Goal: Task Accomplishment & Management: Use online tool/utility

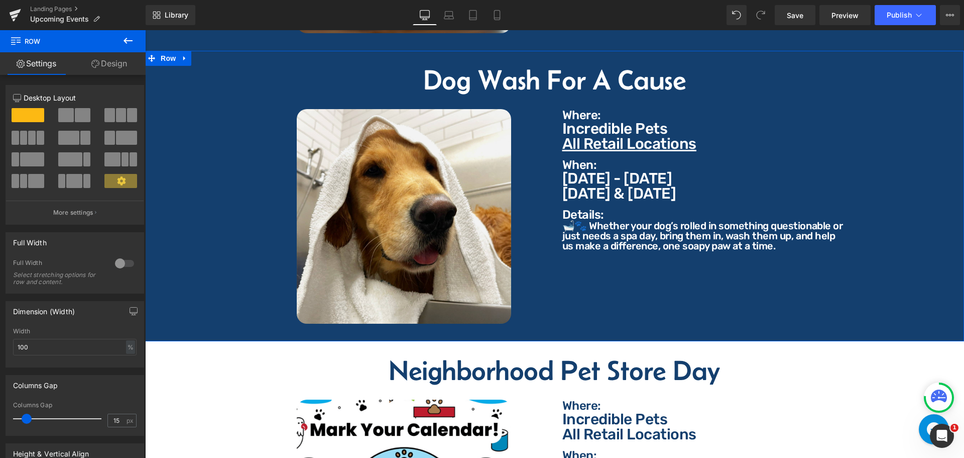
click at [117, 57] on link "Design" at bounding box center [109, 63] width 73 height 23
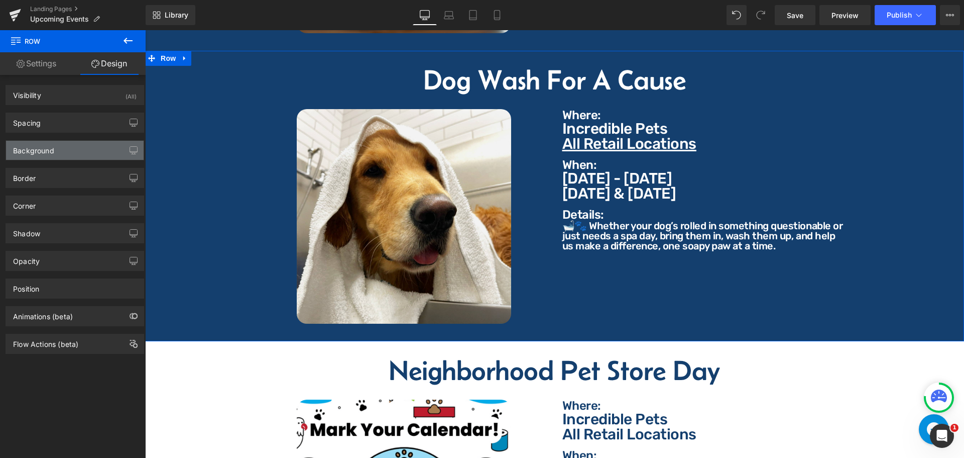
click at [52, 149] on div "Background" at bounding box center [33, 148] width 41 height 14
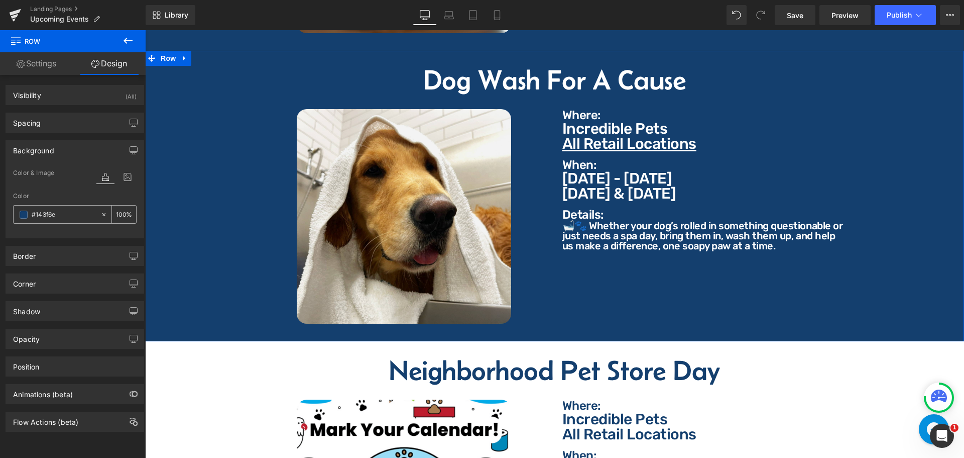
click at [70, 209] on input "text" at bounding box center [64, 214] width 64 height 11
type input "#143f6e"
click at [515, 72] on h2 "Dog Wash For A Cause" at bounding box center [555, 80] width 804 height 28
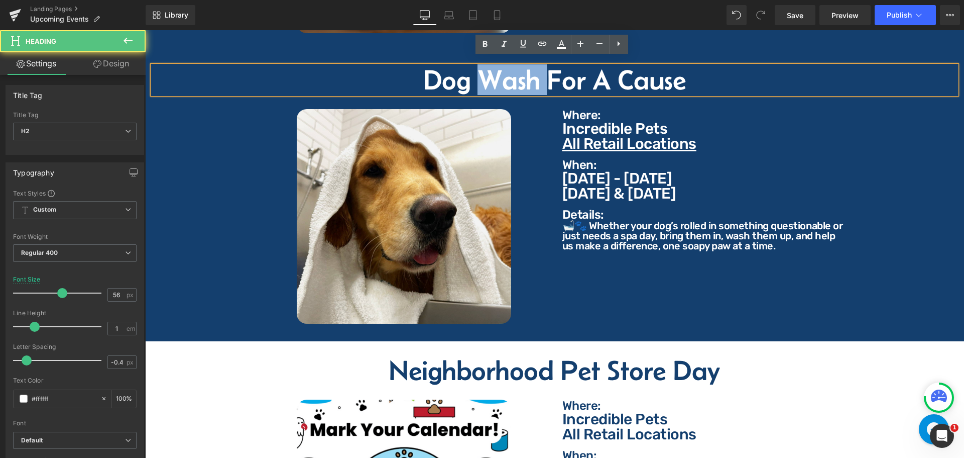
click at [515, 72] on h2 "Dog Wash For A Cause" at bounding box center [555, 80] width 804 height 28
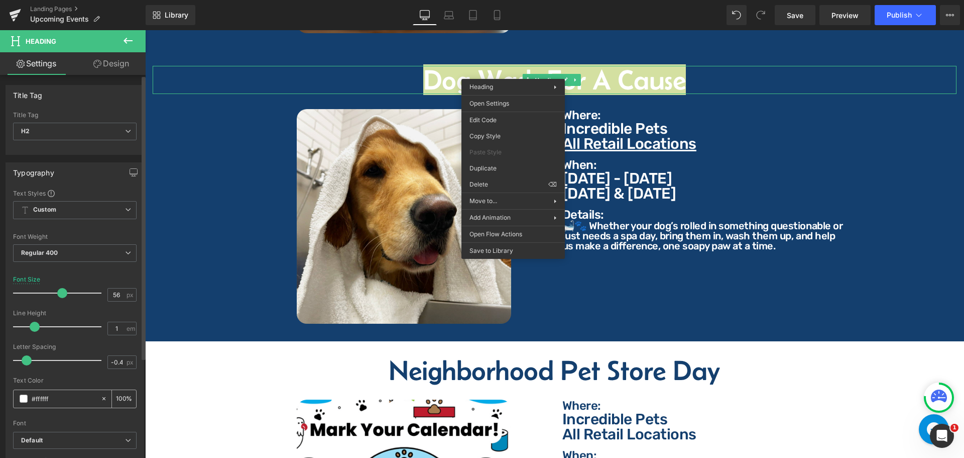
click at [74, 400] on input "#ffffff" at bounding box center [64, 398] width 64 height 11
paste input "143f6e"
type input "#143f6e"
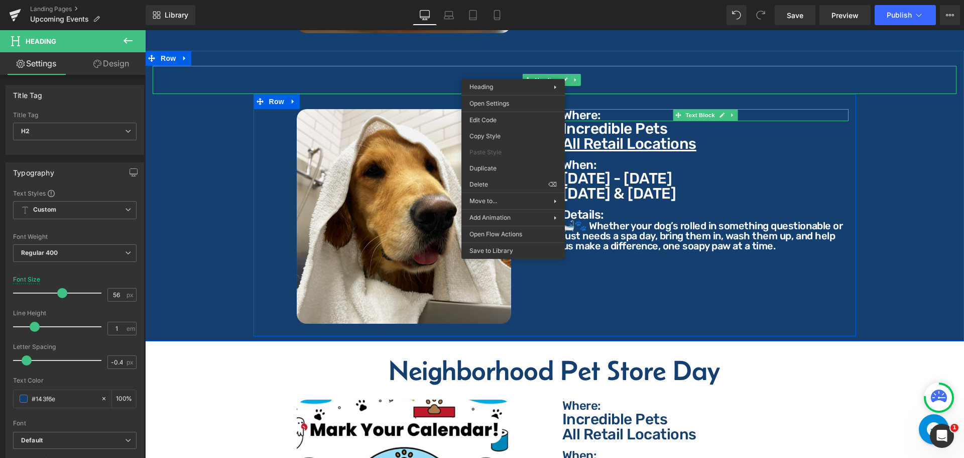
click at [605, 109] on p "Where:" at bounding box center [706, 115] width 286 height 12
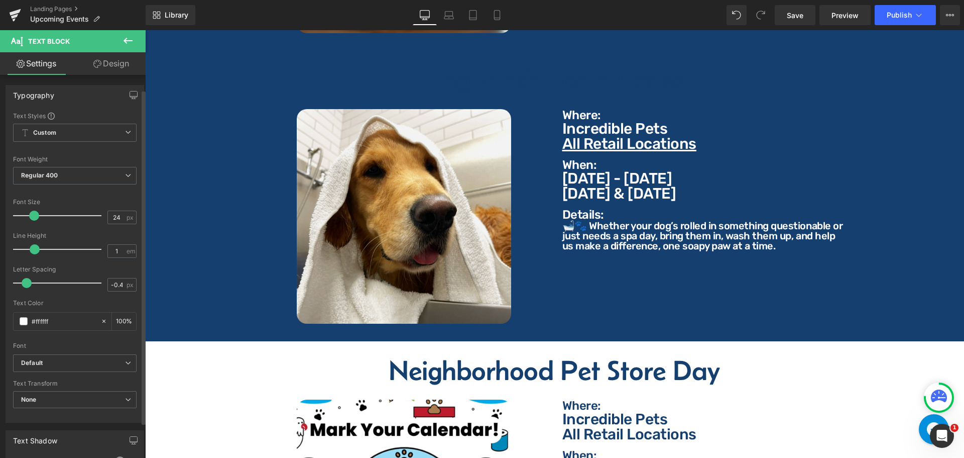
scroll to position [151, 0]
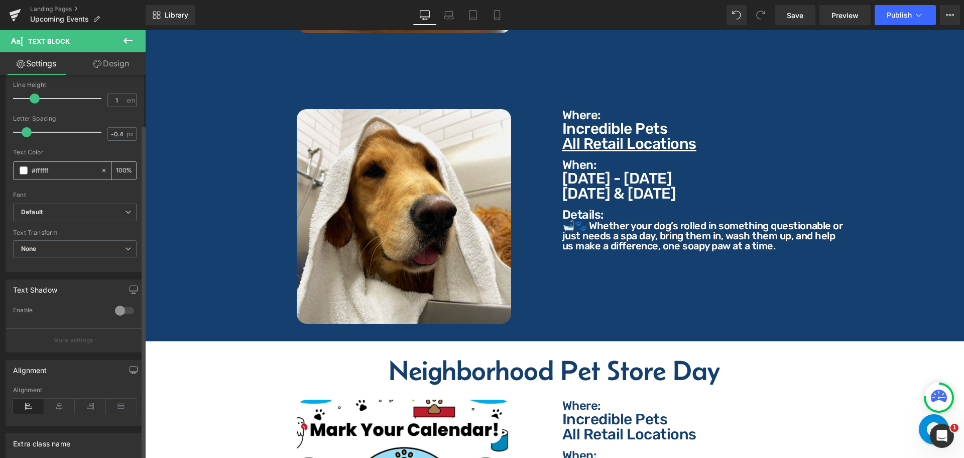
click at [61, 167] on input "#ffffff" at bounding box center [64, 170] width 64 height 11
paste input "143f6e"
type input "#143f6e"
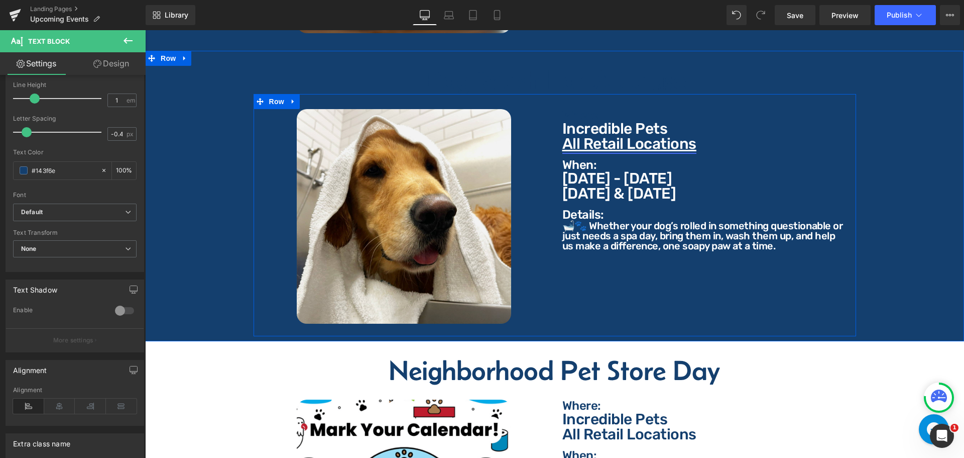
click at [594, 135] on u "All Retail Locations" at bounding box center [630, 144] width 134 height 18
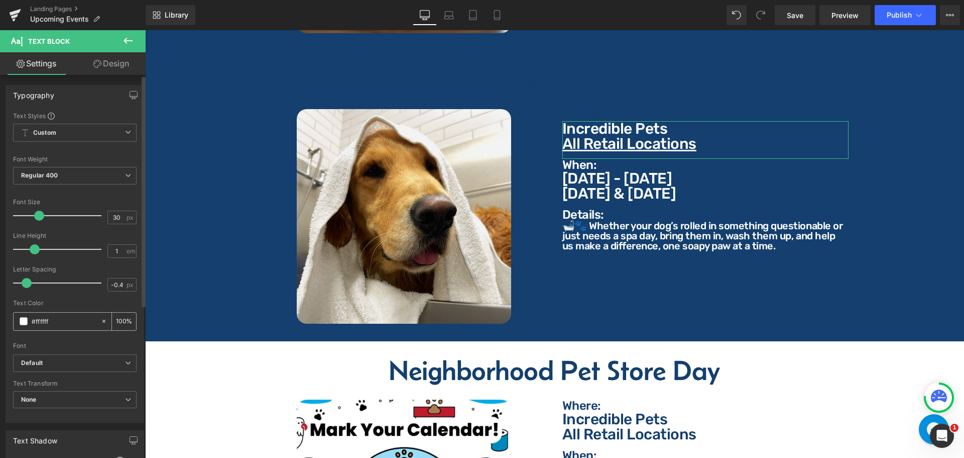
click at [73, 325] on input "#ffffff" at bounding box center [64, 320] width 64 height 11
paste input "143f6e"
type input "#143f6e"
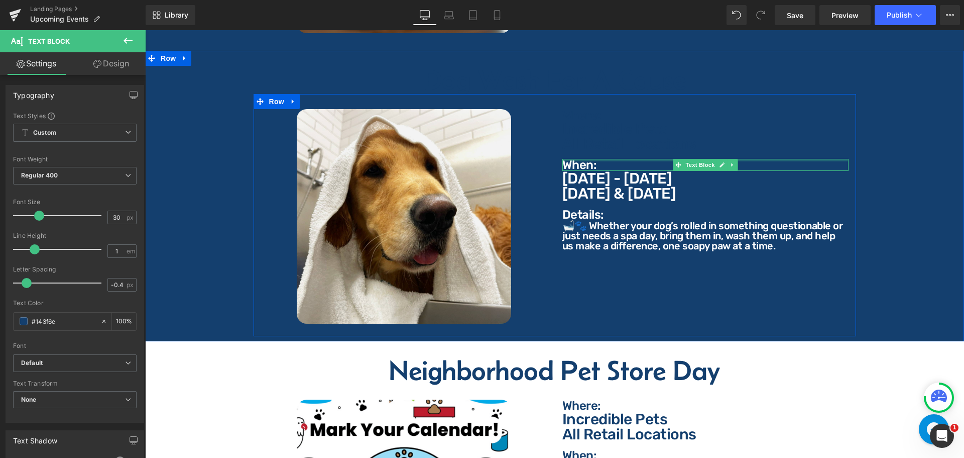
click at [577, 159] on div at bounding box center [706, 160] width 286 height 3
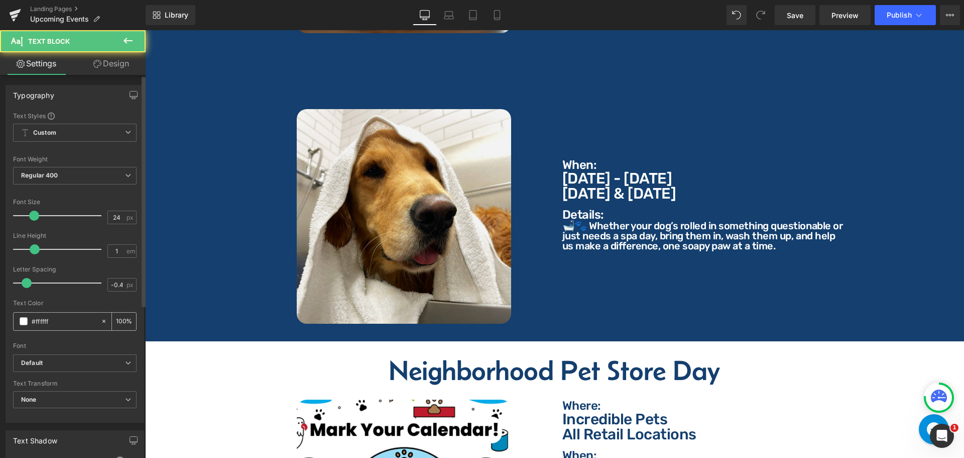
click at [70, 319] on input "#ffffff" at bounding box center [64, 320] width 64 height 11
paste input "143f6e"
type input "#143f6e"
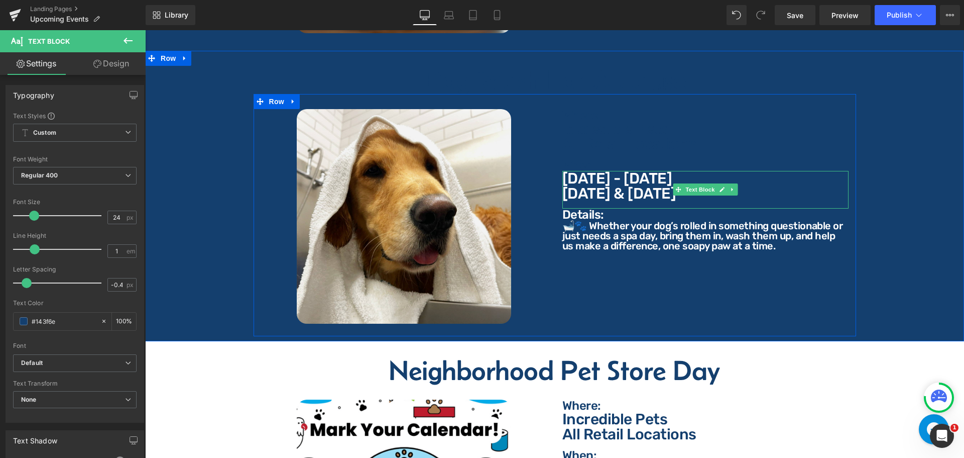
click at [614, 186] on p "[DATE] & [DATE]" at bounding box center [706, 193] width 286 height 15
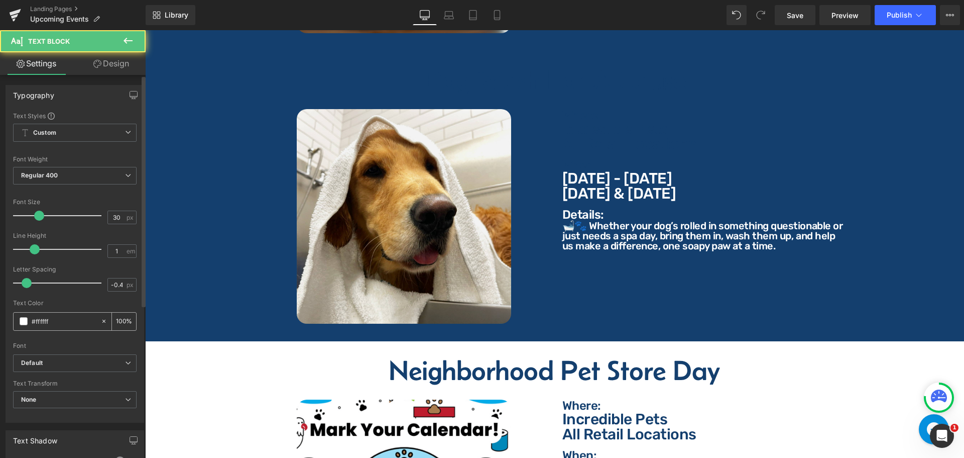
click at [69, 318] on input "#ffffff" at bounding box center [64, 320] width 64 height 11
paste input "143f6e"
type input "#143f6e"
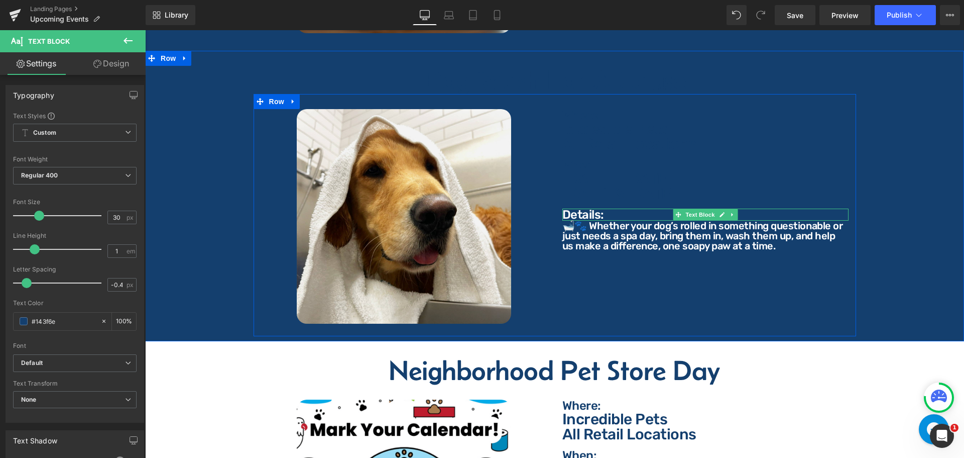
click at [586, 208] on p "Details:" at bounding box center [706, 214] width 286 height 12
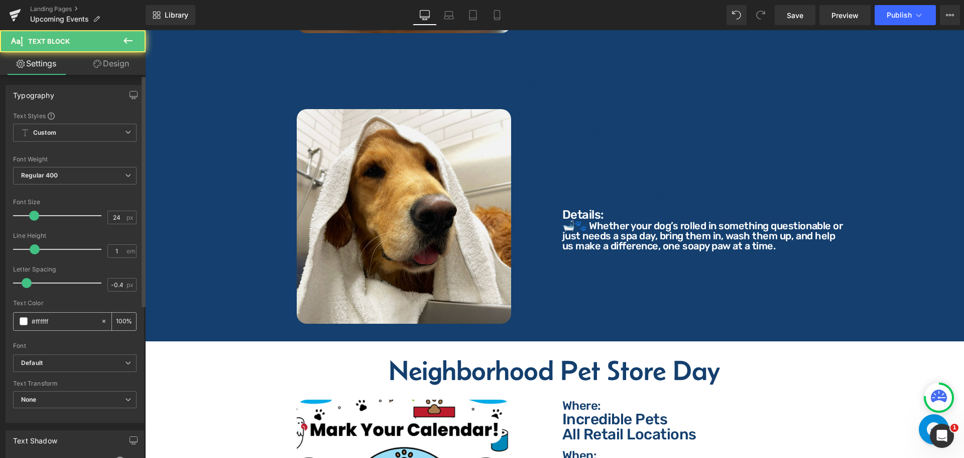
click at [47, 320] on input "#ffffff" at bounding box center [64, 320] width 64 height 11
paste input "143f6e"
type input "#143f6e"
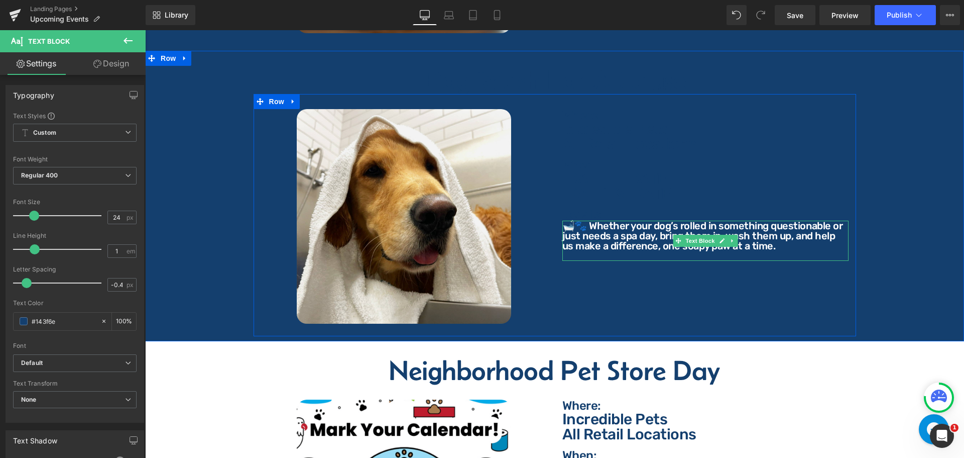
click at [604, 223] on p "🛁🐾 Whether your dog’s rolled in something questionable or just needs a spa day,…" at bounding box center [706, 236] width 286 height 30
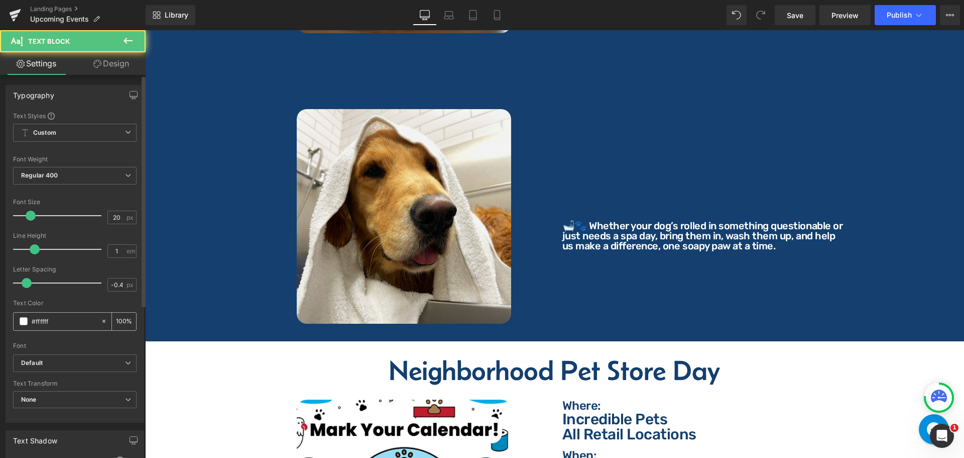
click at [84, 326] on input "#ffffff" at bounding box center [64, 320] width 64 height 11
paste input "143f6e"
type input "#143f6e"
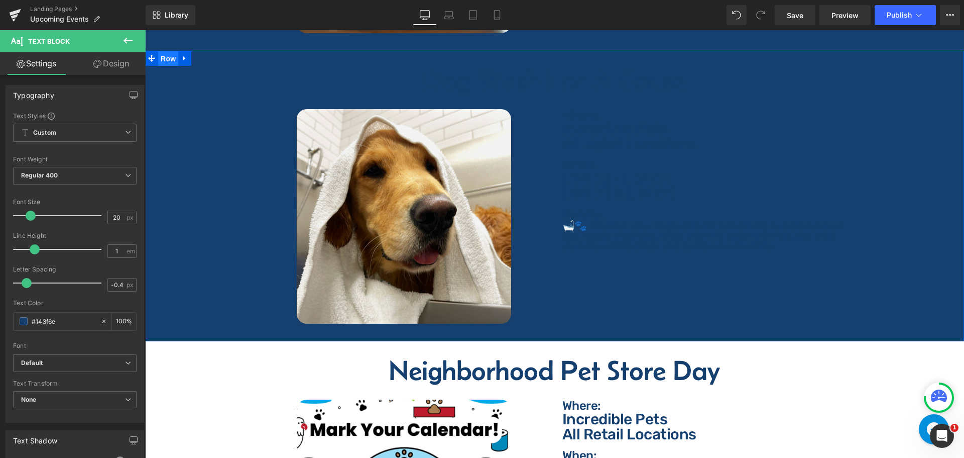
click at [171, 51] on span "Row" at bounding box center [168, 58] width 20 height 15
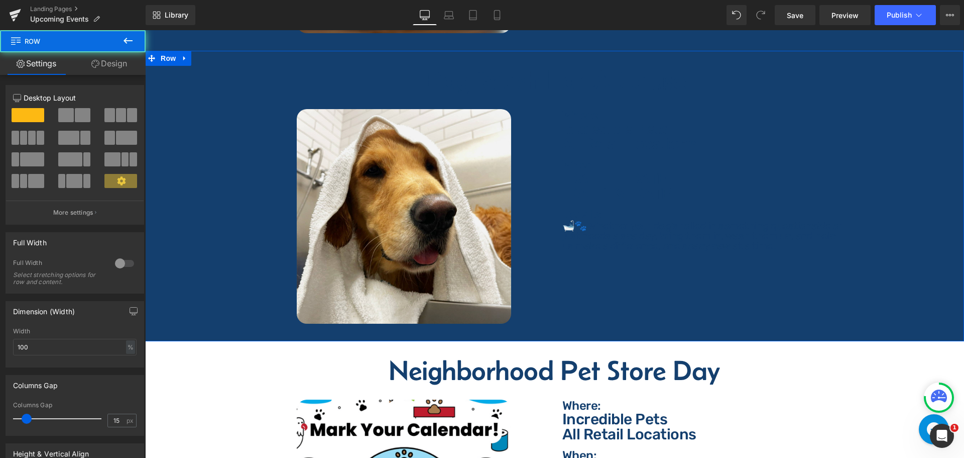
drag, startPoint x: 123, startPoint y: 67, endPoint x: 39, endPoint y: 205, distance: 161.4
click at [123, 67] on link "Design" at bounding box center [109, 63] width 73 height 23
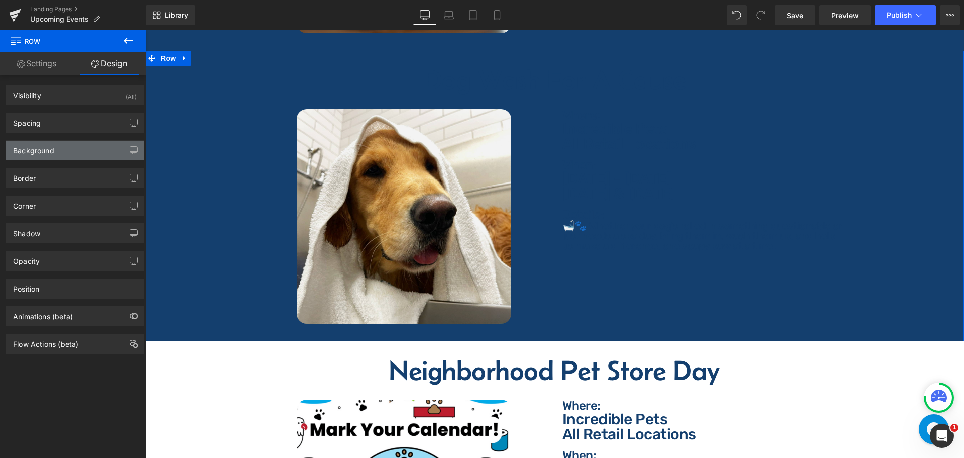
click at [63, 146] on div "Background" at bounding box center [75, 150] width 138 height 19
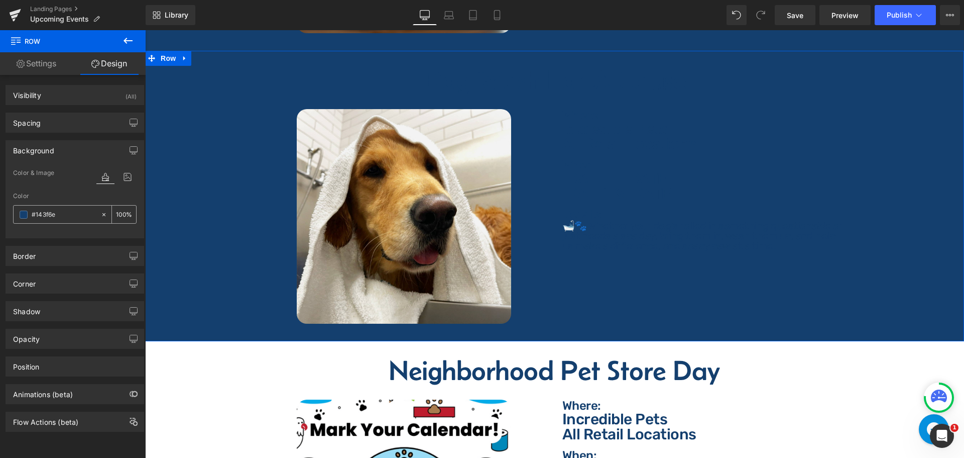
click at [72, 213] on input "text" at bounding box center [64, 214] width 64 height 11
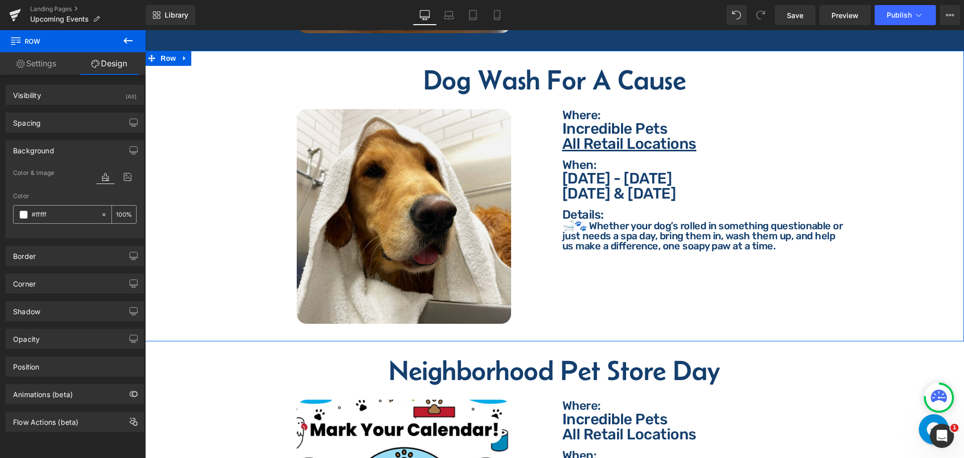
type input "#ffffff"
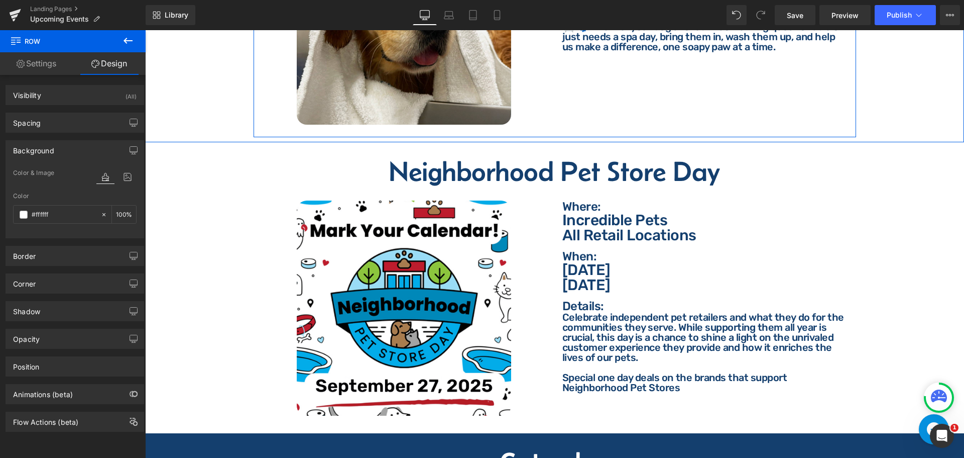
scroll to position [904, 0]
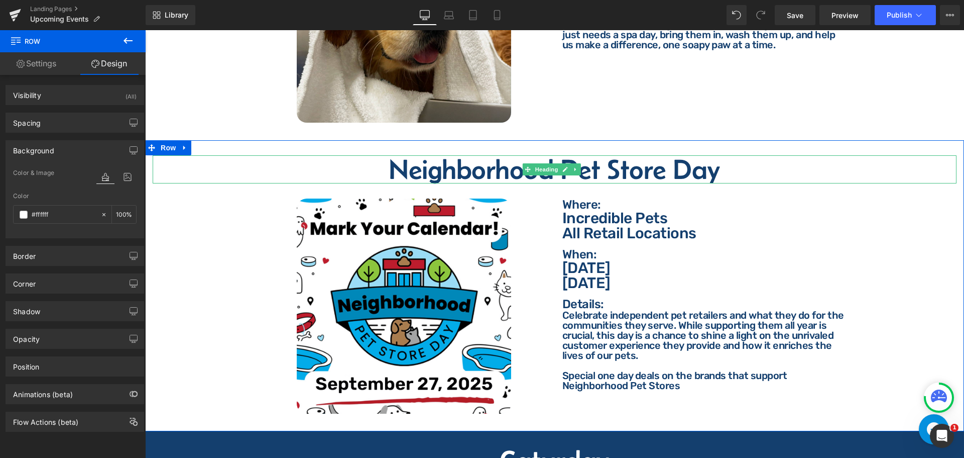
click at [450, 167] on h2 "Neighborhood Pet Store Day" at bounding box center [555, 169] width 804 height 28
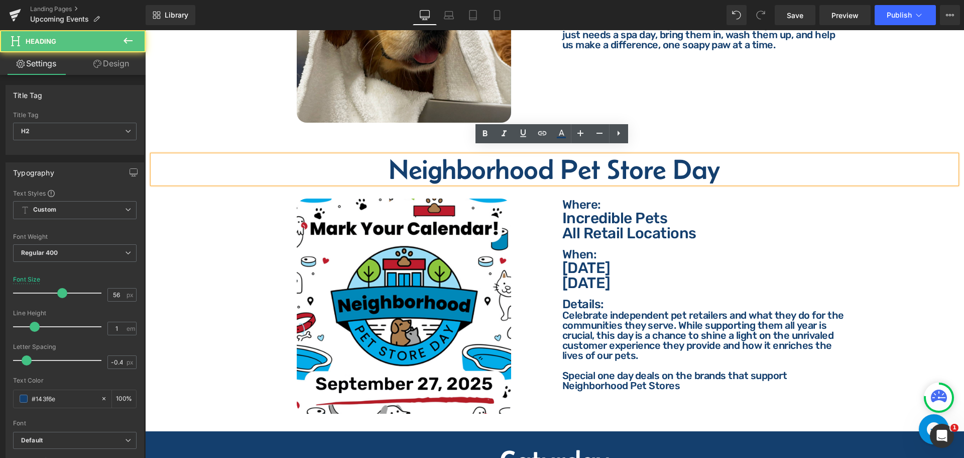
click at [450, 166] on h2 "Neighborhood Pet Store Day" at bounding box center [555, 169] width 804 height 28
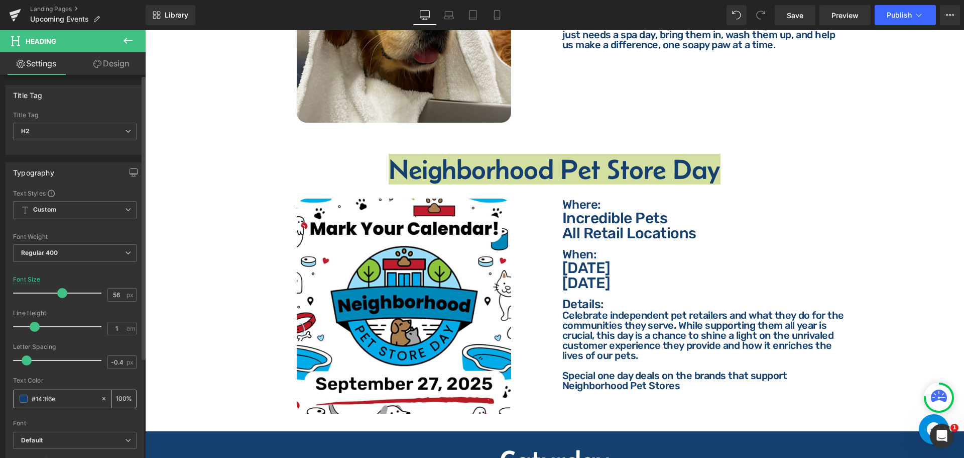
click at [66, 398] on input "#143f6e" at bounding box center [64, 398] width 64 height 11
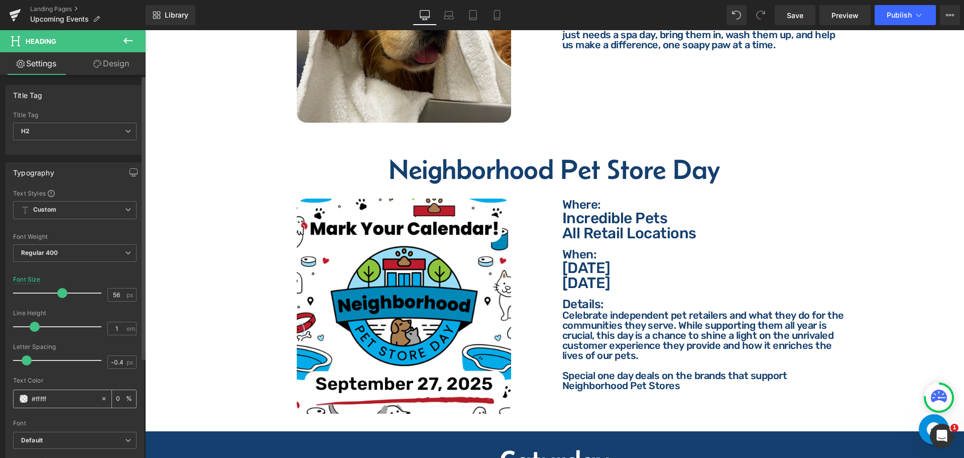
type input "#ffffff"
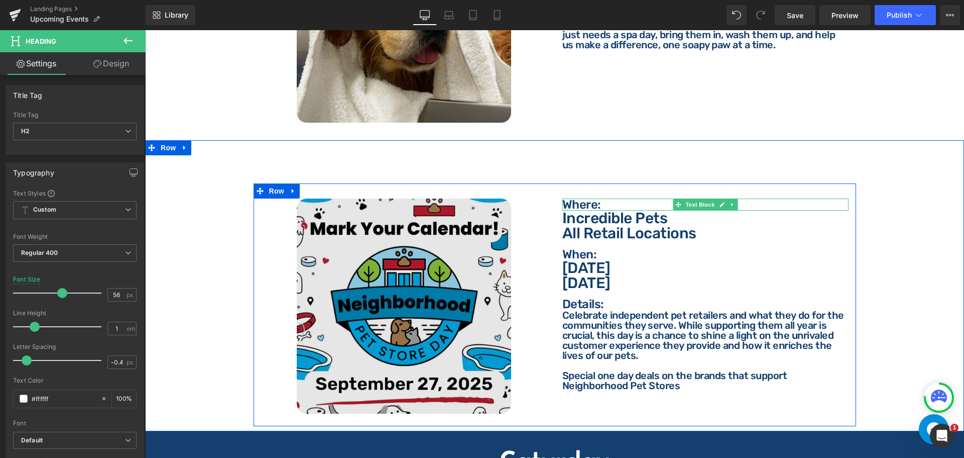
click at [568, 198] on p "Where:" at bounding box center [706, 204] width 286 height 12
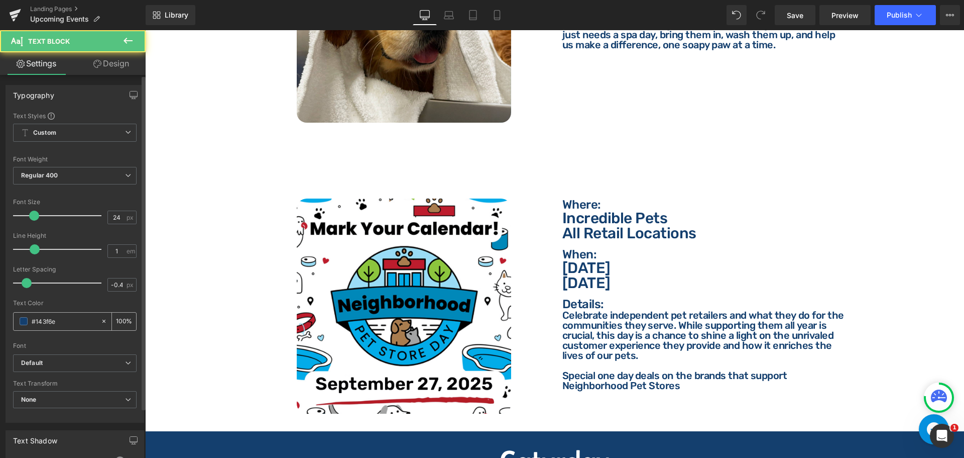
click at [73, 319] on input "#143f6e" at bounding box center [64, 320] width 64 height 11
paste input "ffffff"
type input "#ffffff"
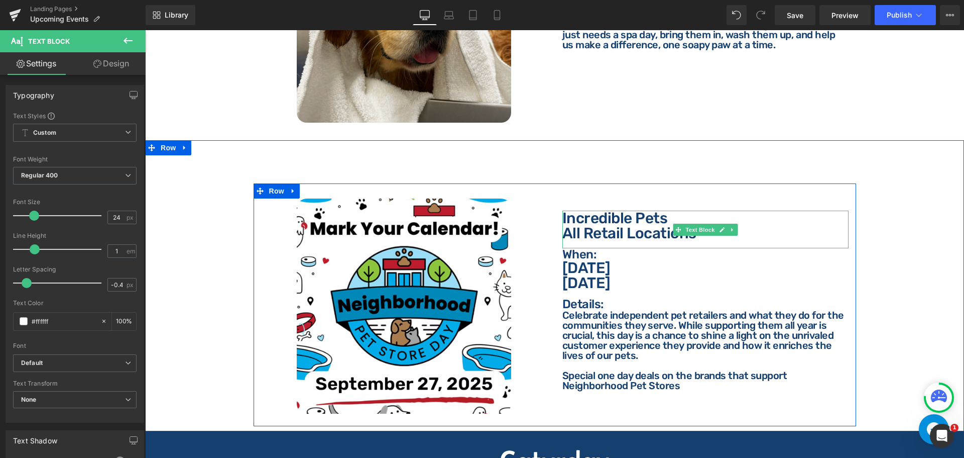
click at [582, 226] on p "All Retail Locations" at bounding box center [706, 233] width 286 height 15
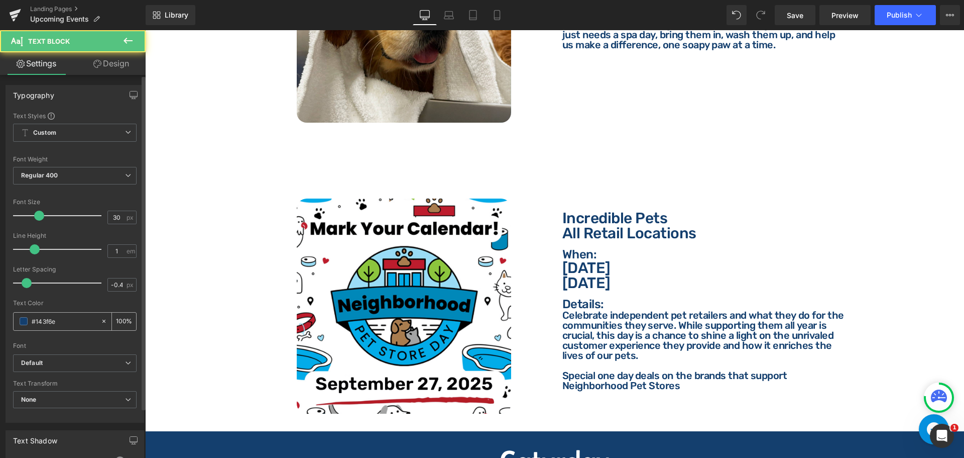
click at [90, 313] on div "#143f6e" at bounding box center [57, 321] width 87 height 18
click at [86, 316] on input "#143f6e" at bounding box center [64, 320] width 64 height 11
paste input "ffffff"
type input "#ffffff"
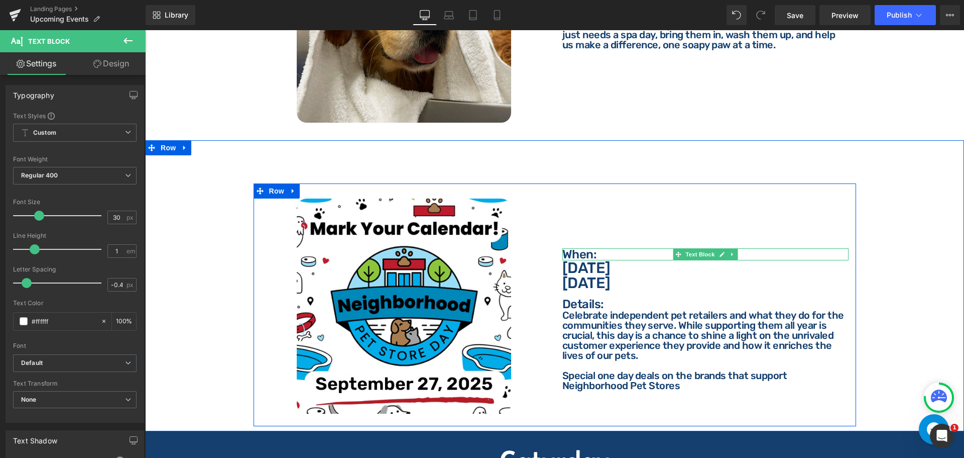
click at [566, 248] on p "When:" at bounding box center [706, 254] width 286 height 12
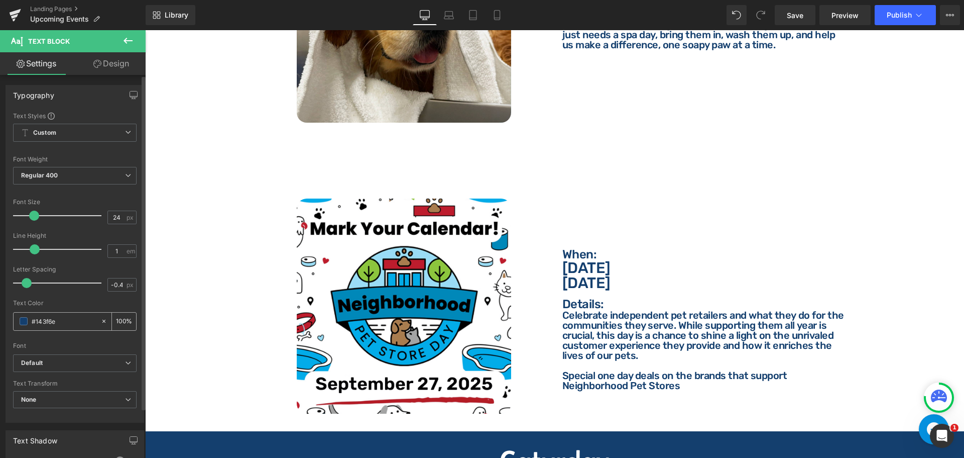
click at [68, 322] on input "#143f6e" at bounding box center [64, 320] width 64 height 11
paste input "ffffff"
type input "#ffffff"
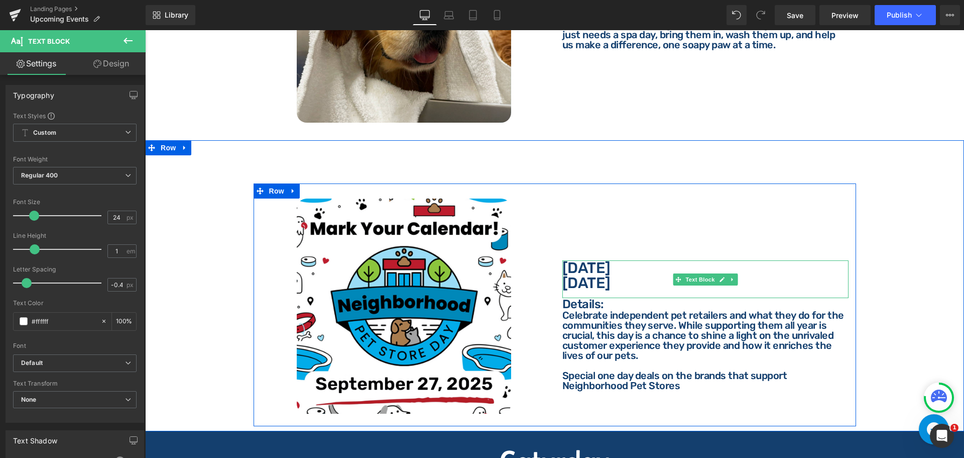
click at [587, 275] on p "[DATE]" at bounding box center [706, 282] width 286 height 15
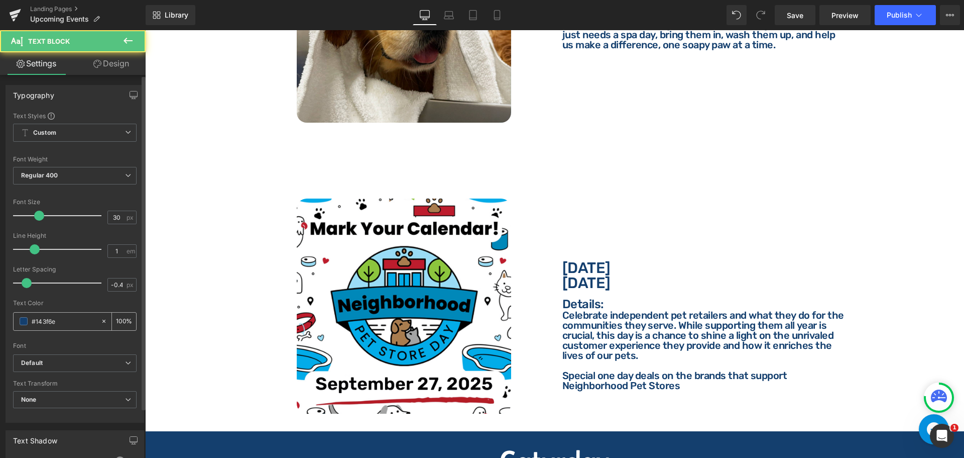
click at [63, 324] on input "#143f6e" at bounding box center [64, 320] width 64 height 11
paste input "ffffff"
type input "#ffffff"
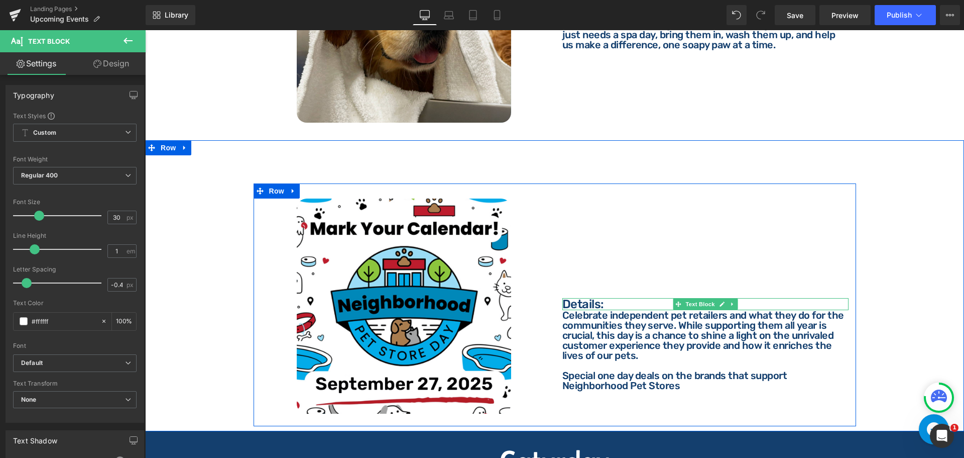
click at [588, 298] on p "Details:" at bounding box center [706, 304] width 286 height 12
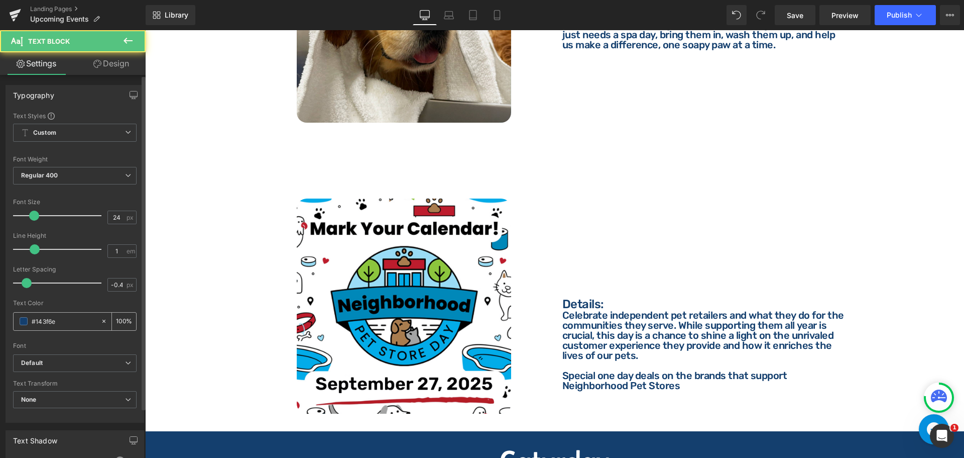
click at [62, 320] on input "#143f6e" at bounding box center [64, 320] width 64 height 11
paste input "ffffff"
type input "#ffffff"
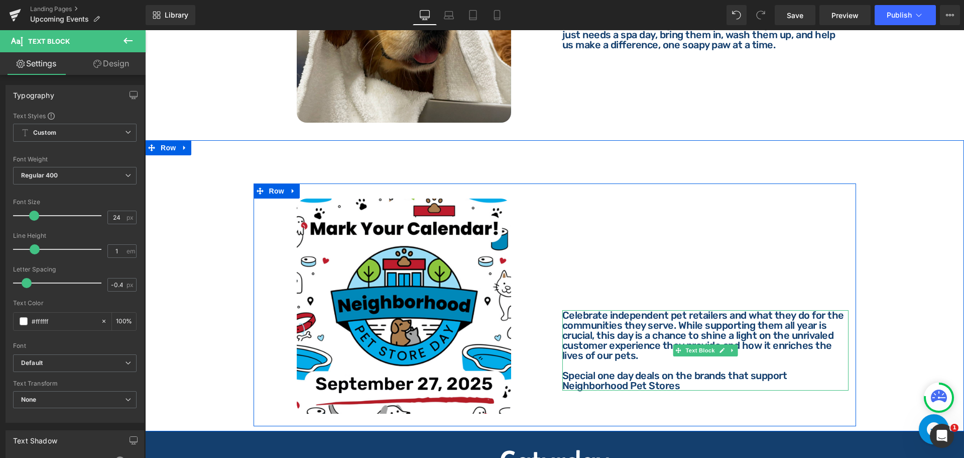
click at [610, 325] on p "Celebrate independent pet retailers and what they do for the communities they s…" at bounding box center [706, 335] width 286 height 50
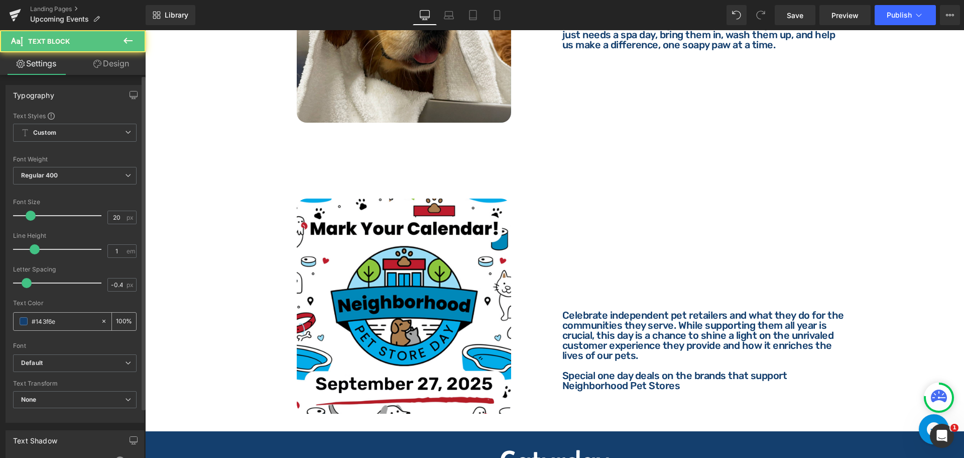
click at [69, 324] on input "#143f6e" at bounding box center [64, 320] width 64 height 11
paste input "ffffff"
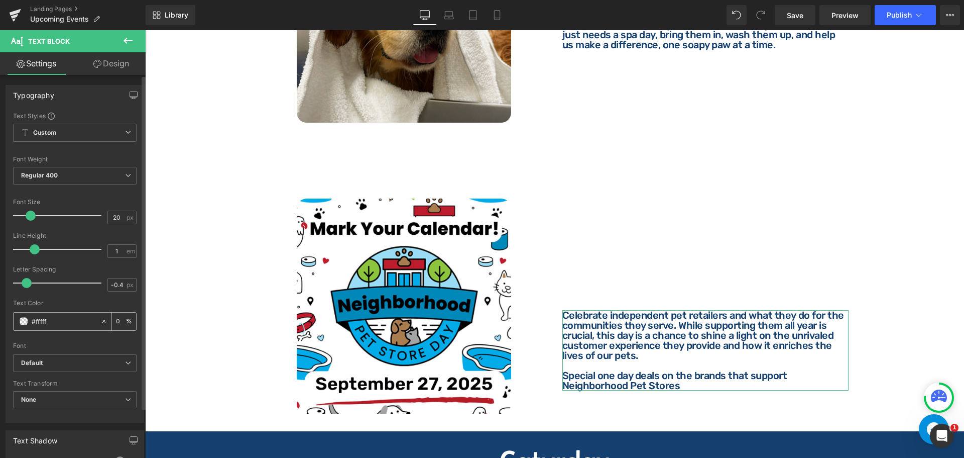
type input "#ffffff"
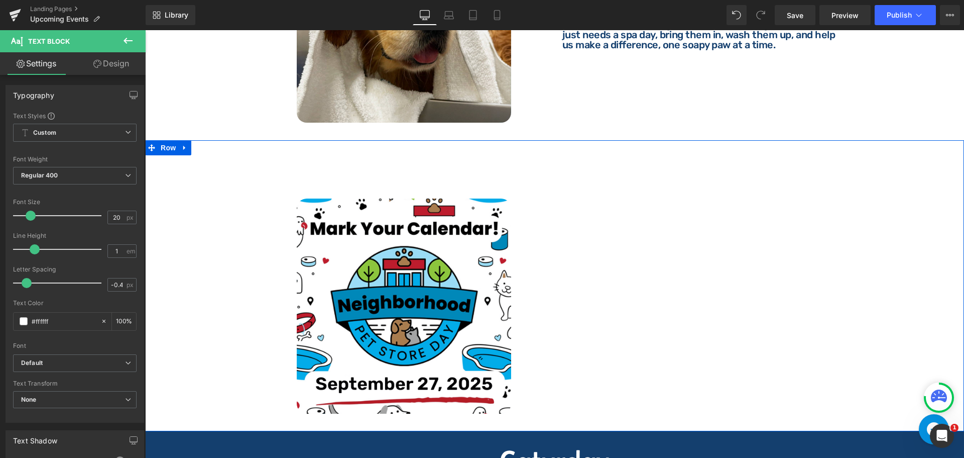
click at [195, 183] on div "Neighborhood Pet Store Day Heading Image Where: Text Block Where: Text Block In…" at bounding box center [554, 290] width 819 height 271
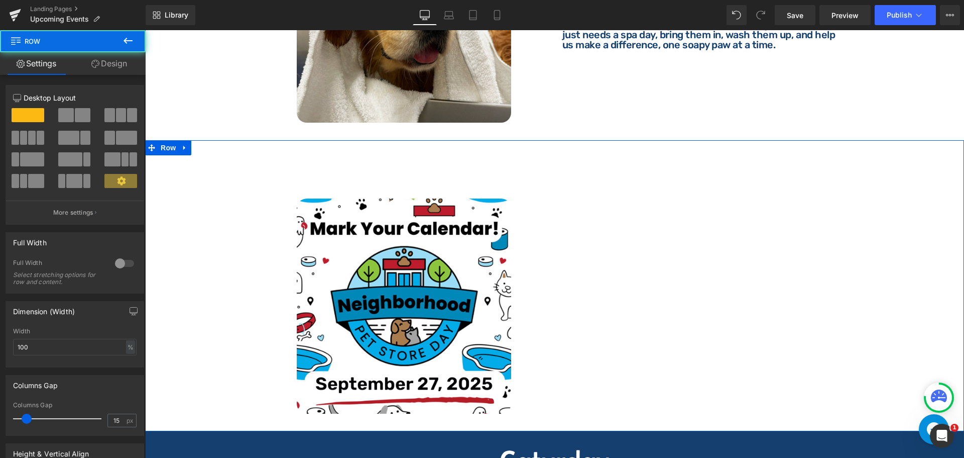
click at [118, 69] on link "Design" at bounding box center [109, 63] width 73 height 23
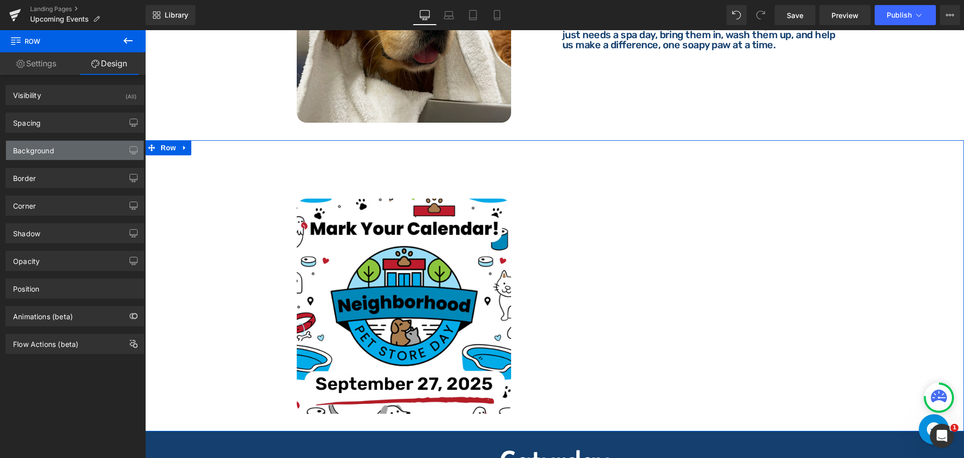
click at [60, 153] on div "Background" at bounding box center [75, 150] width 138 height 19
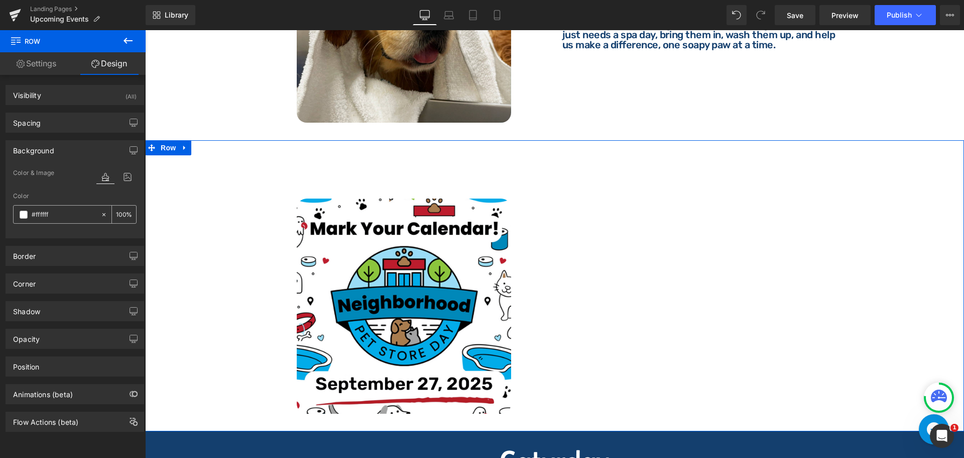
click at [46, 211] on input "text" at bounding box center [64, 214] width 64 height 11
paste input "143f6e"
type input "#143f6e"
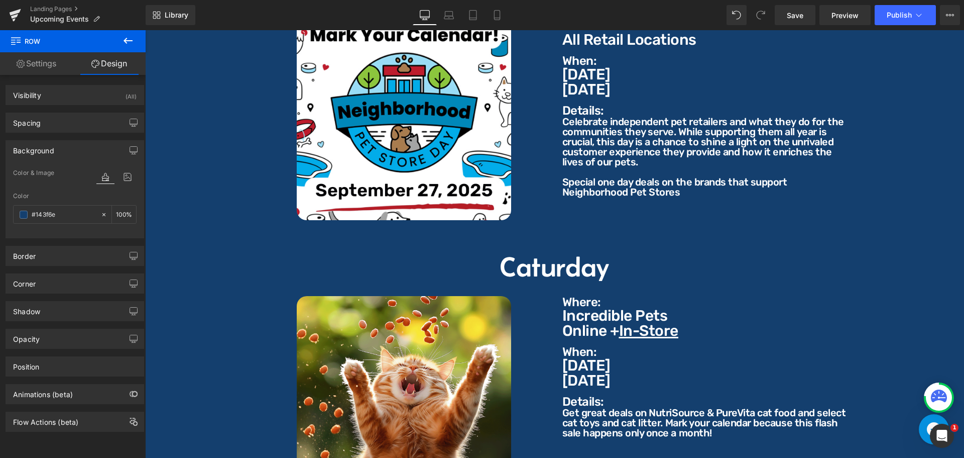
scroll to position [1155, 0]
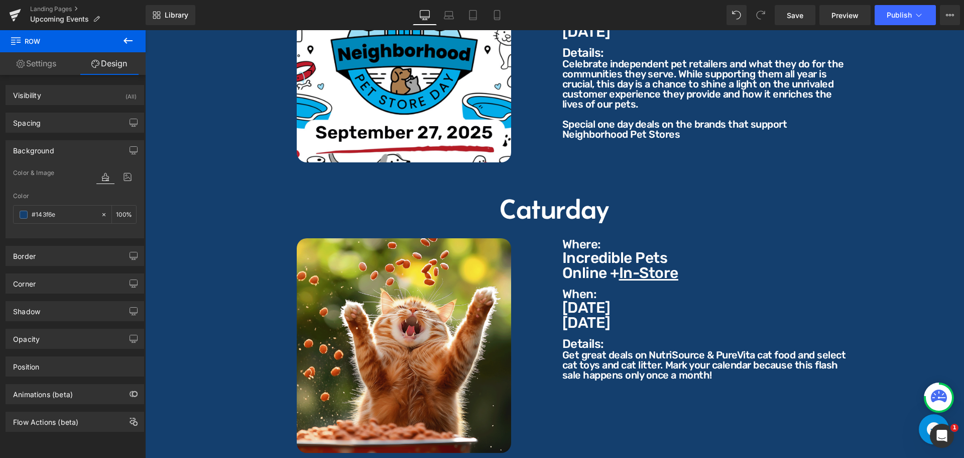
drag, startPoint x: 545, startPoint y: 201, endPoint x: 574, endPoint y: 204, distance: 29.3
click at [545, 200] on div "Caturday Heading" at bounding box center [555, 209] width 804 height 28
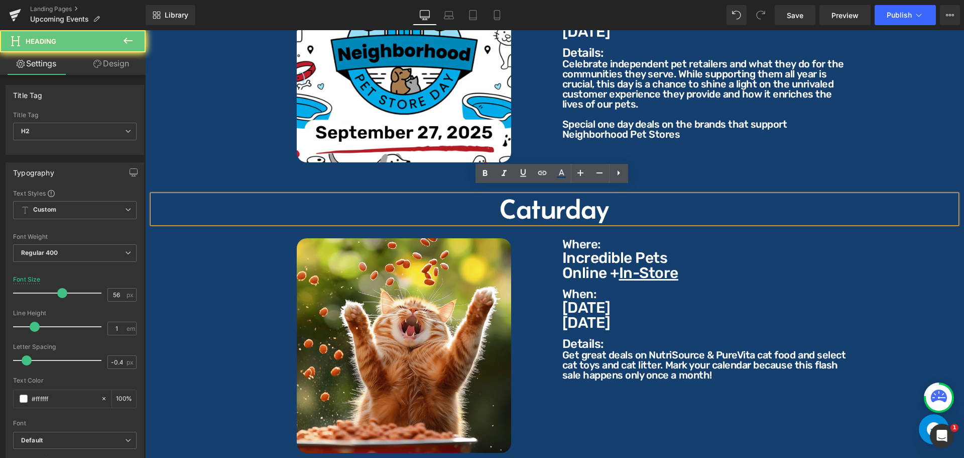
click at [574, 204] on h2 "Caturday" at bounding box center [555, 209] width 804 height 28
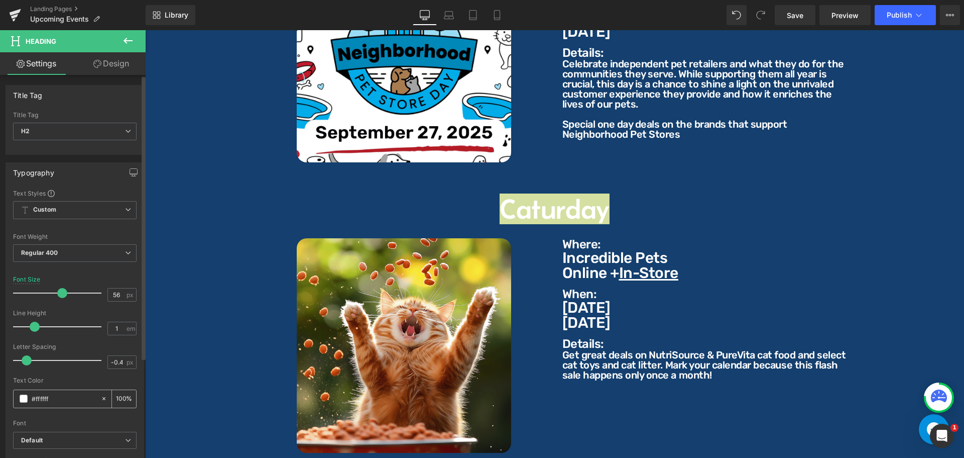
click at [75, 395] on input "#ffffff" at bounding box center [64, 398] width 64 height 11
paste input "143f6e"
type input "#143f6e"
click at [570, 238] on p "Where:" at bounding box center [706, 244] width 286 height 12
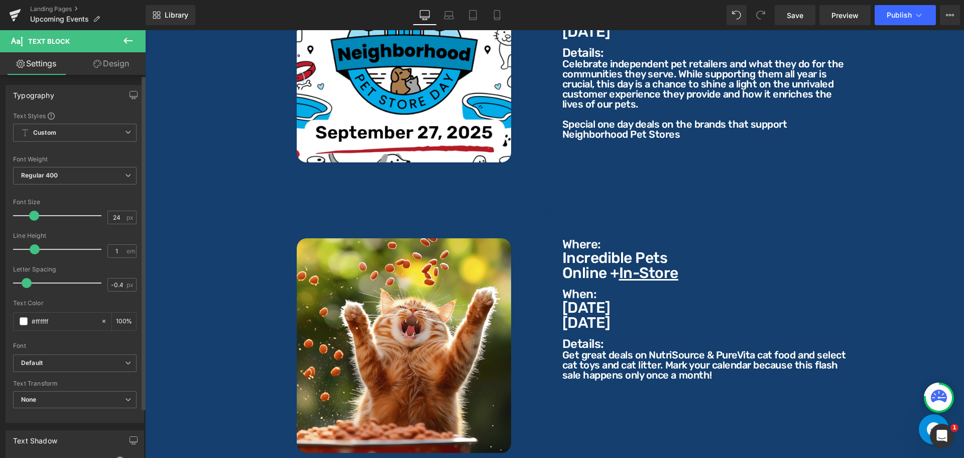
click at [66, 308] on div "Text Color #ffffff 100 %" at bounding box center [75, 320] width 124 height 43
click at [67, 321] on input "#ffffff" at bounding box center [64, 320] width 64 height 11
paste input "143f6e"
type input "#143f6e"
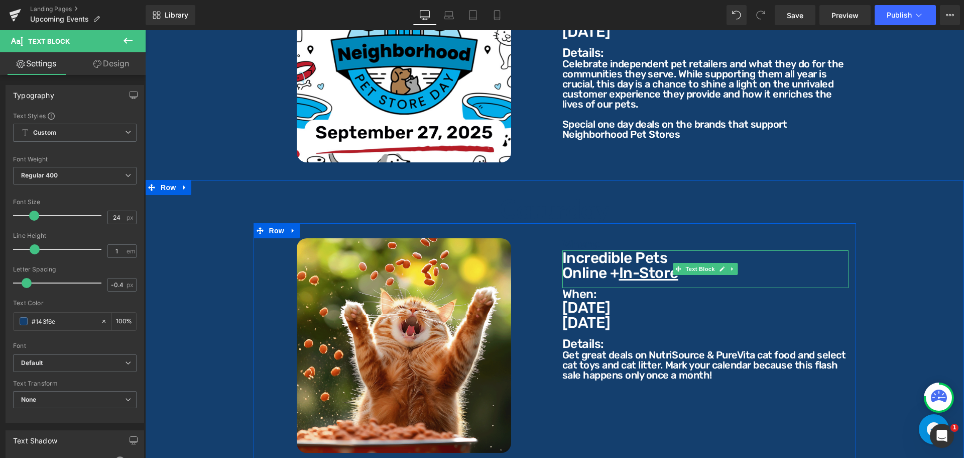
click at [593, 265] on p "Online + In-Store" at bounding box center [706, 272] width 286 height 15
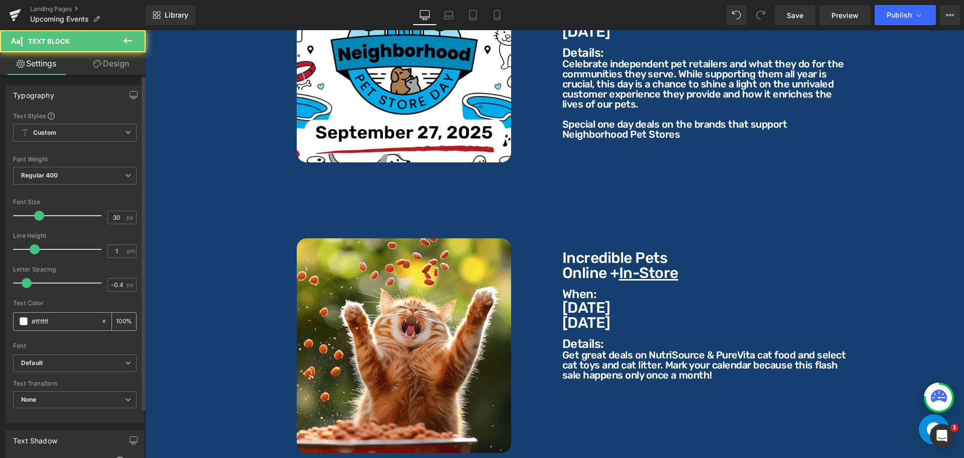
click at [64, 312] on div "#ffffff" at bounding box center [57, 321] width 87 height 18
click at [64, 317] on input "#ffffff" at bounding box center [64, 320] width 64 height 11
paste input "143f6e"
type input "#143f6e"
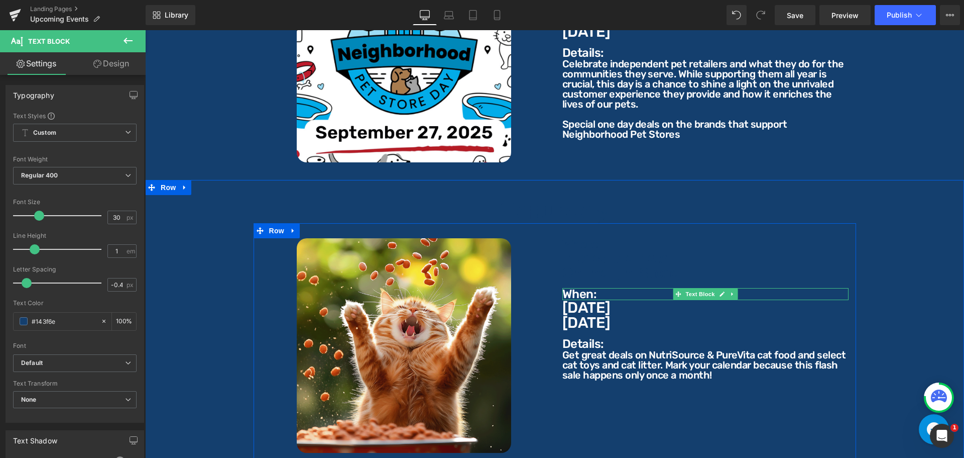
click at [567, 288] on p "When:" at bounding box center [706, 294] width 286 height 12
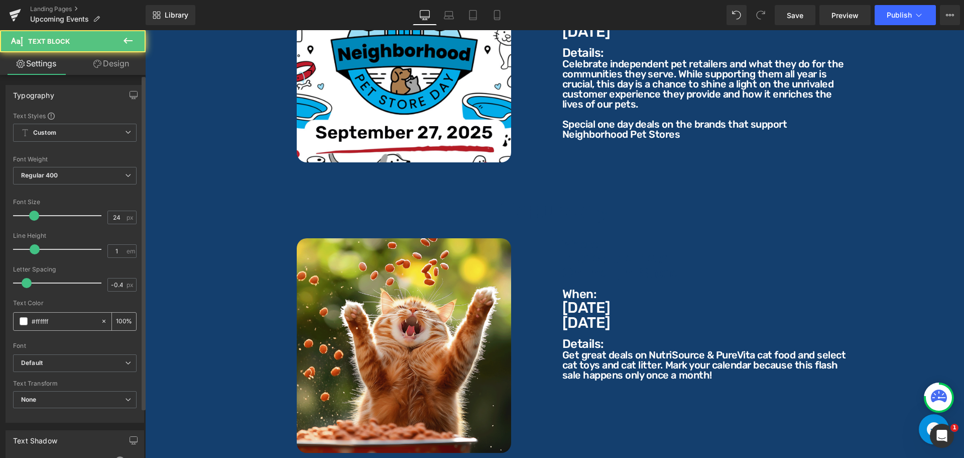
click at [68, 318] on input "#ffffff" at bounding box center [64, 320] width 64 height 11
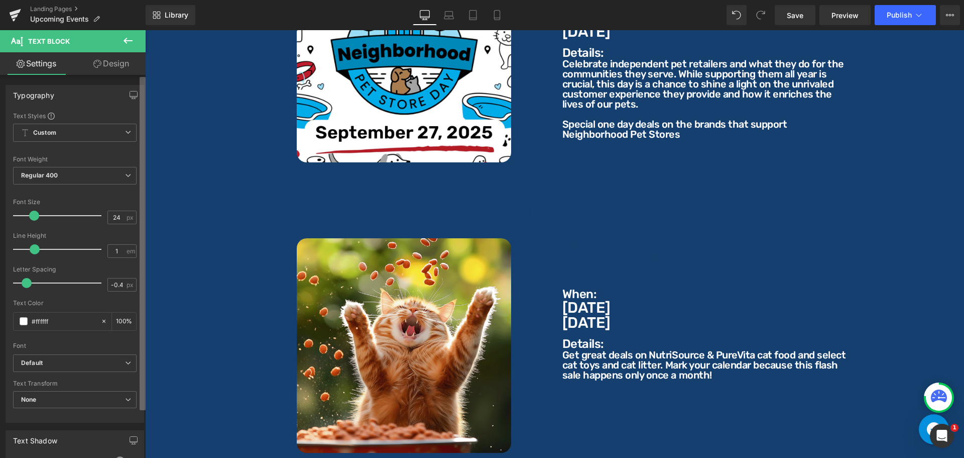
paste input "143f6e"
type input "#143f6e"
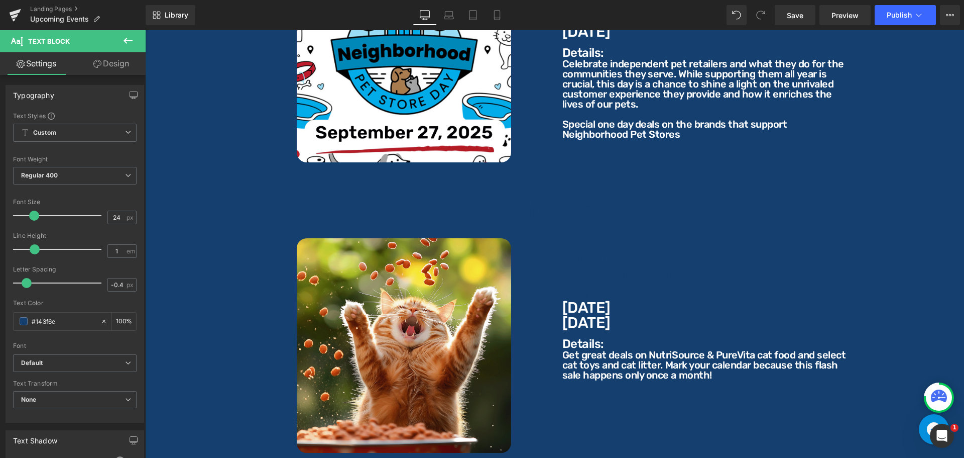
click at [569, 301] on p "[DATE]" at bounding box center [706, 307] width 286 height 15
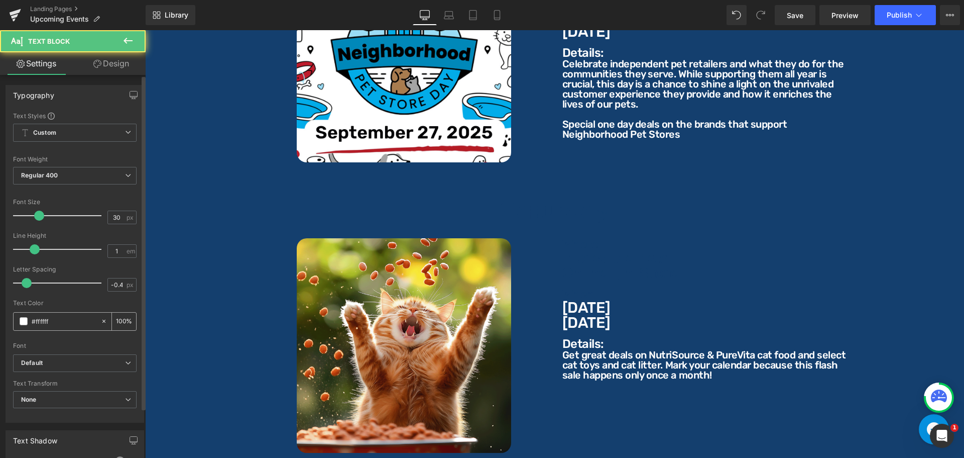
click at [66, 326] on input "#ffffff" at bounding box center [64, 320] width 64 height 11
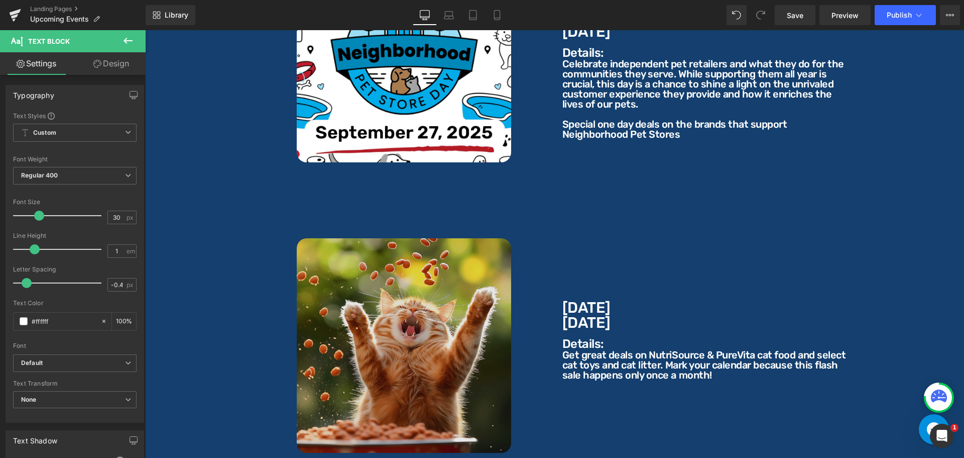
paste input "143f6e"
type input "#143f6e"
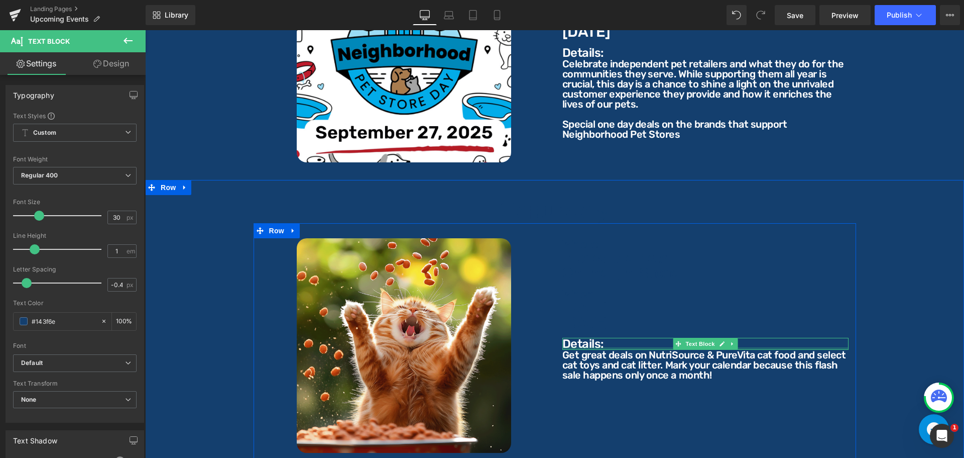
click at [587, 338] on p "Details:" at bounding box center [706, 344] width 286 height 12
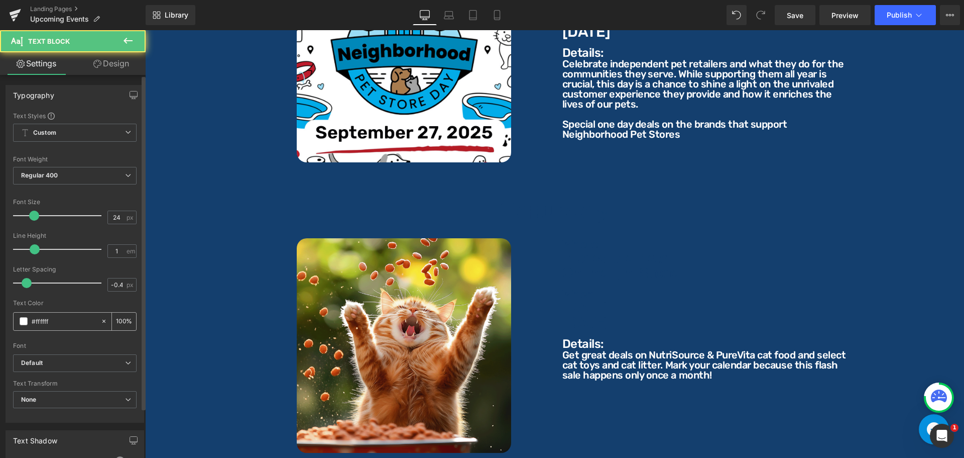
click at [50, 317] on input "#ffffff" at bounding box center [64, 320] width 64 height 11
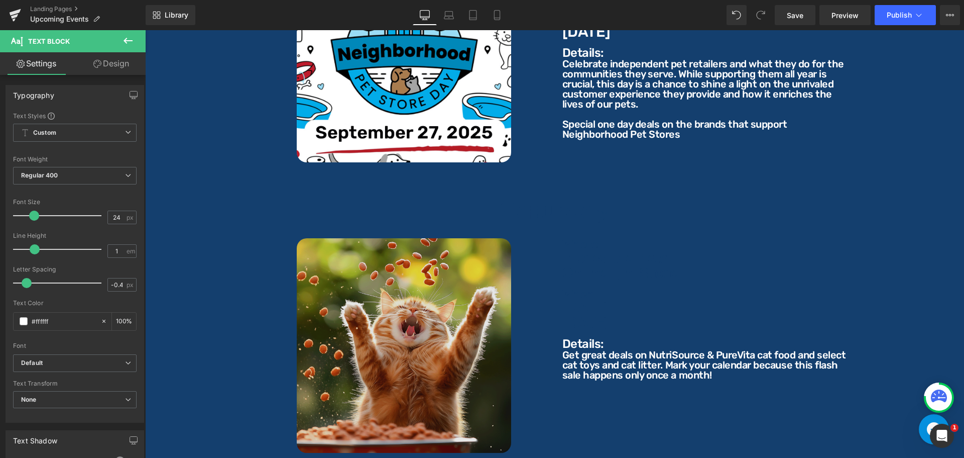
paste input "143f6e"
type input "#143f6e"
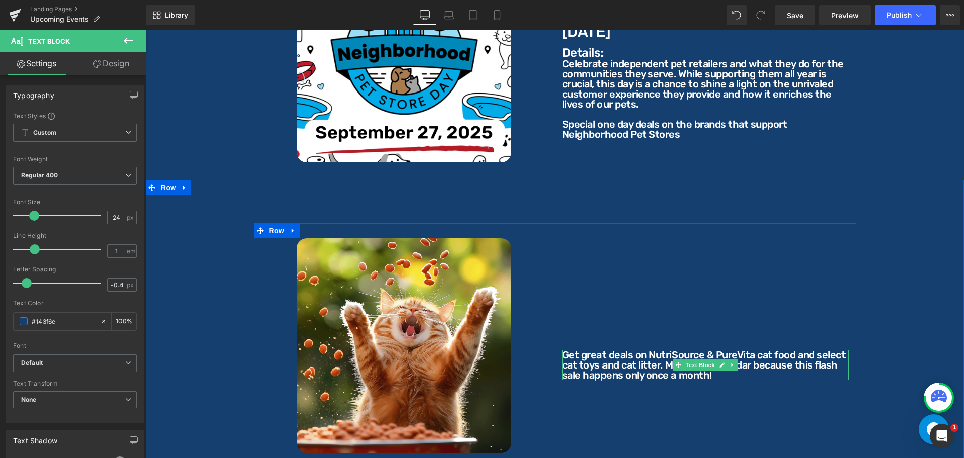
click at [567, 350] on p "Get great deals on NutriSource & PureVita cat food and select cat toys and cat …" at bounding box center [706, 365] width 286 height 30
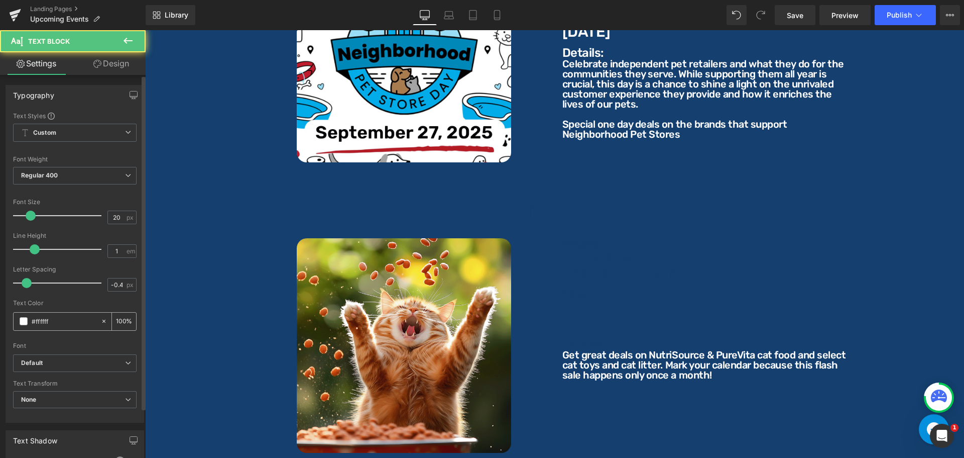
click at [68, 322] on input "#ffffff" at bounding box center [64, 320] width 64 height 11
paste input "143f6e"
type input "#143f6e"
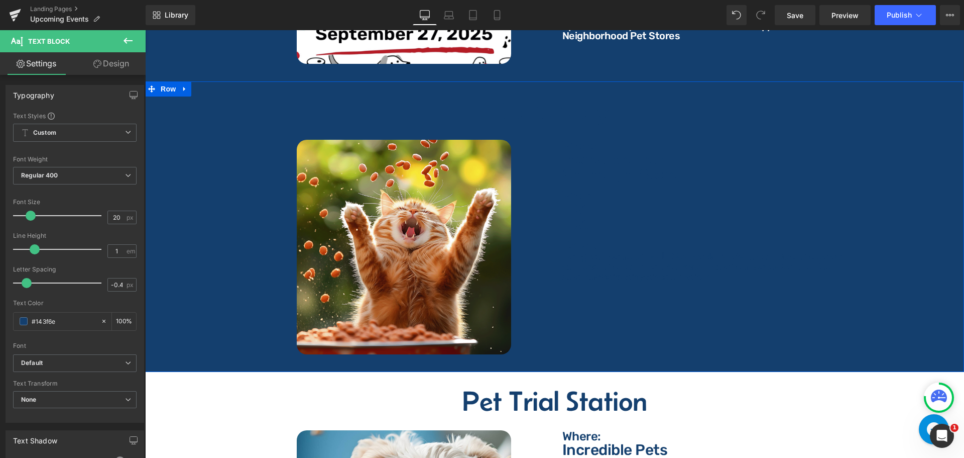
scroll to position [1206, 0]
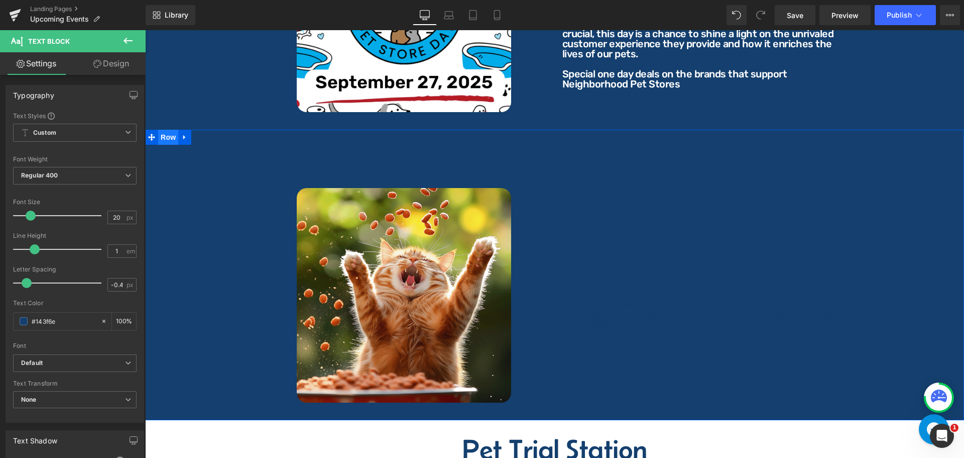
click at [174, 133] on span "Row" at bounding box center [168, 137] width 20 height 15
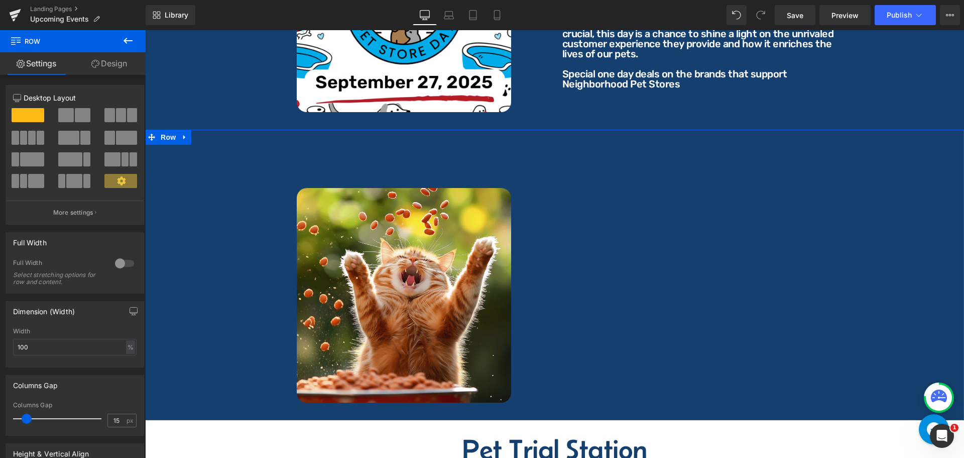
click at [117, 66] on link "Design" at bounding box center [109, 63] width 73 height 23
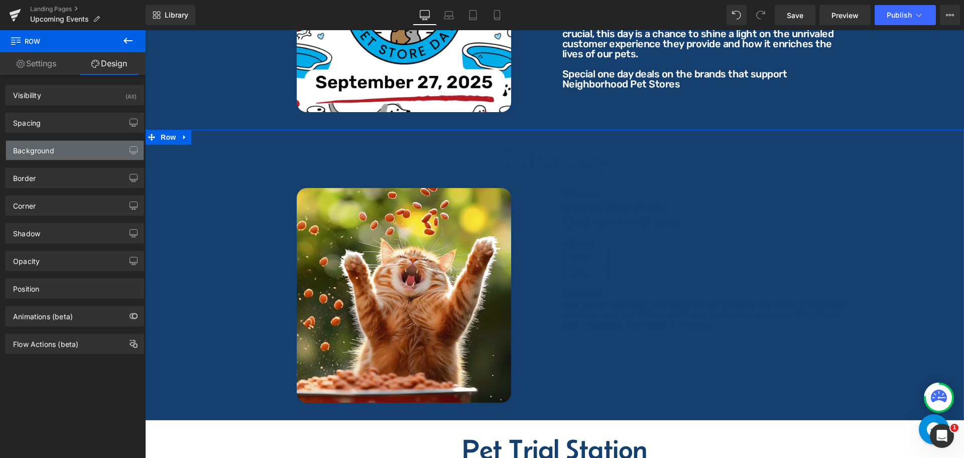
click at [41, 154] on div "Background" at bounding box center [33, 148] width 41 height 14
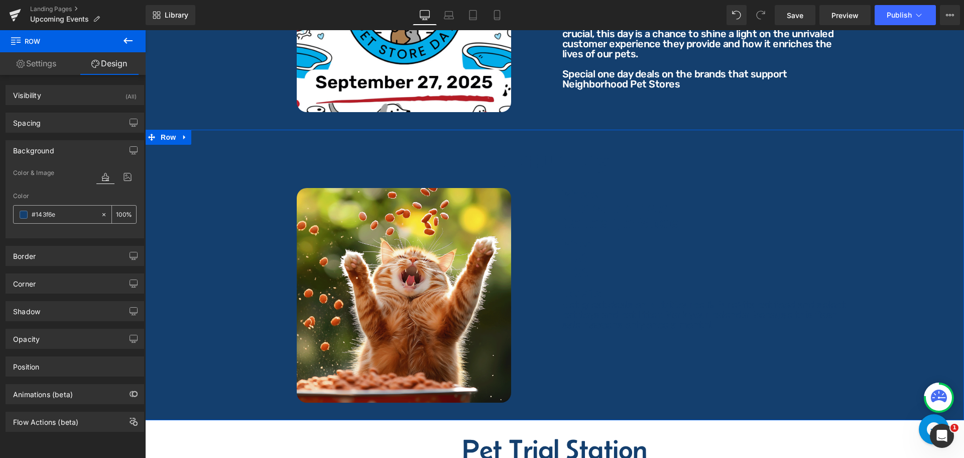
click at [66, 210] on input "#143f6e" at bounding box center [64, 214] width 64 height 11
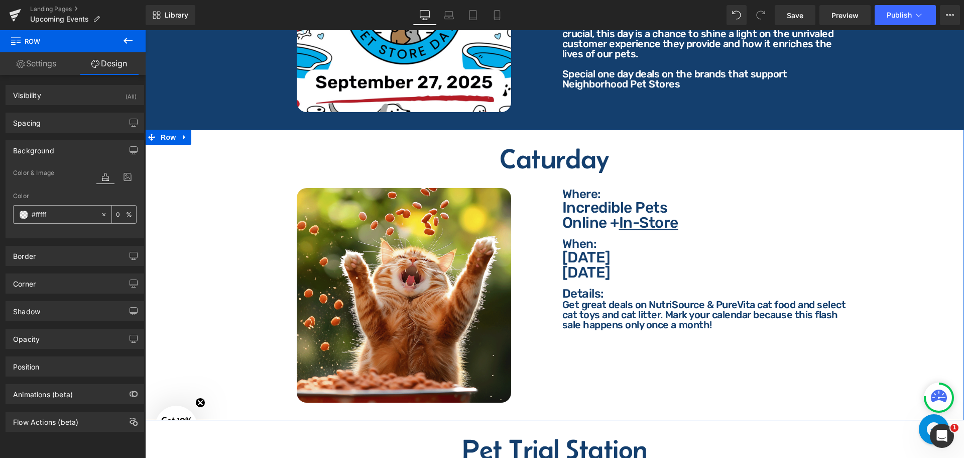
type input "#ffffff"
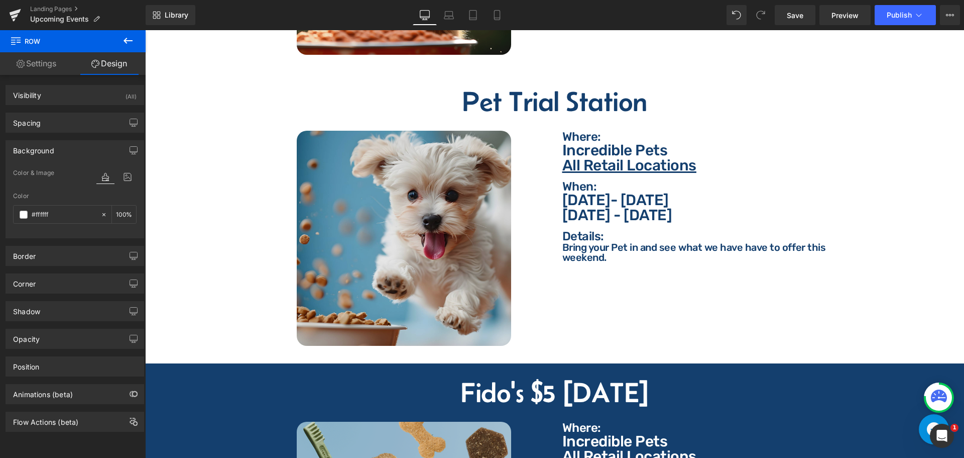
scroll to position [1557, 0]
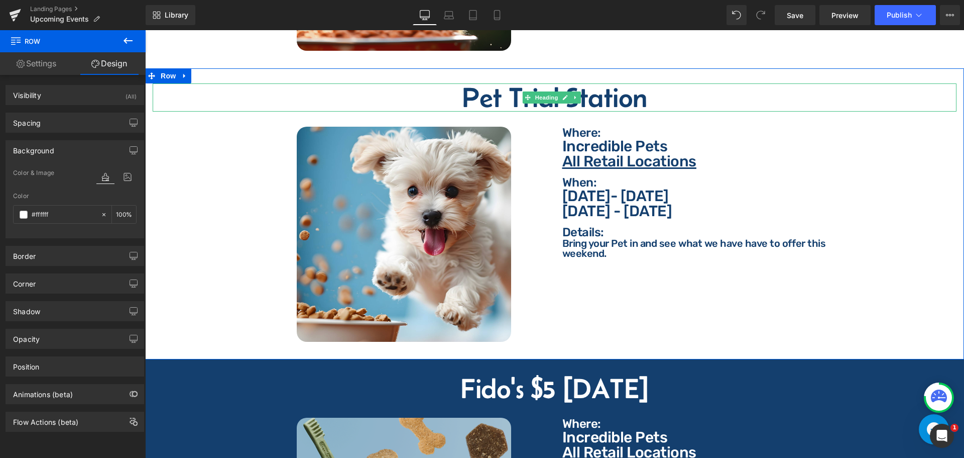
click at [484, 88] on h2 "Pet Trial Station" at bounding box center [555, 97] width 804 height 28
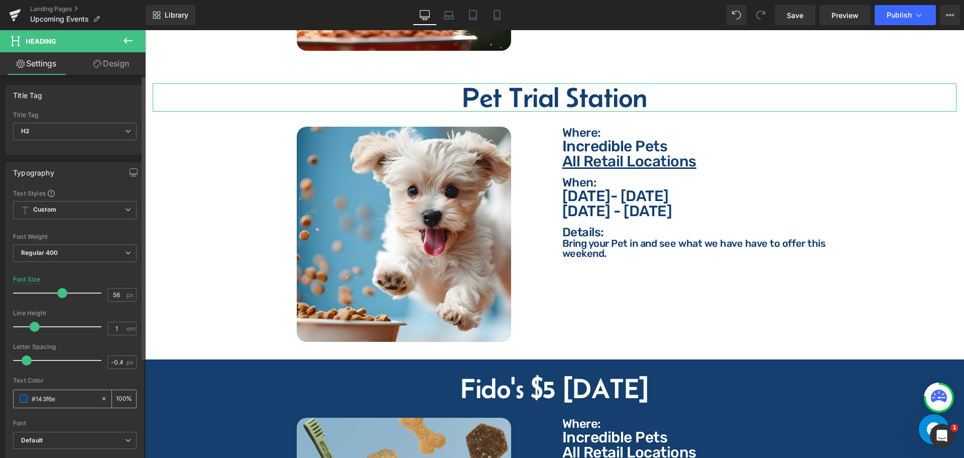
click at [63, 392] on div "#143f6e" at bounding box center [57, 399] width 87 height 18
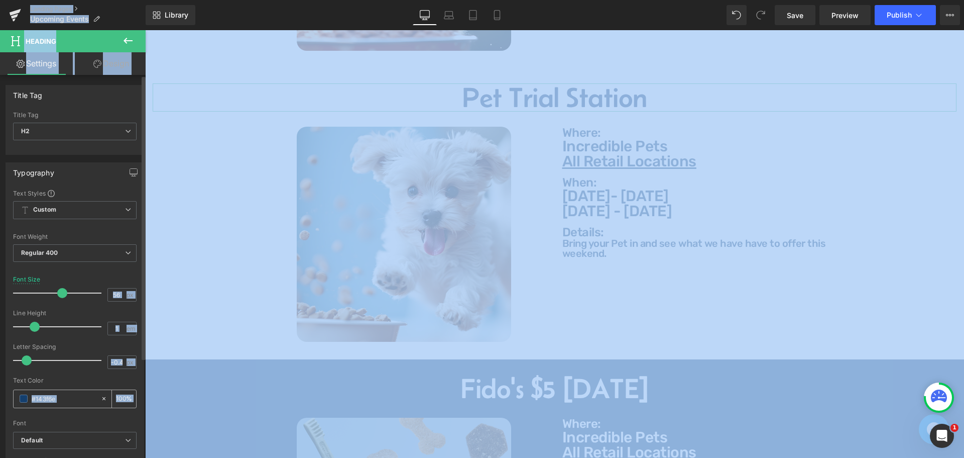
click at [65, 399] on input "#143f6e" at bounding box center [64, 398] width 64 height 11
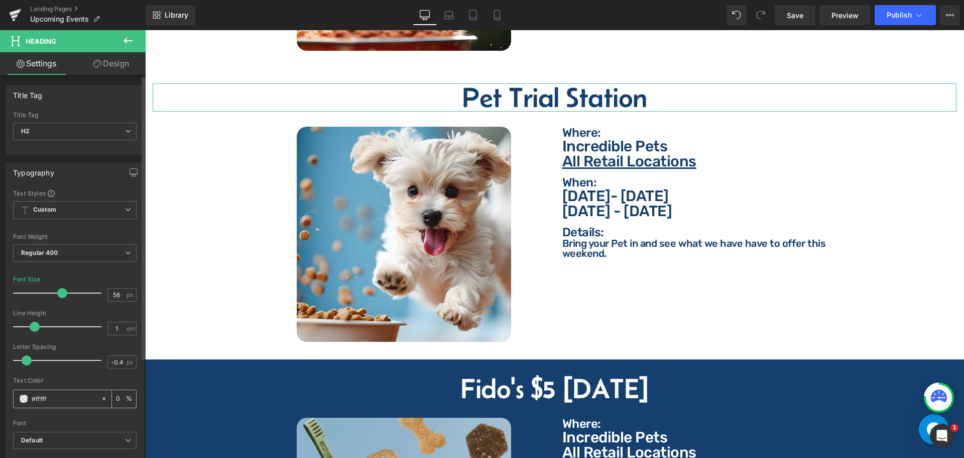
type input "#ffffff"
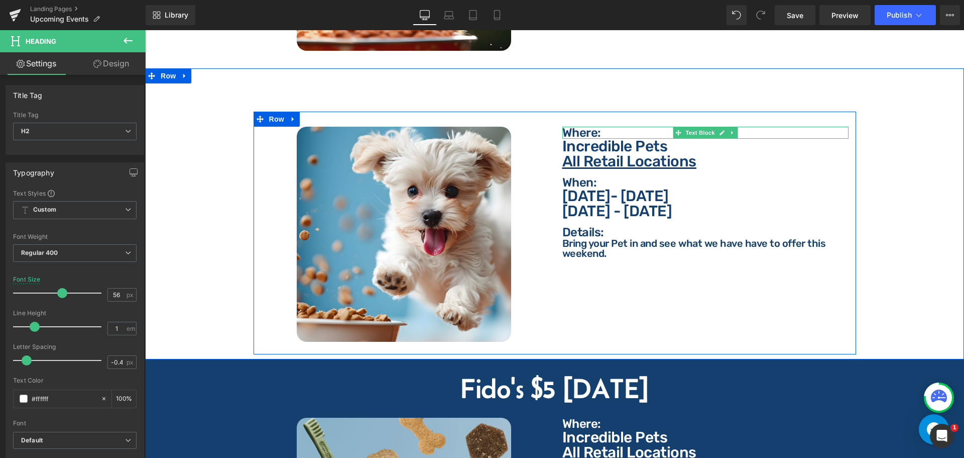
click at [583, 127] on p "Where:" at bounding box center [706, 133] width 286 height 12
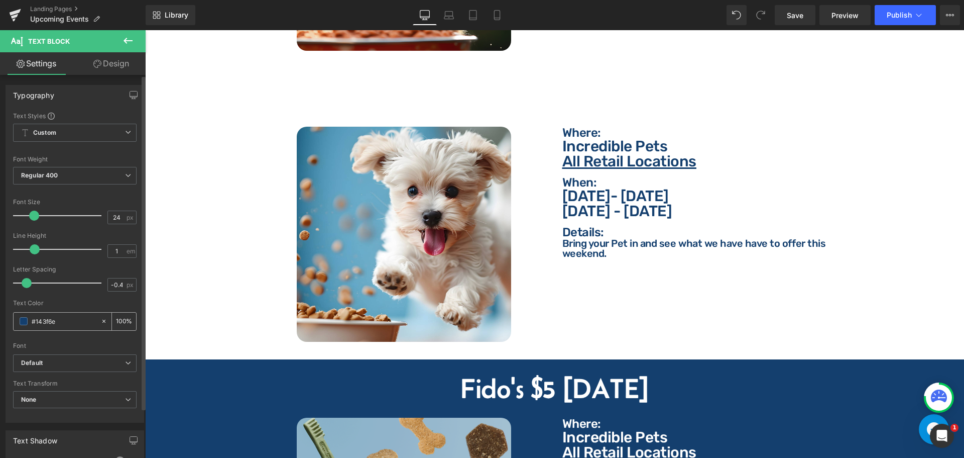
click at [85, 319] on input "#143f6e" at bounding box center [64, 320] width 64 height 11
paste input "ffffff"
type input "#ffffff"
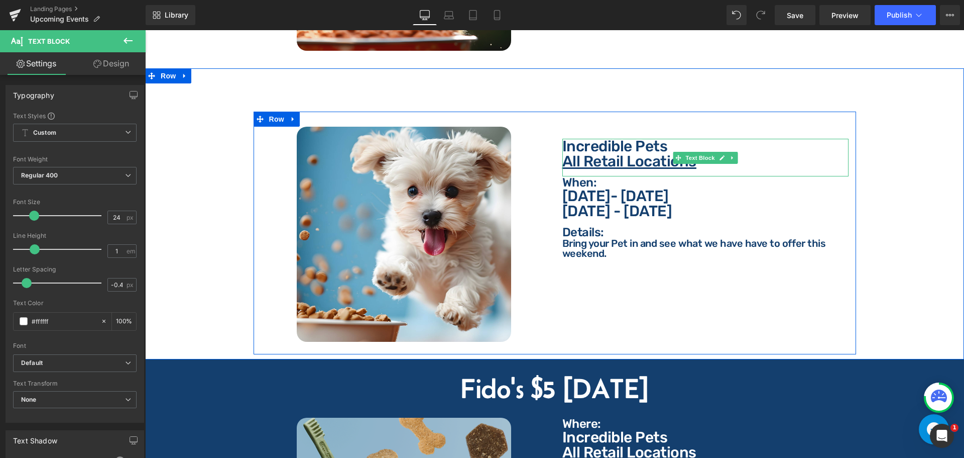
click at [587, 144] on p "Incredible Pets" at bounding box center [706, 146] width 286 height 15
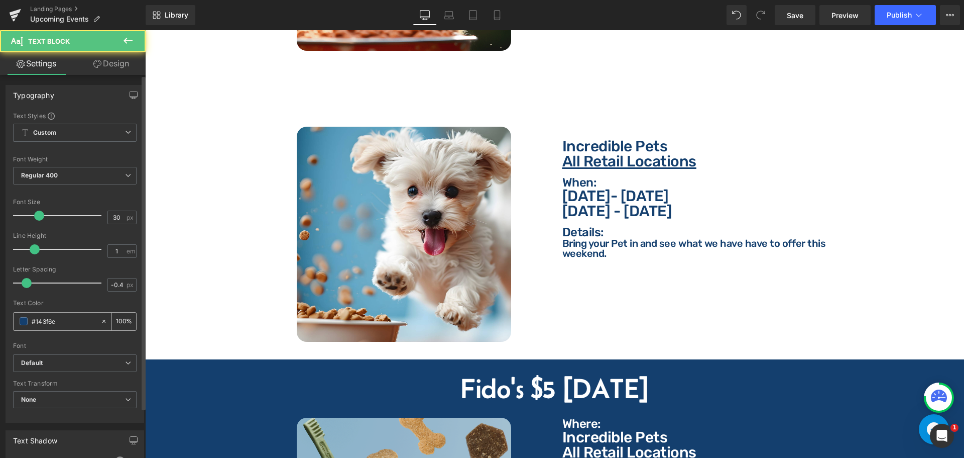
click at [72, 321] on input "#143f6e" at bounding box center [64, 320] width 64 height 11
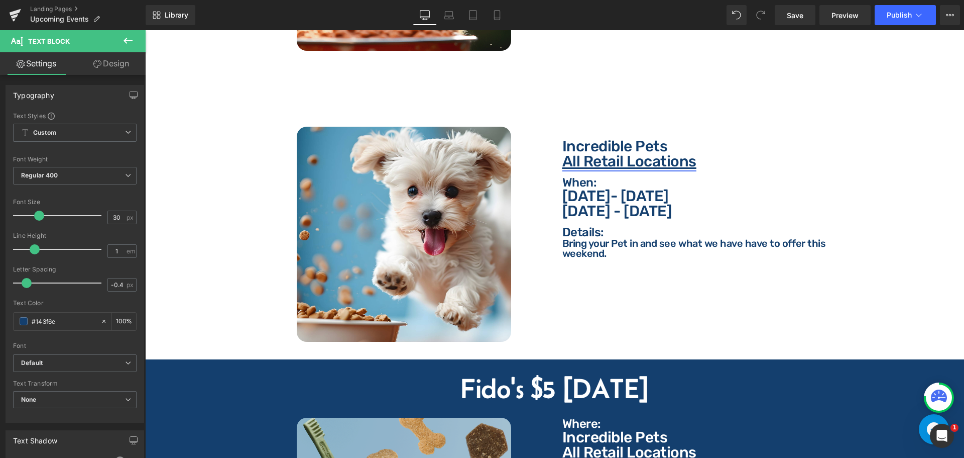
paste input "ffffff"
type input "#ffffff"
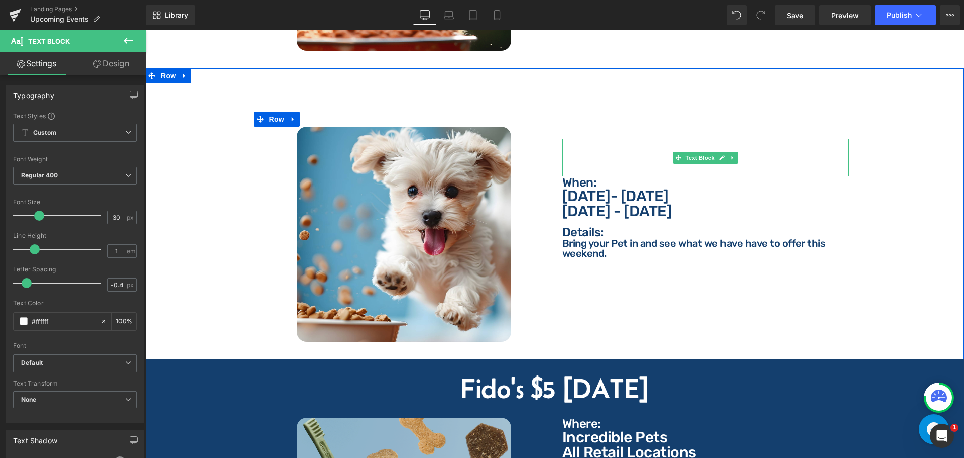
click at [569, 176] on p "When:" at bounding box center [706, 182] width 286 height 12
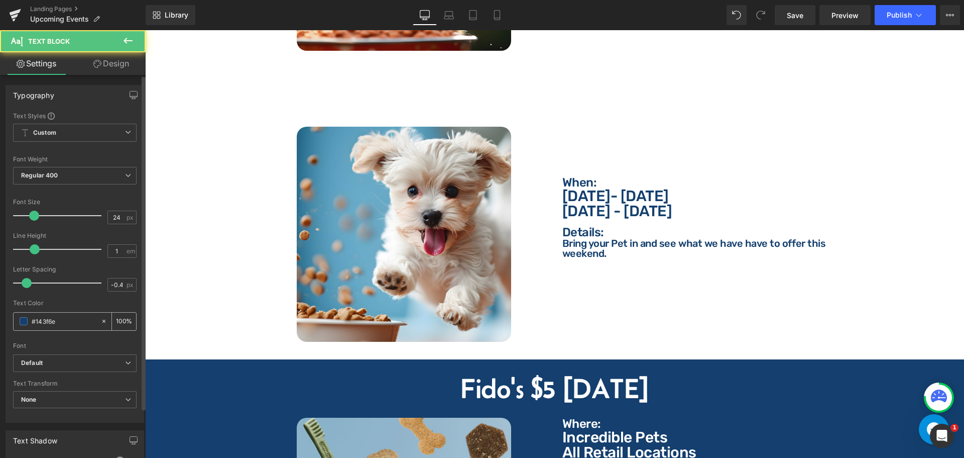
click at [68, 323] on input "#143f6e" at bounding box center [64, 320] width 64 height 11
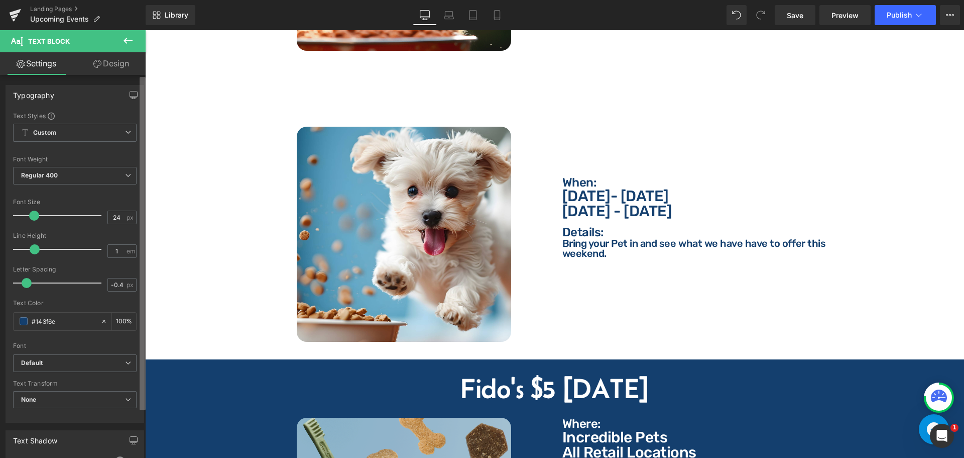
paste input "ffffff"
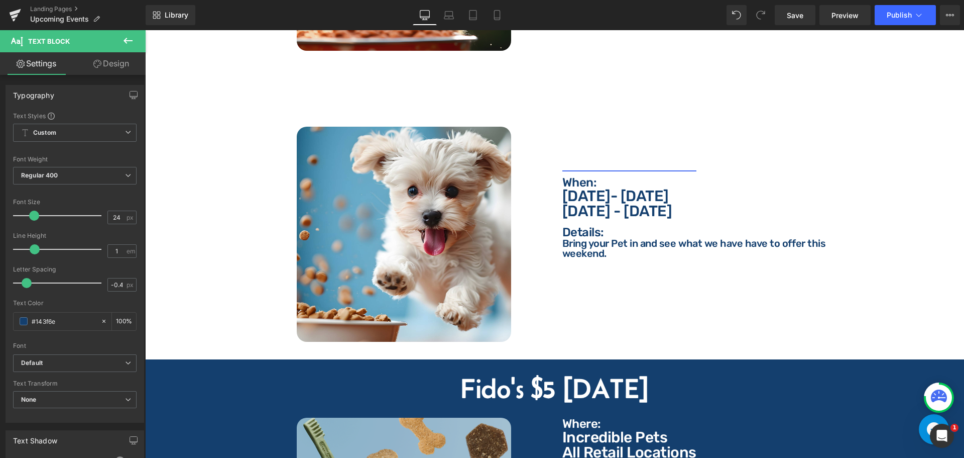
type input "#ffffff"
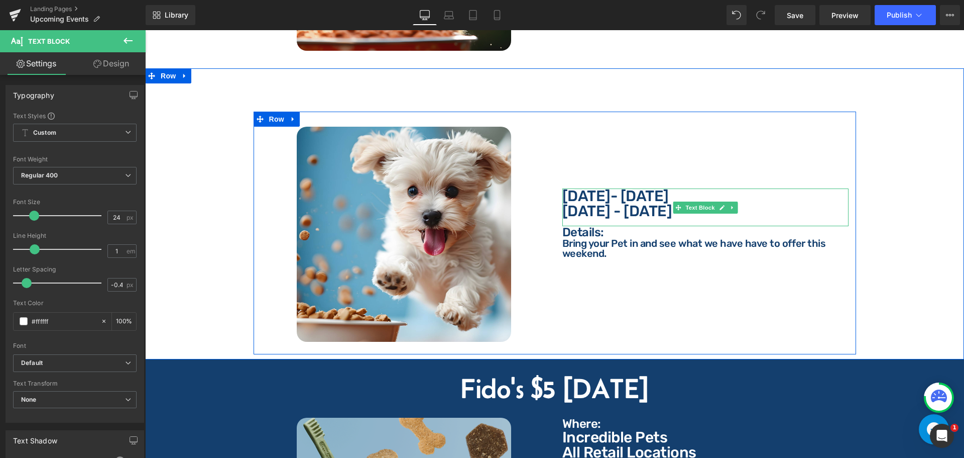
click at [576, 203] on p "[DATE] - [DATE]" at bounding box center [706, 210] width 286 height 15
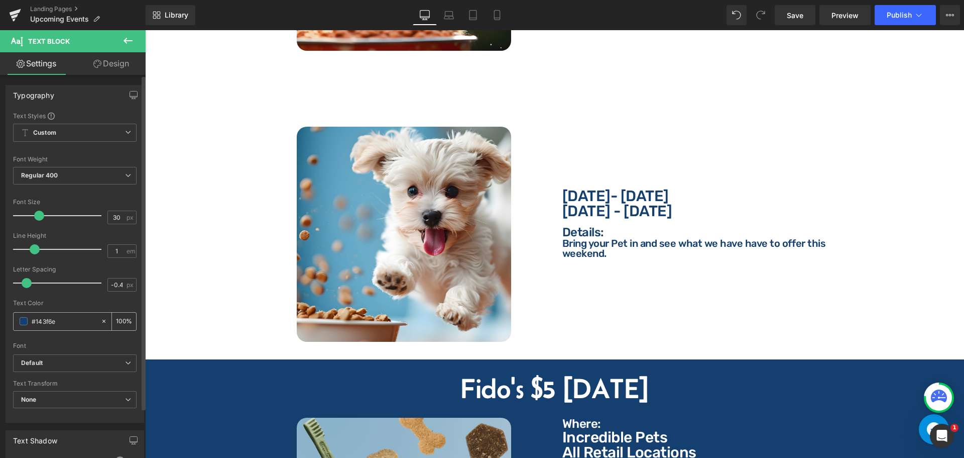
click at [81, 324] on input "#143f6e" at bounding box center [64, 320] width 64 height 11
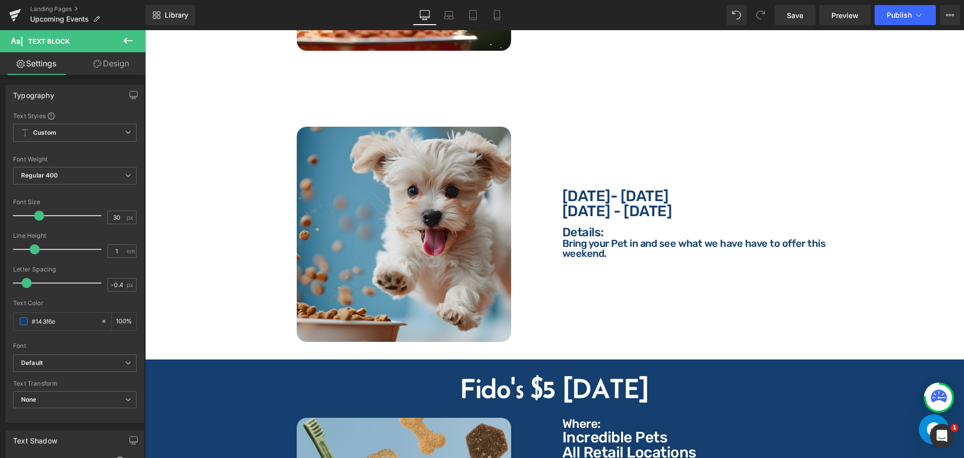
paste input "ffffff"
type input "#ffffff"
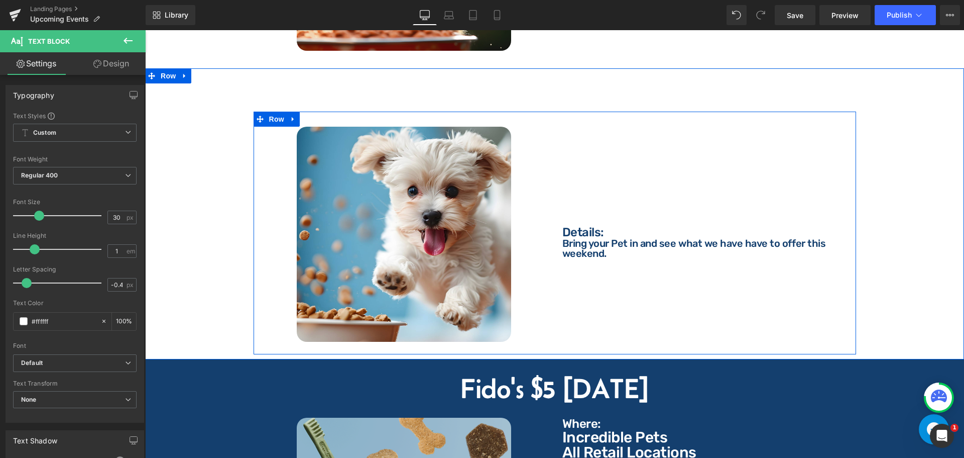
click at [579, 226] on p "Details:" at bounding box center [706, 232] width 286 height 12
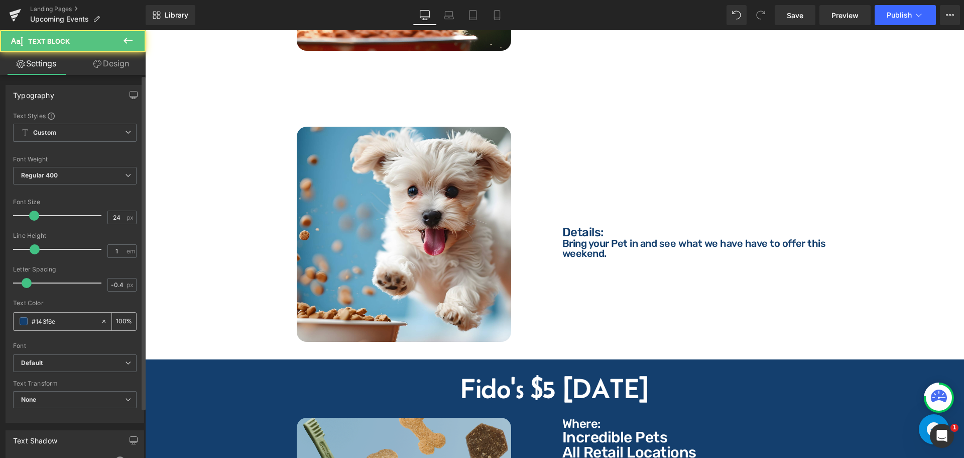
click at [64, 324] on input "#143f6e" at bounding box center [64, 320] width 64 height 11
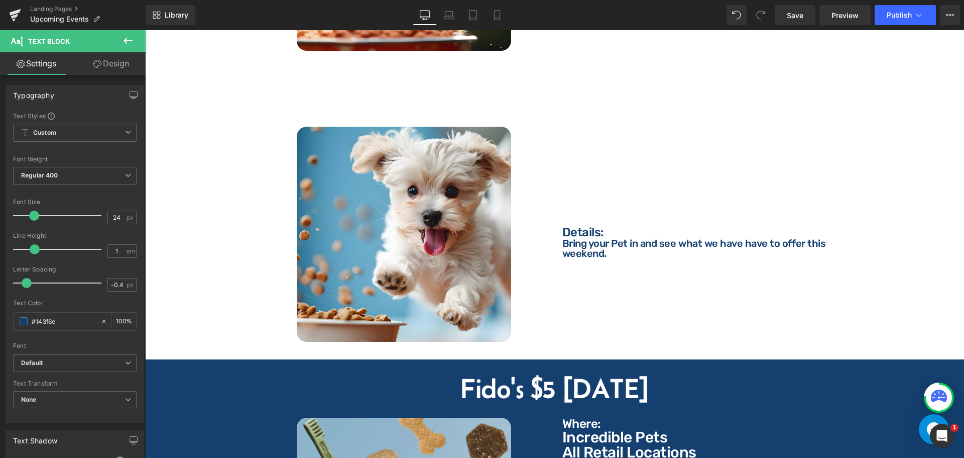
paste input "ffffff"
type input "#ffffff"
click at [145, 30] on div at bounding box center [145, 30] width 0 height 0
click at [64, 318] on input "#143f6e" at bounding box center [64, 320] width 64 height 11
paste input "ffffff"
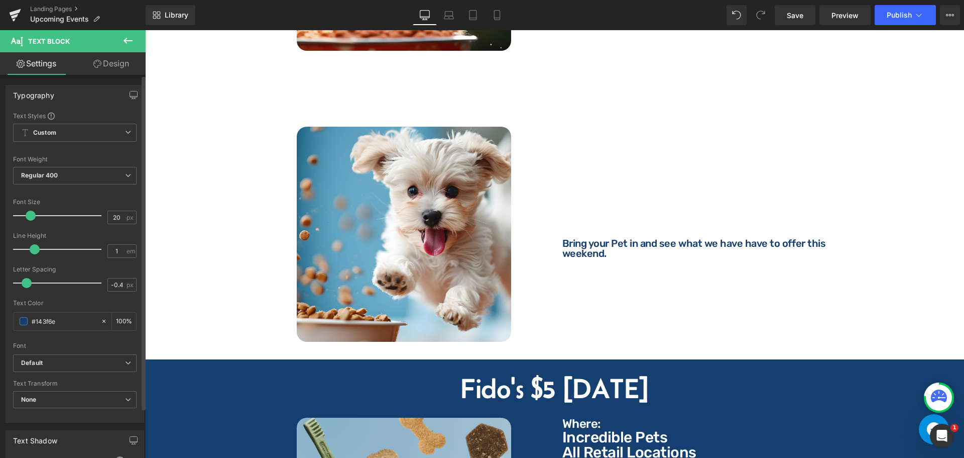
type input "#ffffff"
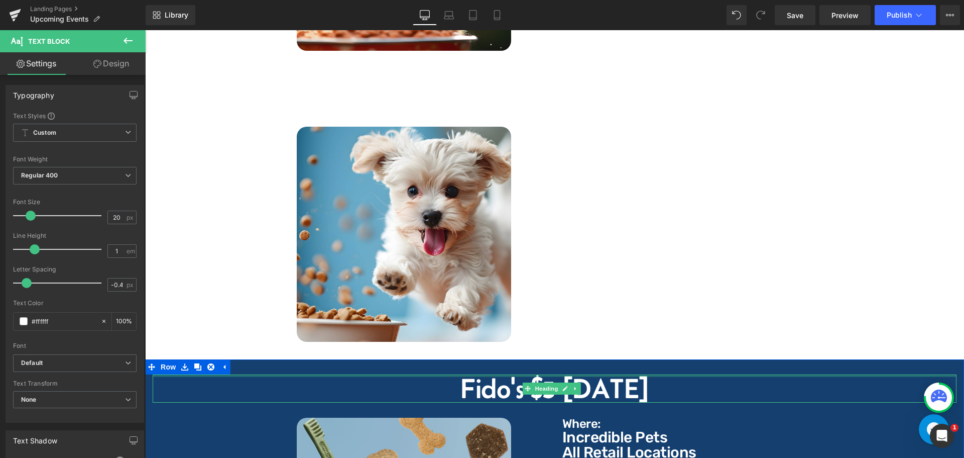
click at [224, 374] on div at bounding box center [555, 375] width 804 height 3
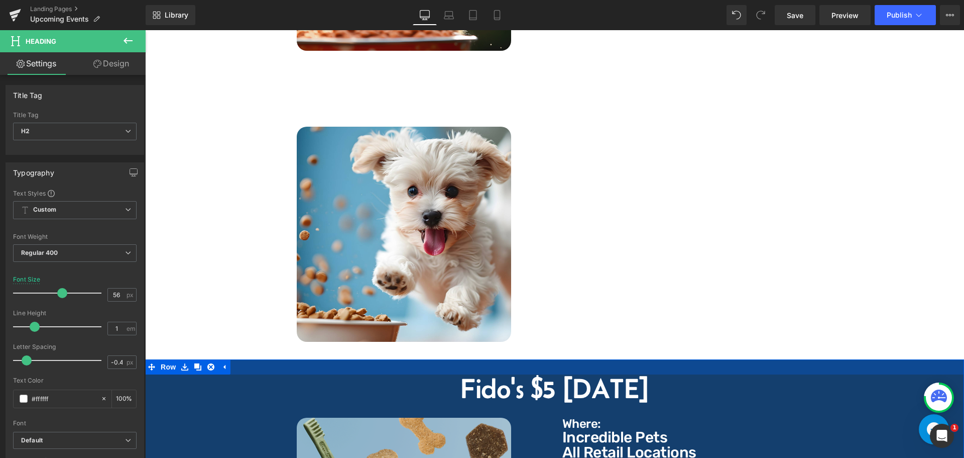
click at [271, 359] on div at bounding box center [554, 366] width 819 height 15
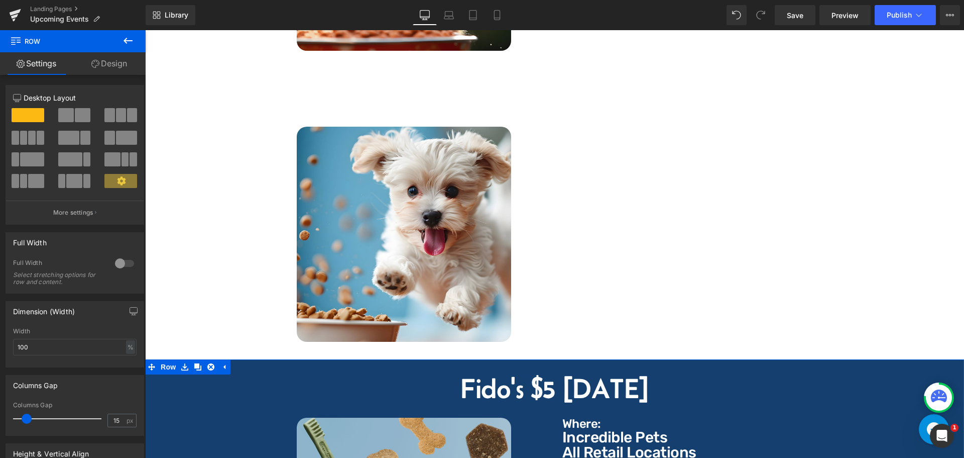
click at [112, 64] on link "Design" at bounding box center [109, 63] width 73 height 23
click at [0, 0] on div "Background" at bounding box center [0, 0] width 0 height 0
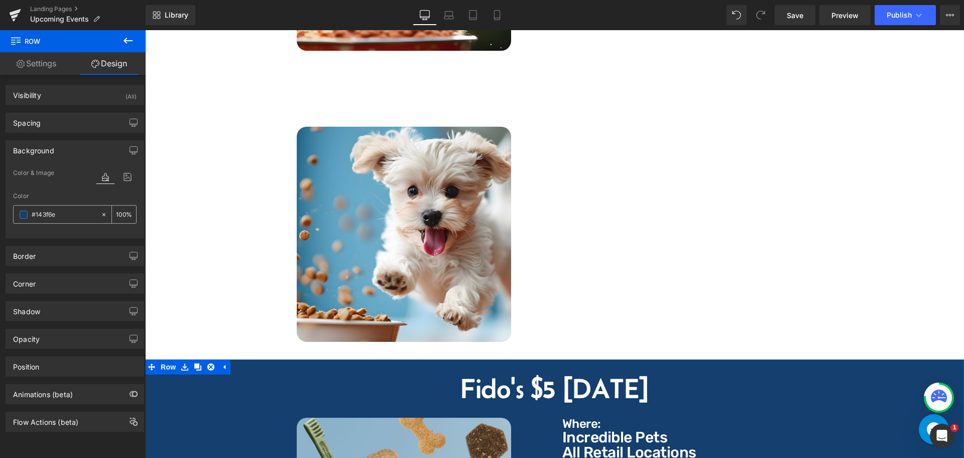
click at [62, 219] on input "text" at bounding box center [64, 214] width 64 height 11
type input "#143f6e"
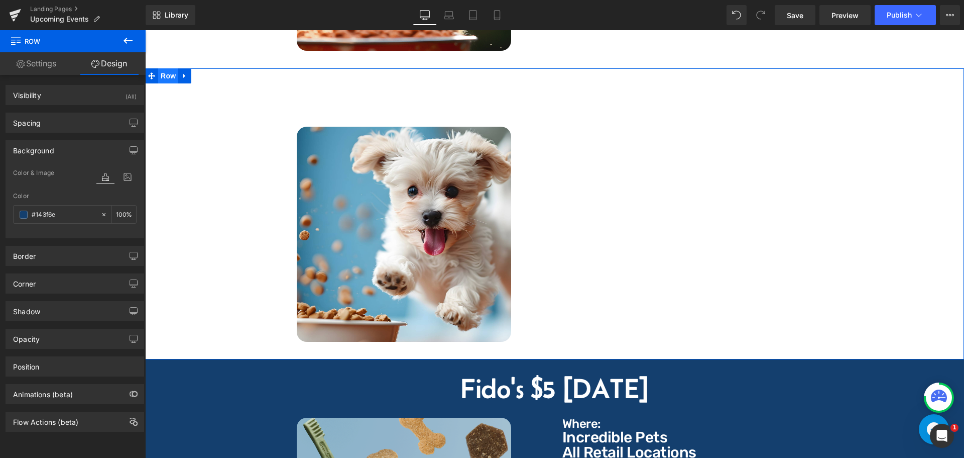
click at [166, 68] on span "Row" at bounding box center [168, 75] width 20 height 15
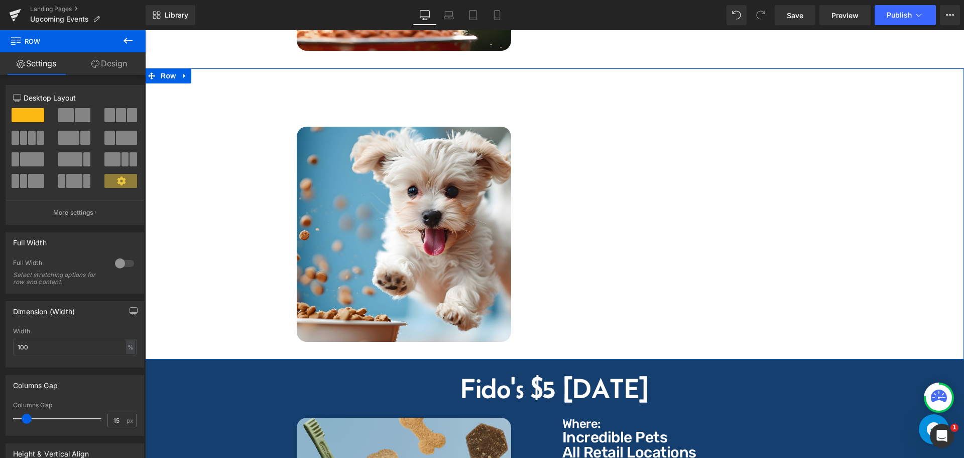
click at [118, 67] on link "Design" at bounding box center [109, 63] width 73 height 23
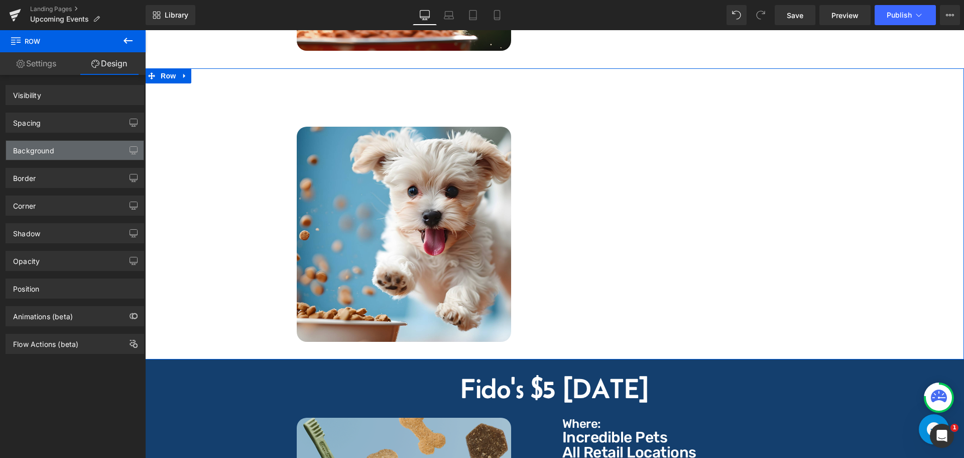
click at [64, 152] on div "Background" at bounding box center [75, 150] width 138 height 19
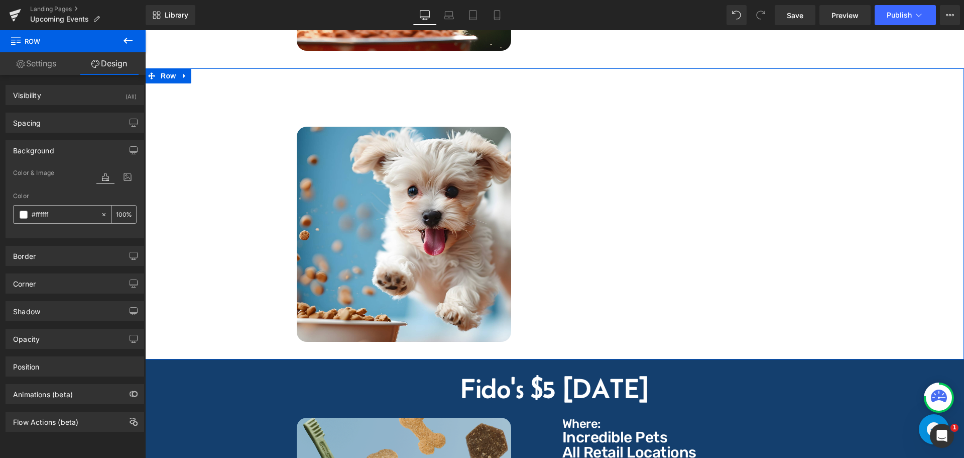
click at [52, 212] on input "text" at bounding box center [64, 214] width 64 height 11
paste input "143f6e"
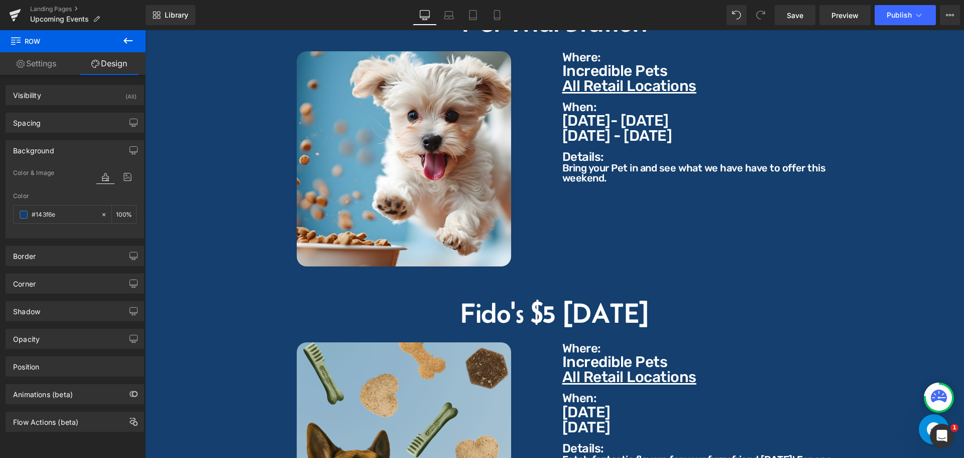
scroll to position [1607, 0]
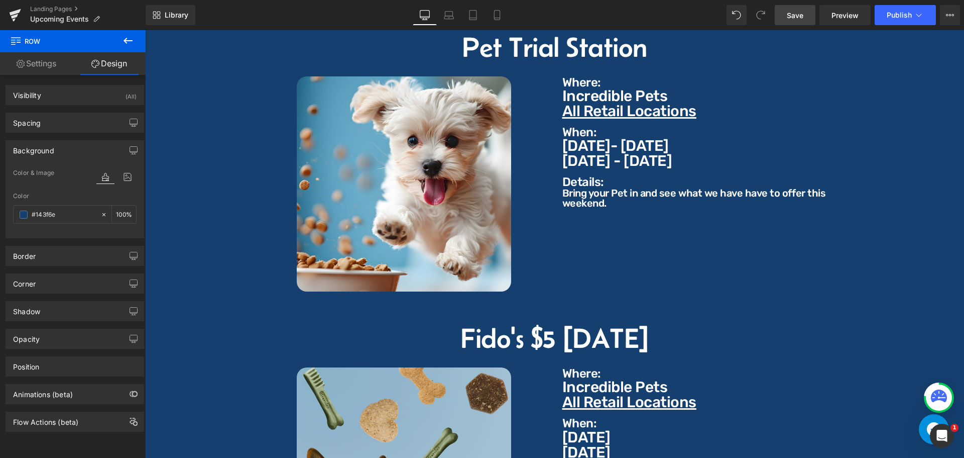
type input "#143f6e"
click at [793, 16] on span "Save" at bounding box center [795, 15] width 17 height 11
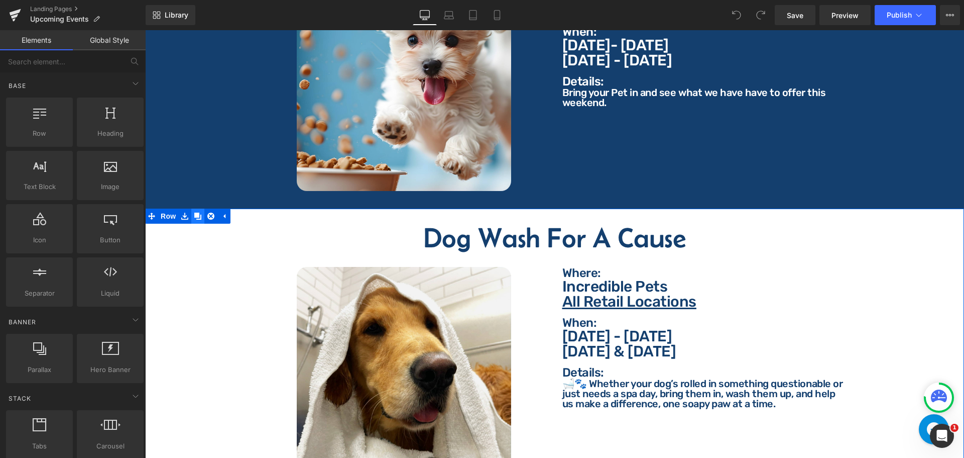
click at [195, 212] on icon at bounding box center [197, 215] width 7 height 7
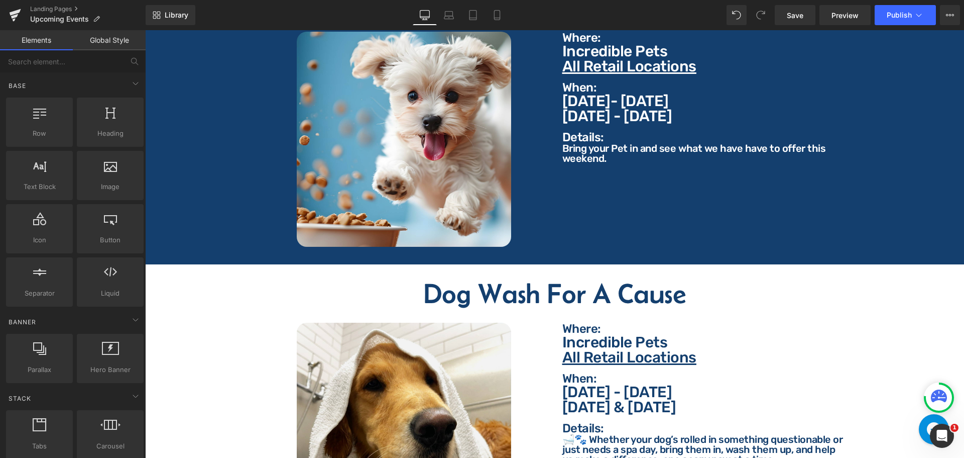
scroll to position [1827, 0]
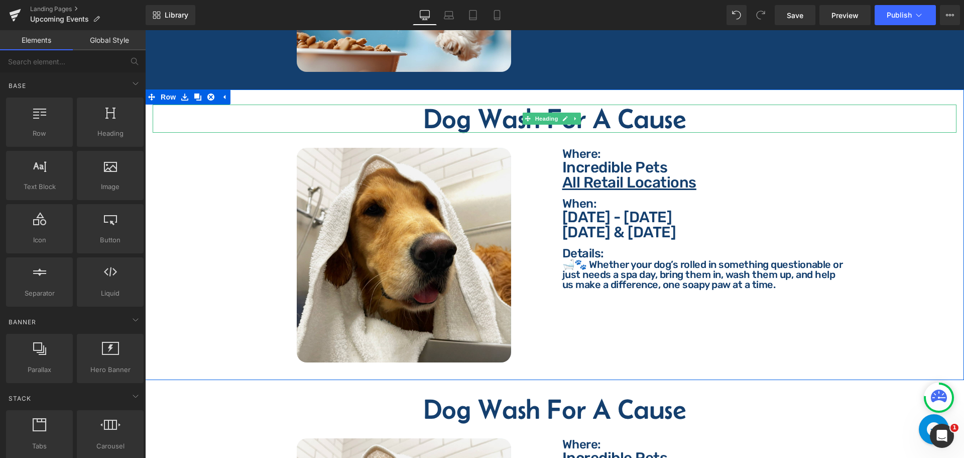
click at [498, 110] on h2 "Dog Wash For A Cause" at bounding box center [555, 118] width 804 height 28
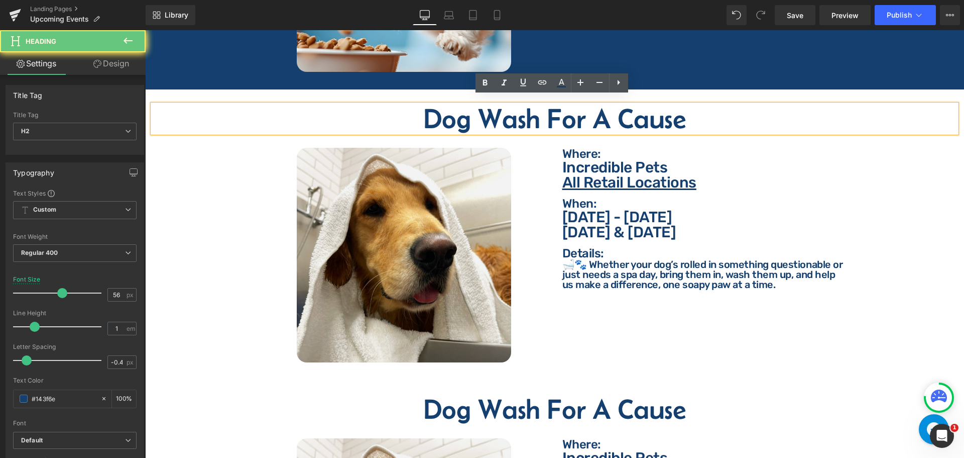
click at [498, 110] on h2 "Dog Wash For A Cause" at bounding box center [555, 118] width 804 height 28
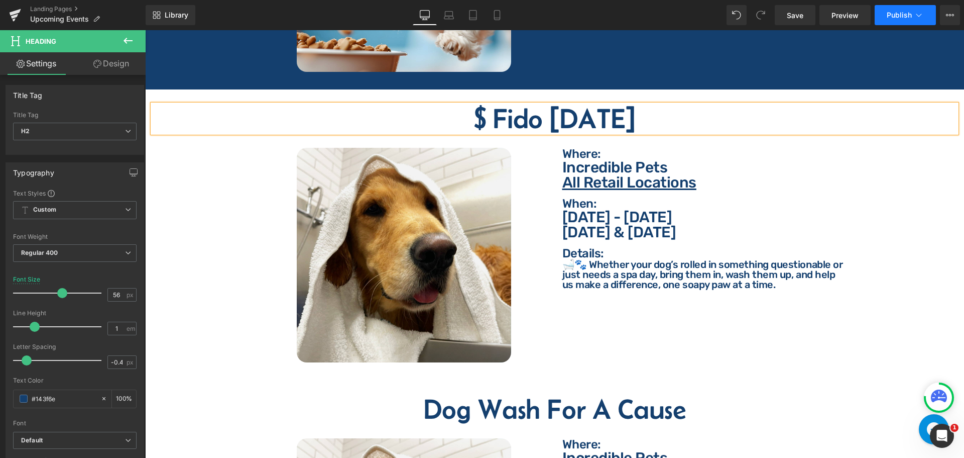
click at [919, 15] on icon at bounding box center [919, 15] width 10 height 10
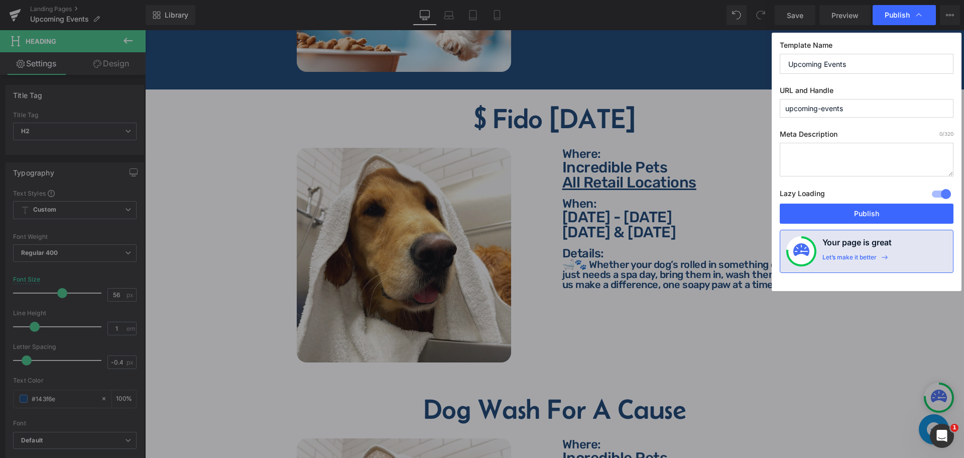
click at [919, 15] on icon at bounding box center [919, 15] width 10 height 10
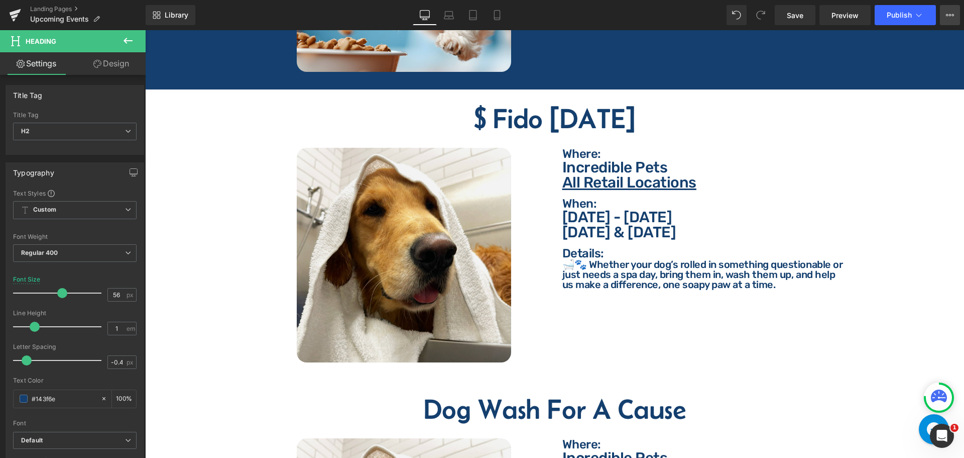
click at [955, 14] on button "View Live Page View with current Template Save Template to Library Schedule Pub…" at bounding box center [950, 15] width 20 height 20
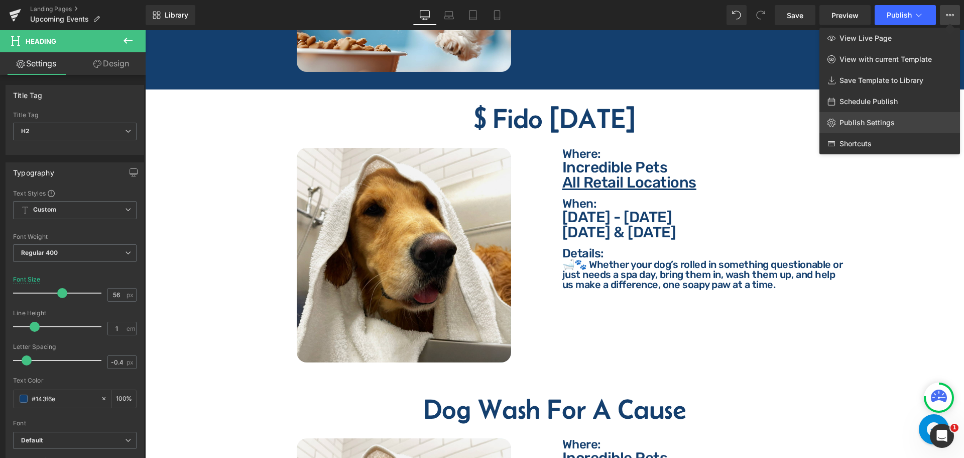
click at [897, 124] on link "Publish Settings" at bounding box center [890, 122] width 141 height 21
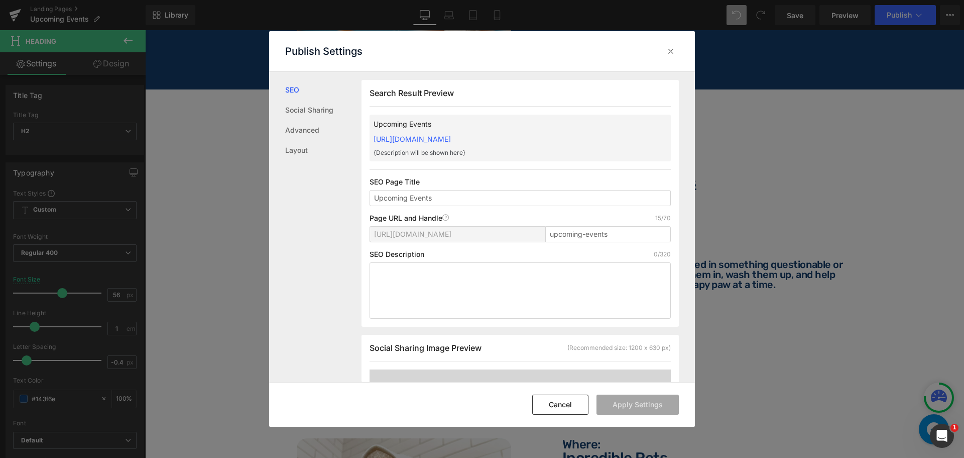
scroll to position [1, 0]
click at [309, 133] on link "Advanced" at bounding box center [323, 130] width 76 height 20
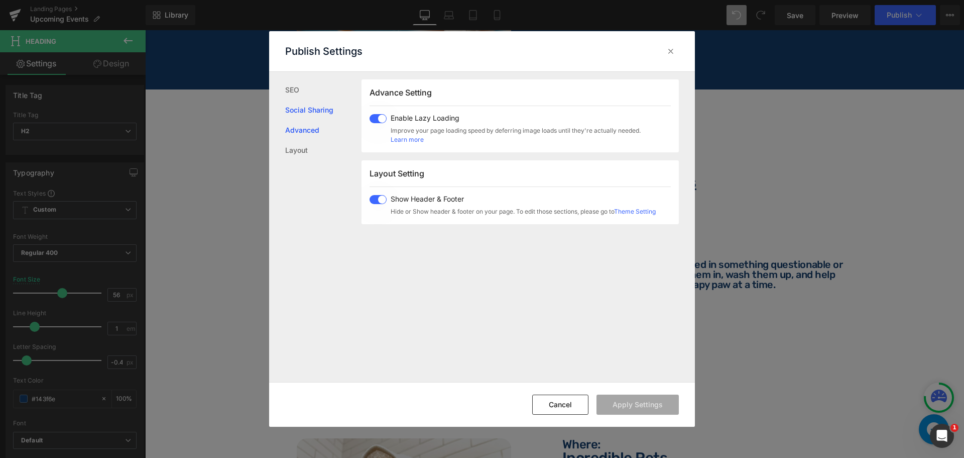
click at [316, 111] on link "Social Sharing" at bounding box center [323, 110] width 76 height 20
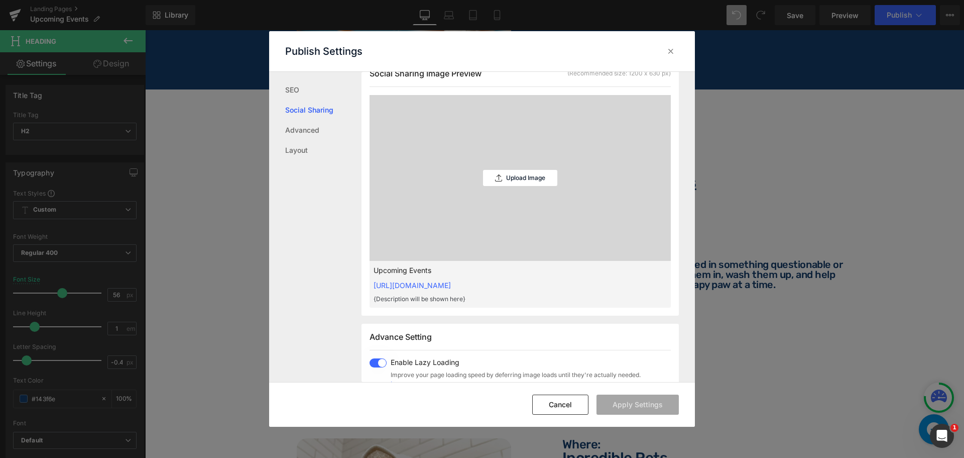
scroll to position [255, 0]
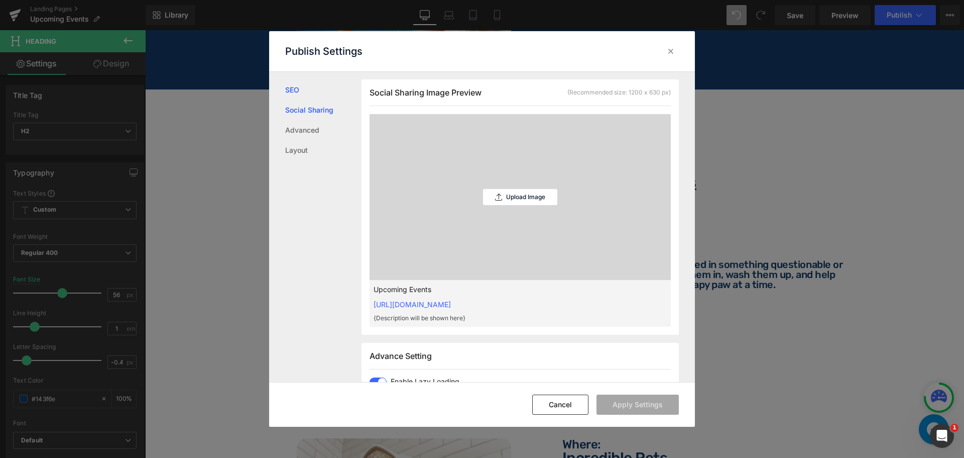
click at [311, 92] on link "SEO" at bounding box center [323, 90] width 76 height 20
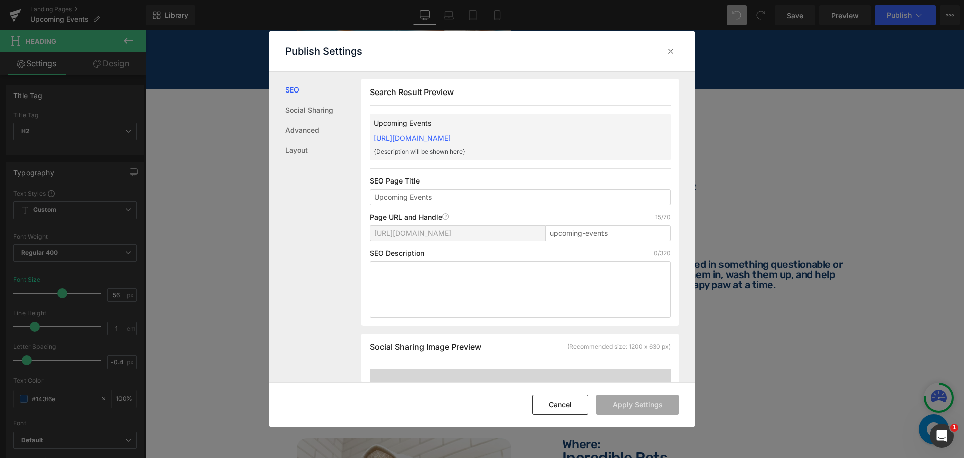
scroll to position [1, 0]
click at [459, 199] on input "Upcoming Events" at bounding box center [520, 197] width 301 height 16
type input "Upcoming Events at Incredible Pets"
click at [446, 278] on textarea at bounding box center [520, 290] width 301 height 56
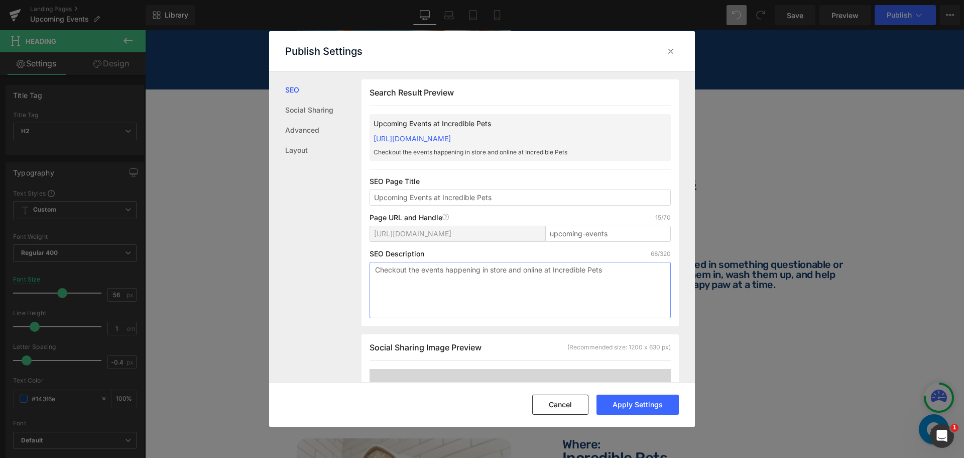
scroll to position [101, 0]
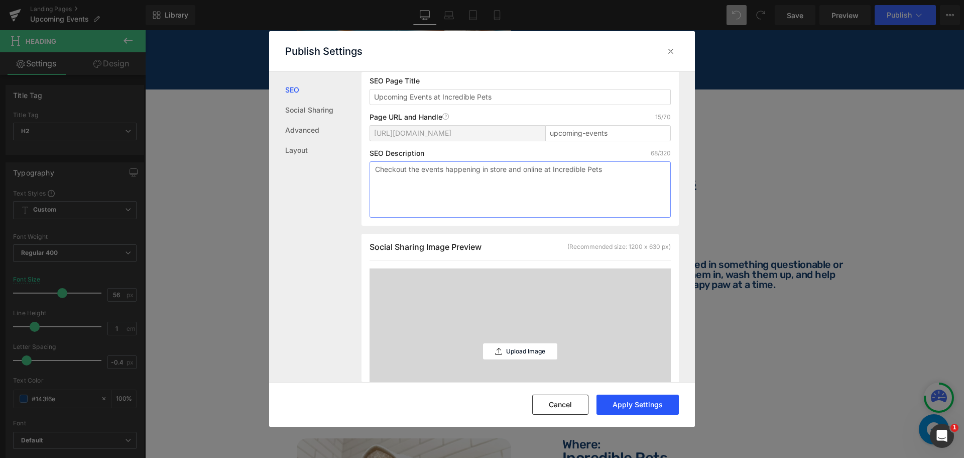
type textarea "Checkout the events happening in store and online at Incredible Pets"
click at [633, 405] on button "Apply Settings" at bounding box center [638, 404] width 82 height 20
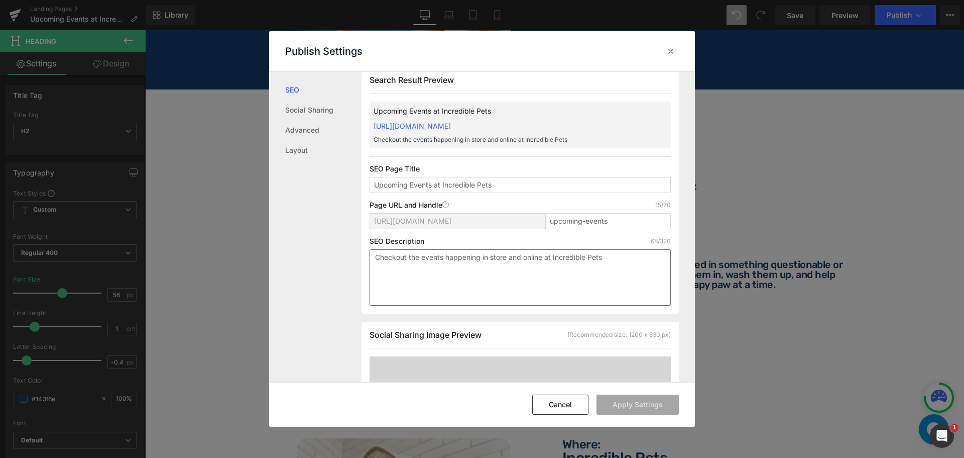
scroll to position [0, 0]
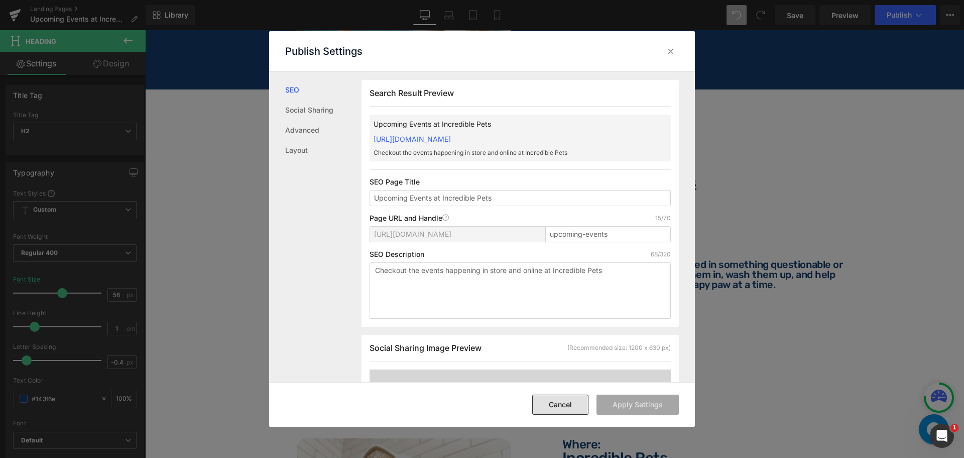
click at [555, 400] on button "Cancel" at bounding box center [560, 404] width 56 height 20
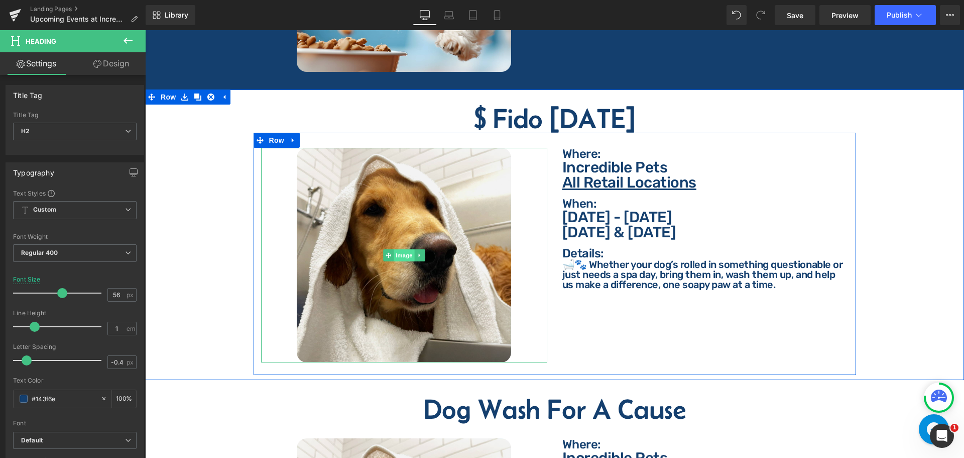
click at [395, 249] on span "Image" at bounding box center [404, 255] width 21 height 12
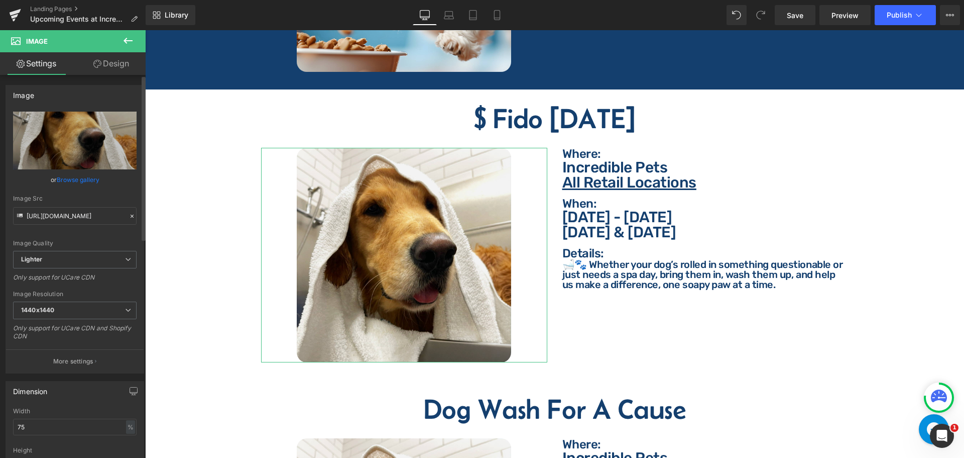
click at [79, 180] on link "Browse gallery" at bounding box center [78, 180] width 43 height 18
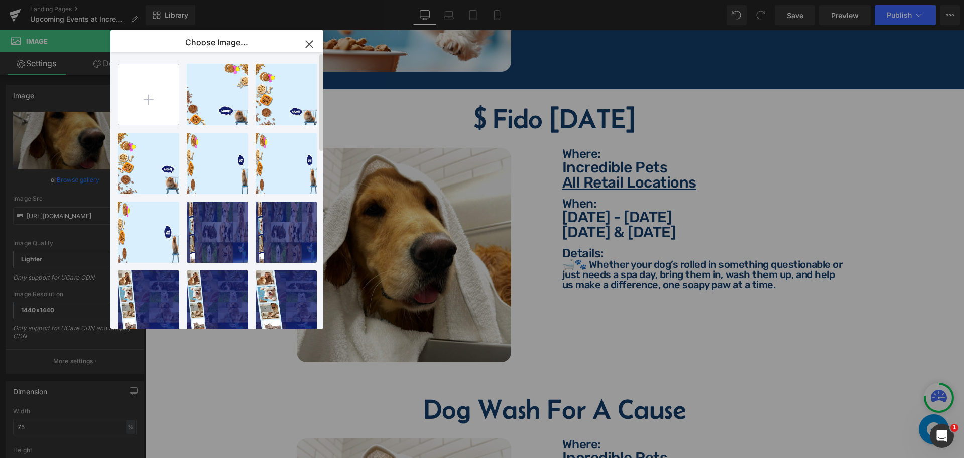
click at [142, 108] on input "file" at bounding box center [149, 94] width 60 height 60
type input "C:\fakepath\$5 [DATE].png"
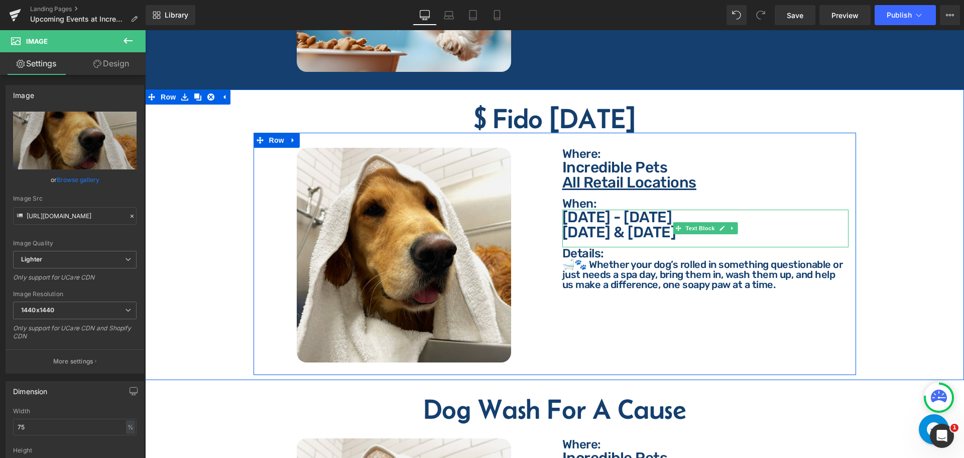
click at [630, 225] on p "[DATE] & [DATE]" at bounding box center [706, 232] width 286 height 15
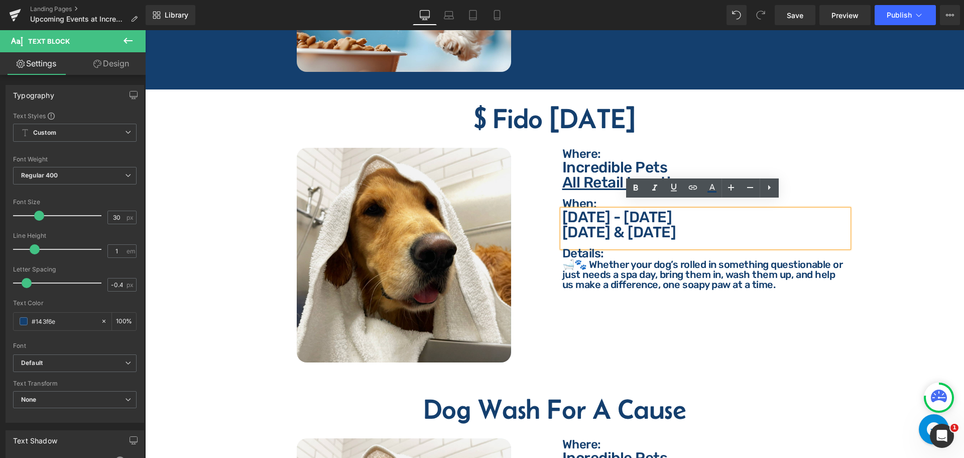
click at [634, 225] on p "[DATE] & [DATE]" at bounding box center [706, 232] width 286 height 15
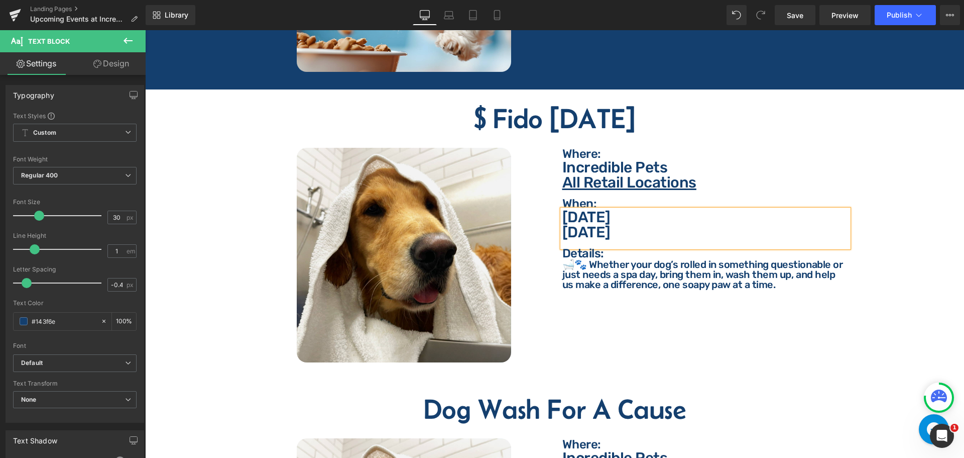
click at [480, 114] on h2 "$ Fido [DATE]" at bounding box center [555, 118] width 804 height 28
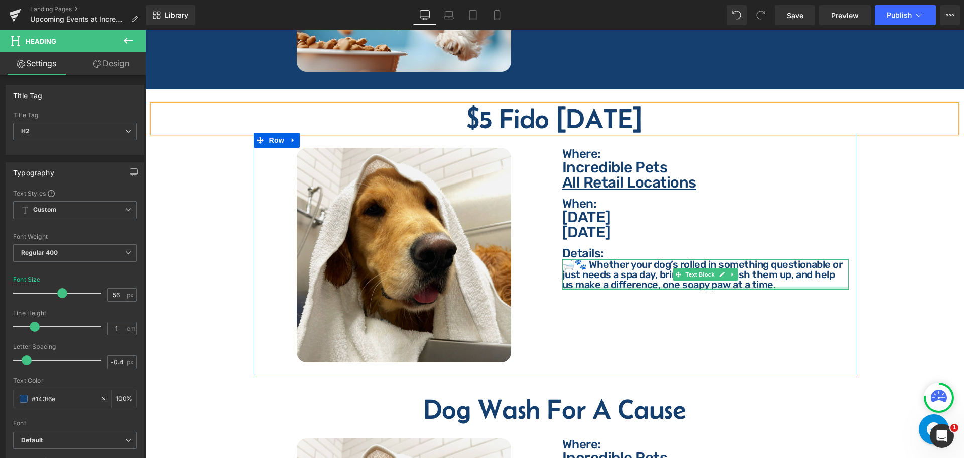
click at [741, 287] on div at bounding box center [706, 288] width 286 height 3
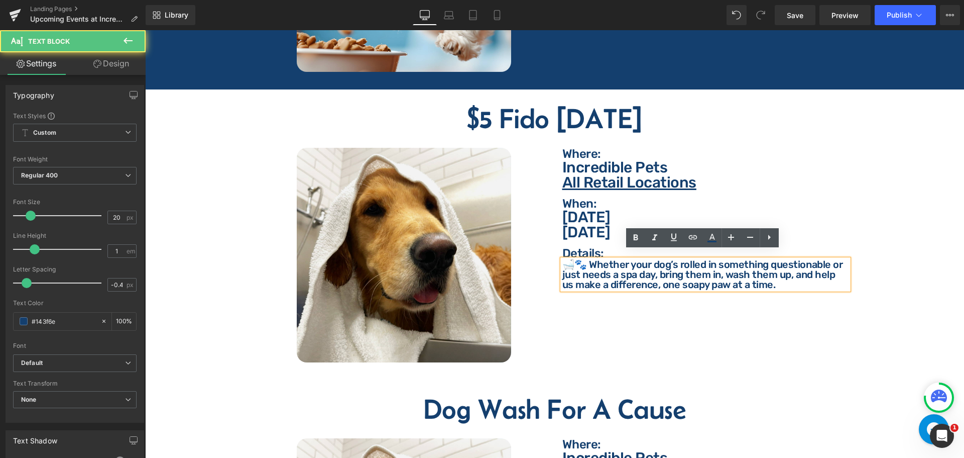
click at [763, 276] on p "🛁🐾 Whether your dog’s rolled in something questionable or just needs a spa day,…" at bounding box center [706, 274] width 286 height 30
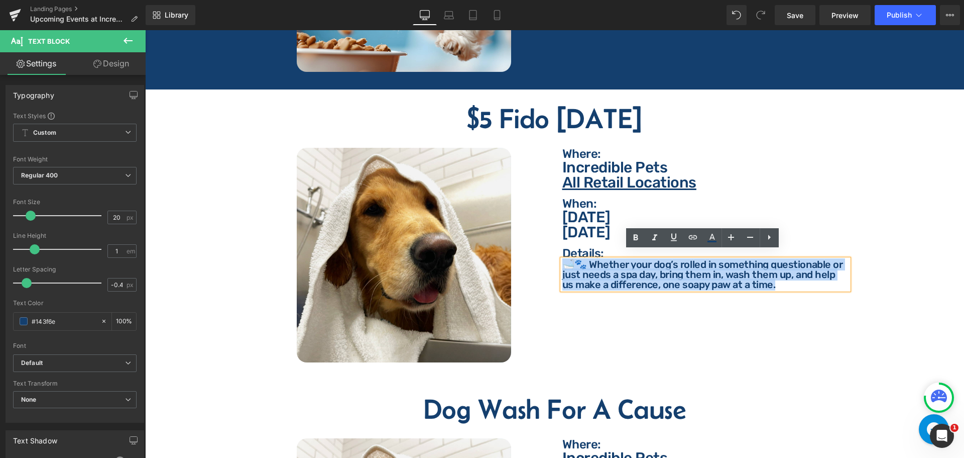
drag, startPoint x: 763, startPoint y: 276, endPoint x: 561, endPoint y: 256, distance: 202.9
click at [563, 259] on p "🛁🐾 Whether your dog’s rolled in something questionable or just needs a spa day,…" at bounding box center [706, 274] width 286 height 30
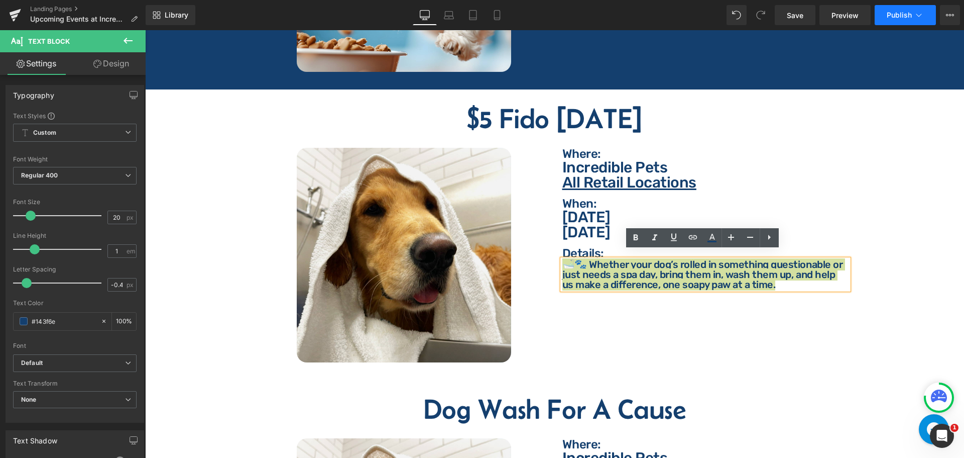
click at [922, 17] on icon at bounding box center [919, 15] width 10 height 10
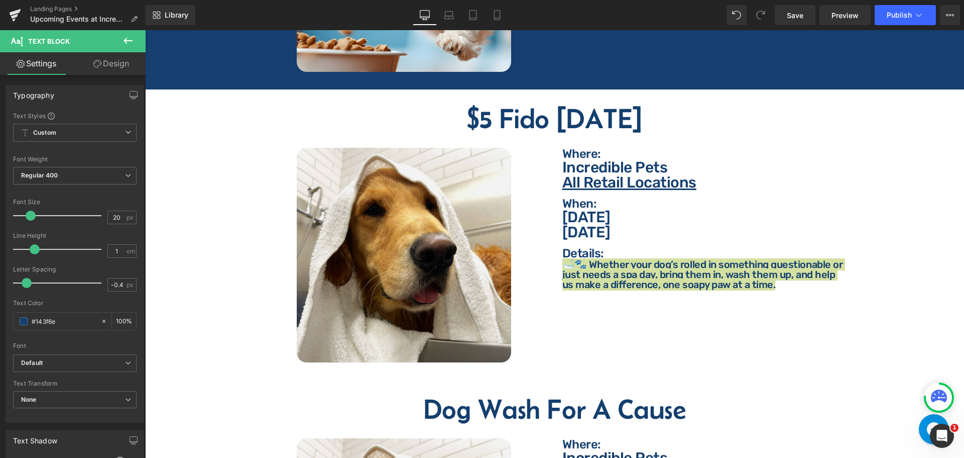
click at [952, 15] on icon at bounding box center [950, 15] width 8 height 8
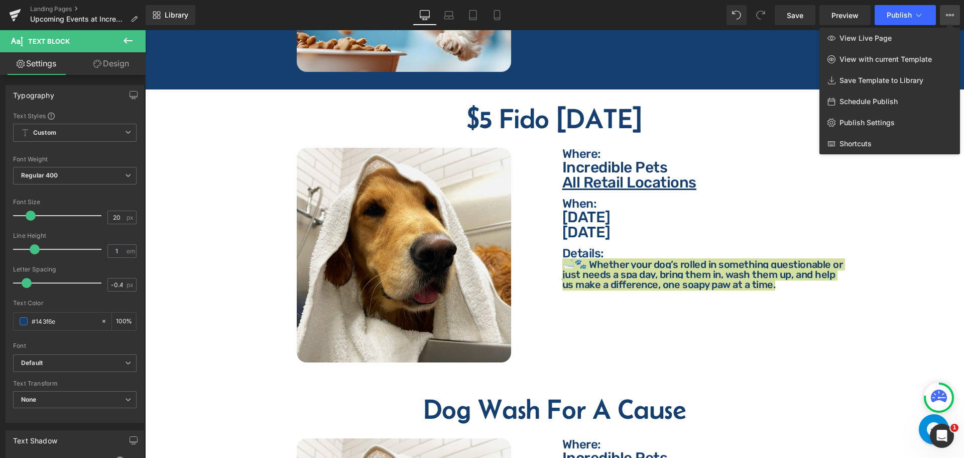
click at [836, 5] on div "Library Desktop Desktop Laptop Tablet Mobile Save Preview Publish Scheduled Vie…" at bounding box center [555, 15] width 819 height 30
click at [835, 8] on link "Preview" at bounding box center [845, 15] width 51 height 20
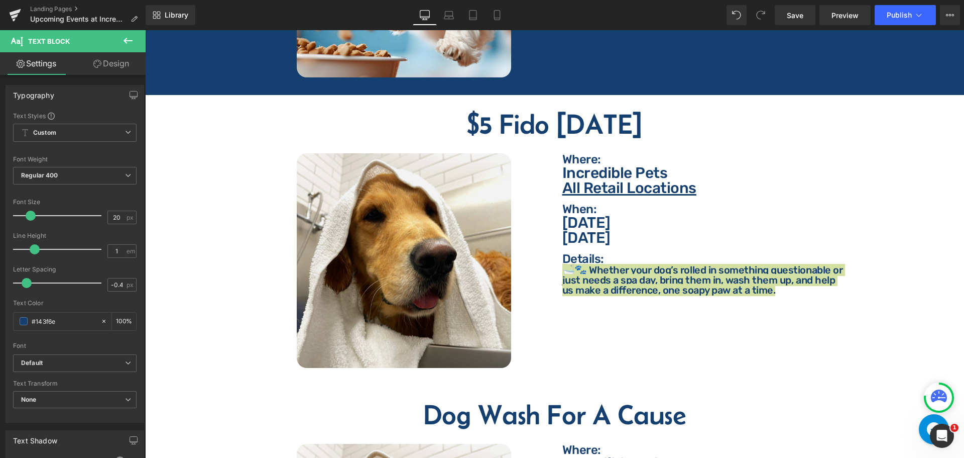
scroll to position [1827, 0]
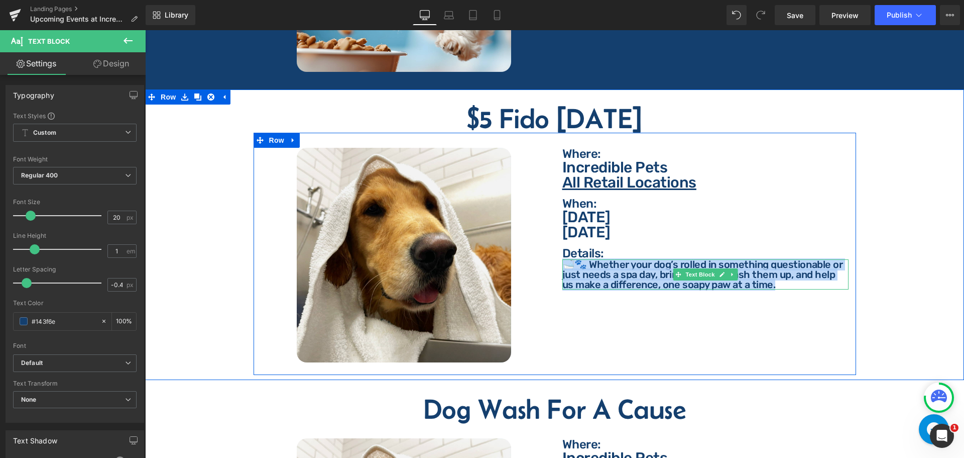
click at [648, 275] on p "🛁🐾 Whether your dog’s rolled in something questionable or just needs a spa day,…" at bounding box center [706, 274] width 286 height 30
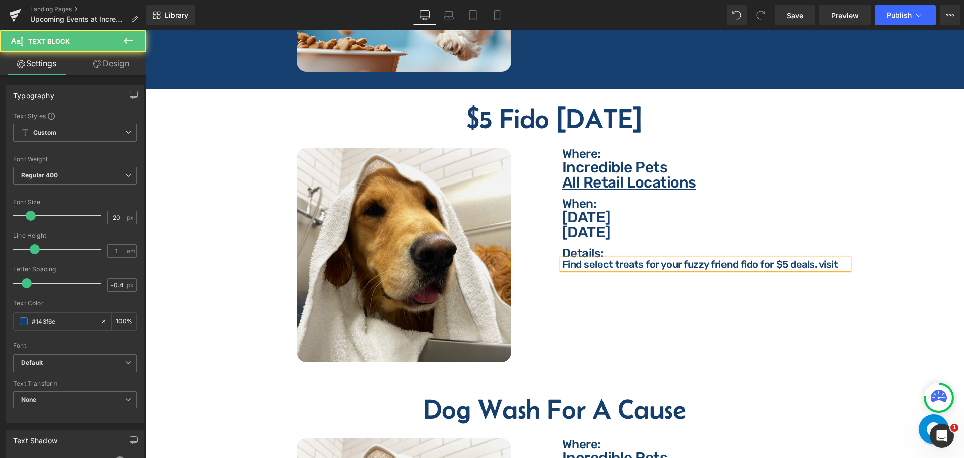
click at [816, 259] on p "Find select treats for your fuzzy friend fido for $5 deals. visit" at bounding box center [706, 264] width 286 height 10
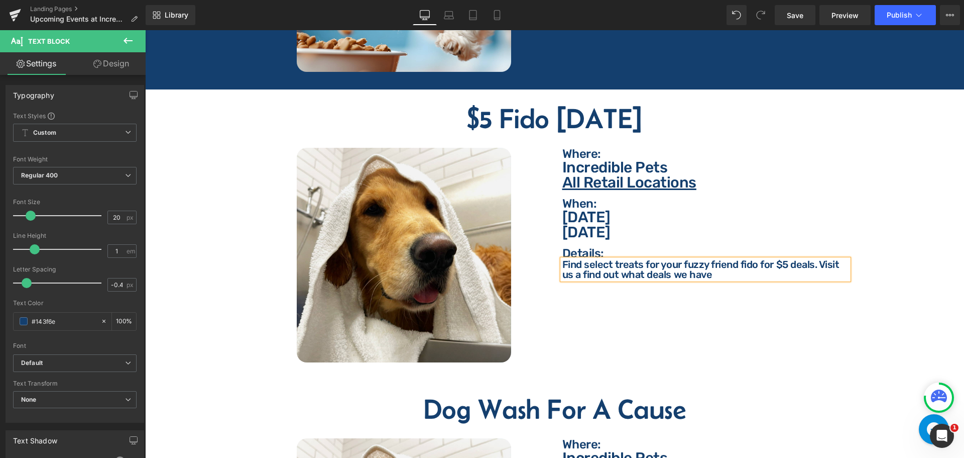
click at [618, 265] on p "Find select treats for your fuzzy friend fido for $5 deals. Visit us a find out…" at bounding box center [706, 269] width 286 height 20
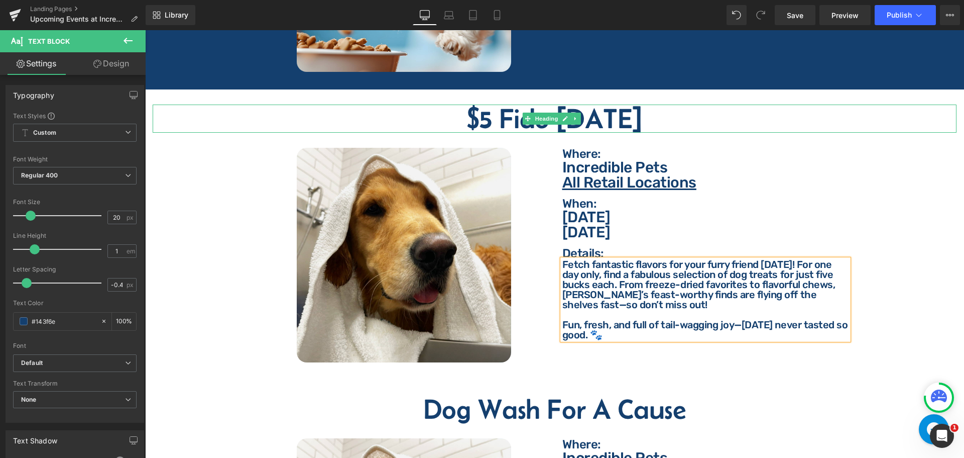
click at [622, 108] on h2 "$5 Fido [DATE]" at bounding box center [555, 118] width 804 height 28
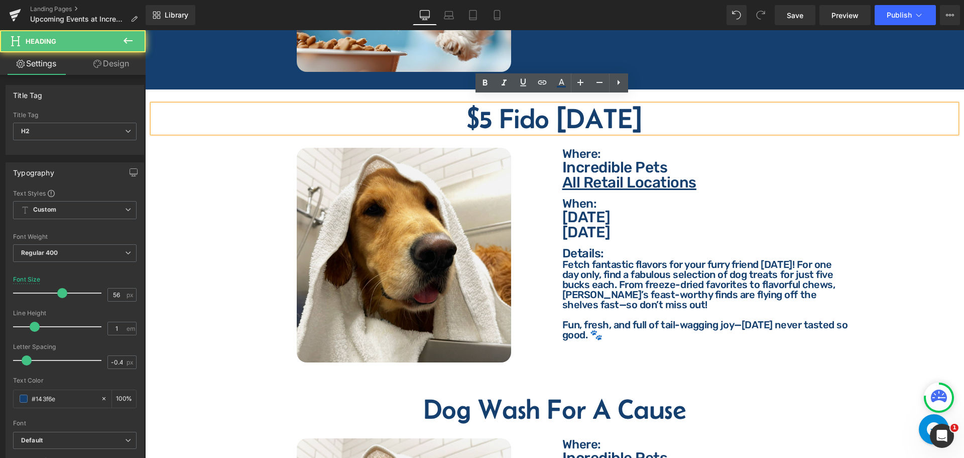
click at [490, 114] on h2 "$5 Fido [DATE]" at bounding box center [555, 118] width 804 height 28
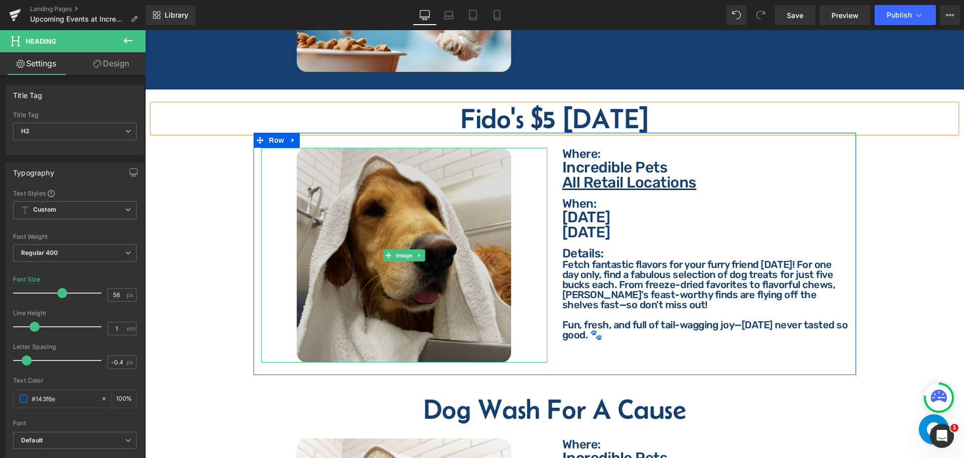
click at [412, 273] on img at bounding box center [404, 255] width 215 height 215
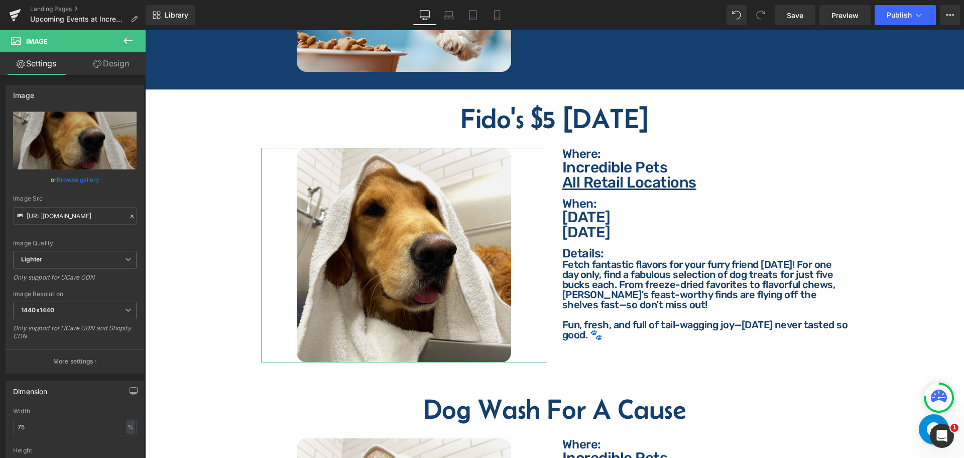
click at [94, 178] on link "Browse gallery" at bounding box center [78, 180] width 43 height 18
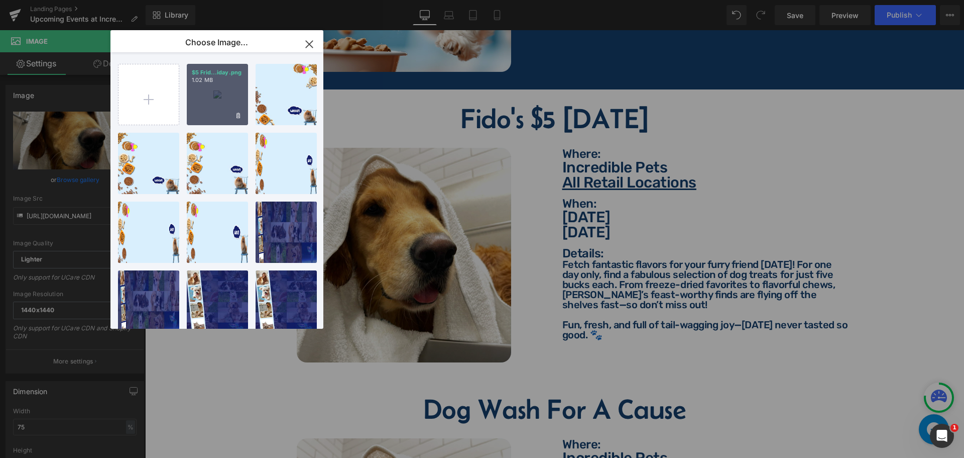
click at [234, 91] on div "$5 Frid...iday.png 1.02 MB" at bounding box center [217, 94] width 61 height 61
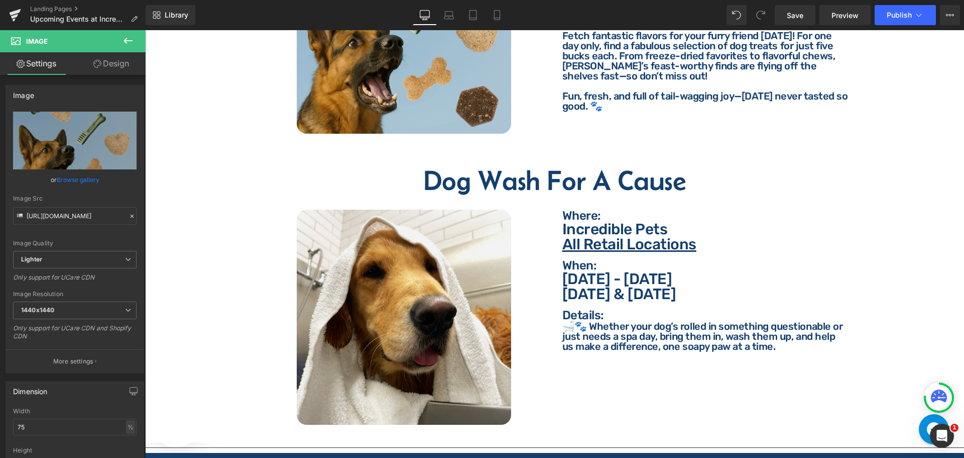
scroll to position [2078, 0]
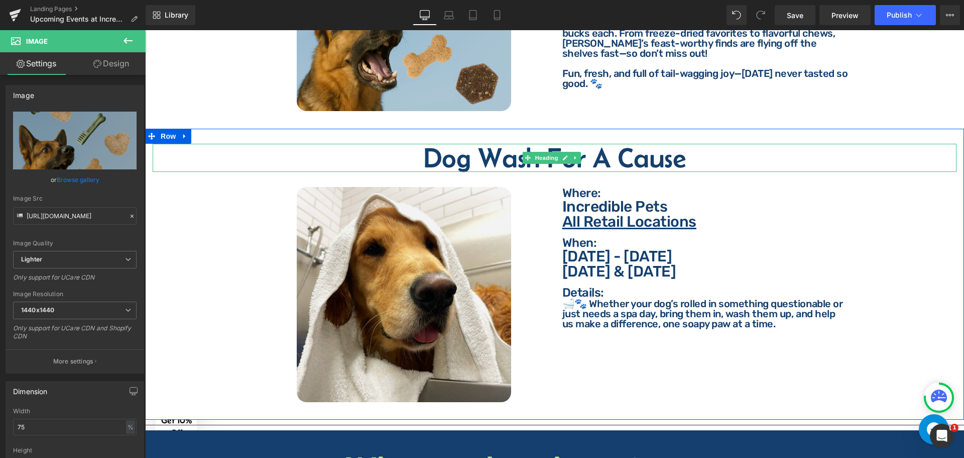
drag, startPoint x: 453, startPoint y: 152, endPoint x: 473, endPoint y: 152, distance: 20.1
click at [453, 152] on h2 "Dog Wash For A Cause" at bounding box center [555, 158] width 804 height 28
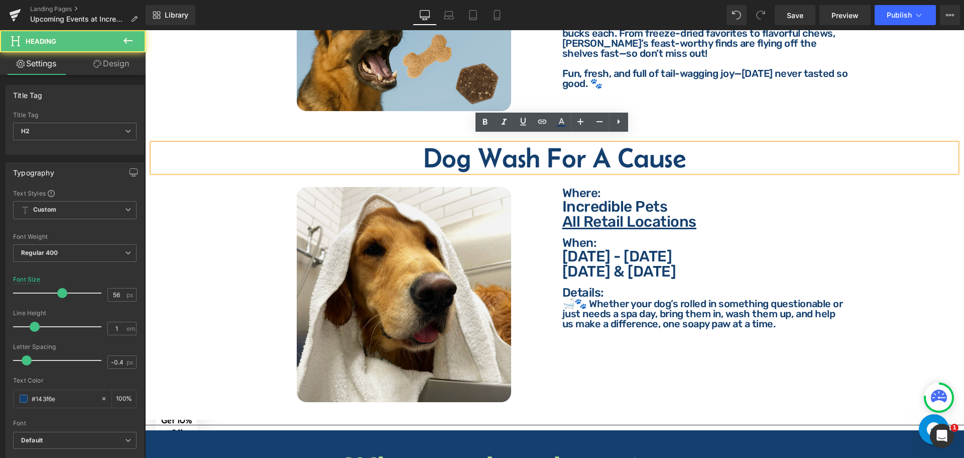
click at [473, 151] on h2 "Dog Wash For A Cause" at bounding box center [555, 158] width 804 height 28
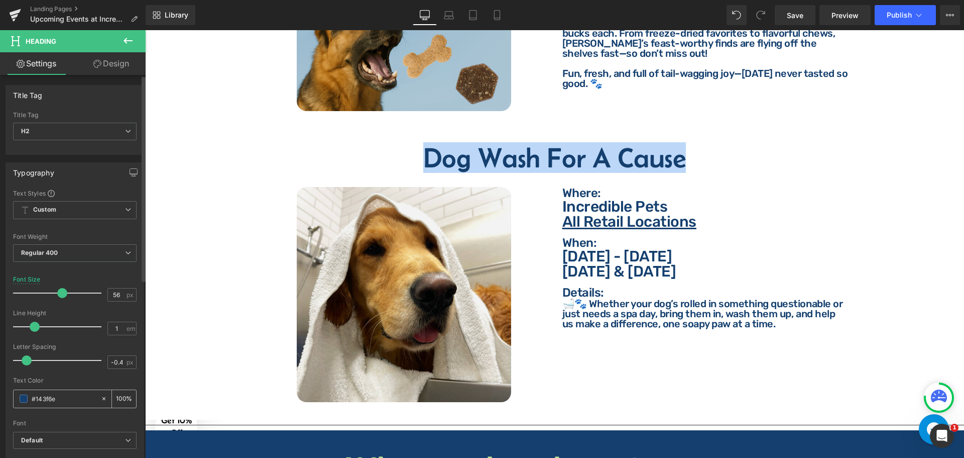
copy h2 "Dog Wash For A Cause"
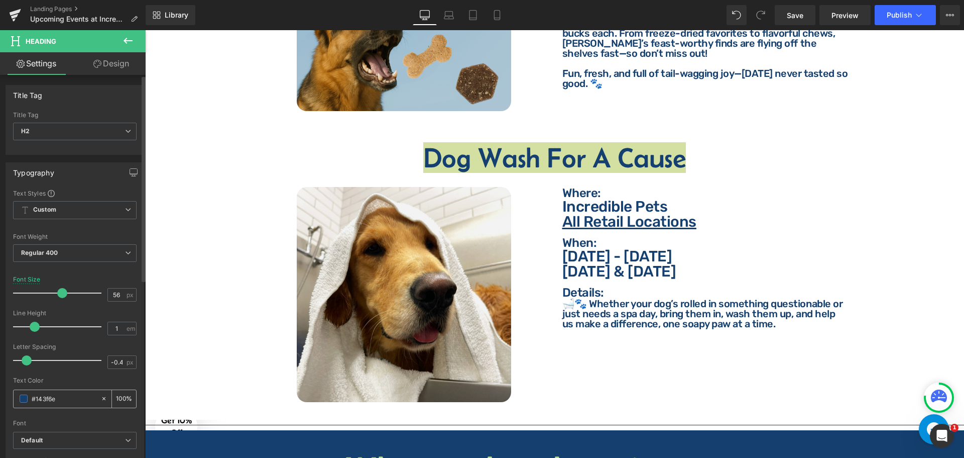
click at [64, 400] on input "#143f6e" at bounding box center [64, 398] width 64 height 11
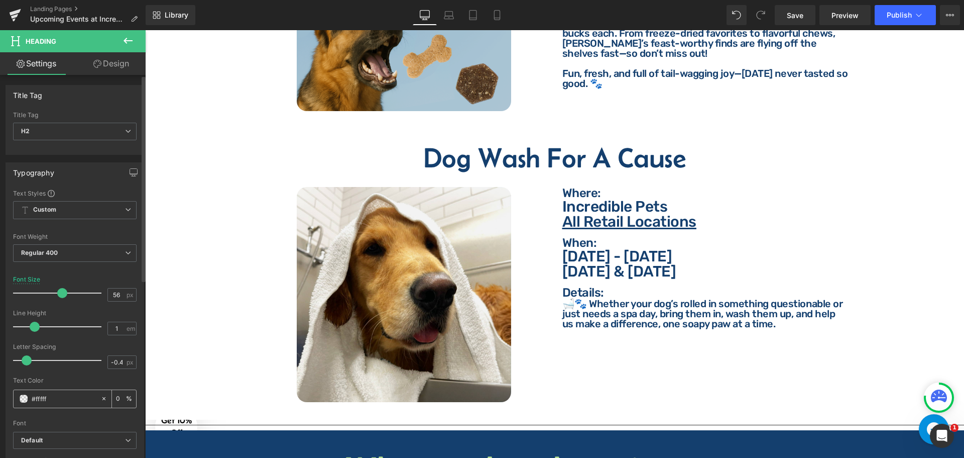
type input "#ffffff"
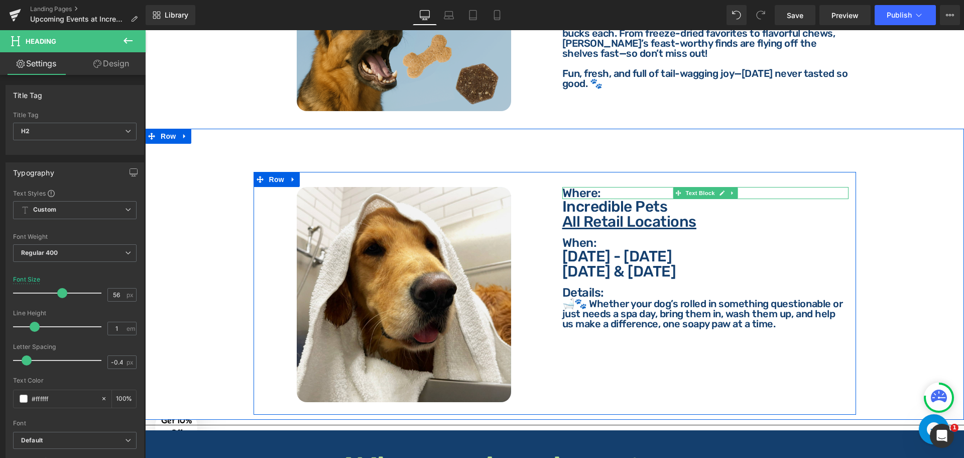
click at [583, 187] on p "Where:" at bounding box center [706, 193] width 286 height 12
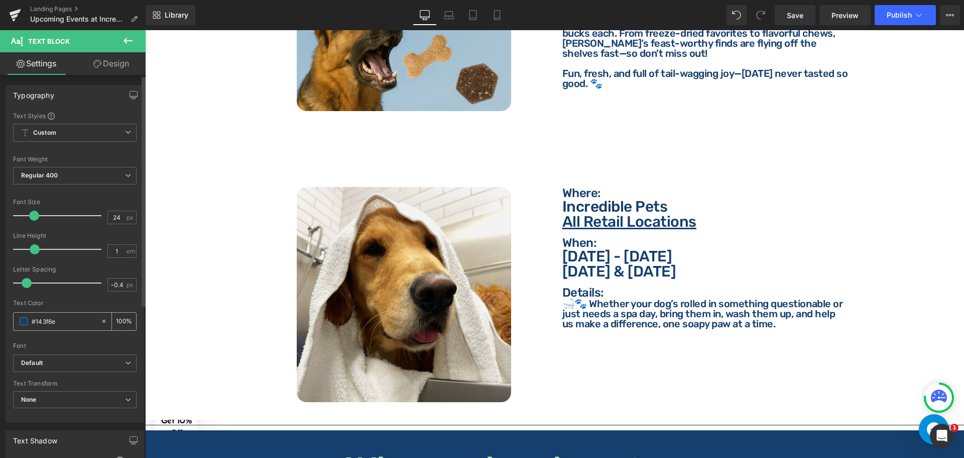
click at [62, 312] on div "#143f6e" at bounding box center [57, 321] width 87 height 18
click at [61, 319] on input "#143f6e" at bounding box center [64, 320] width 64 height 11
paste input "ffffff"
type input "#ffffff"
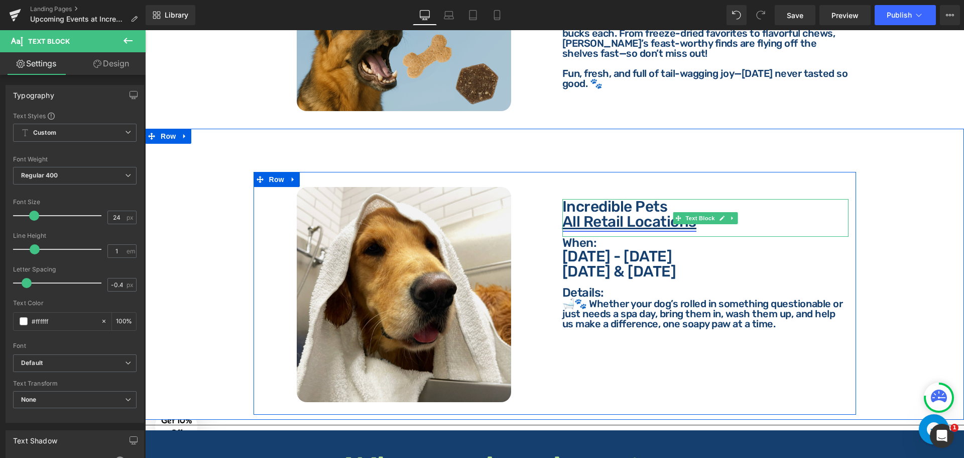
click at [596, 212] on u "All Retail Locations" at bounding box center [630, 221] width 134 height 18
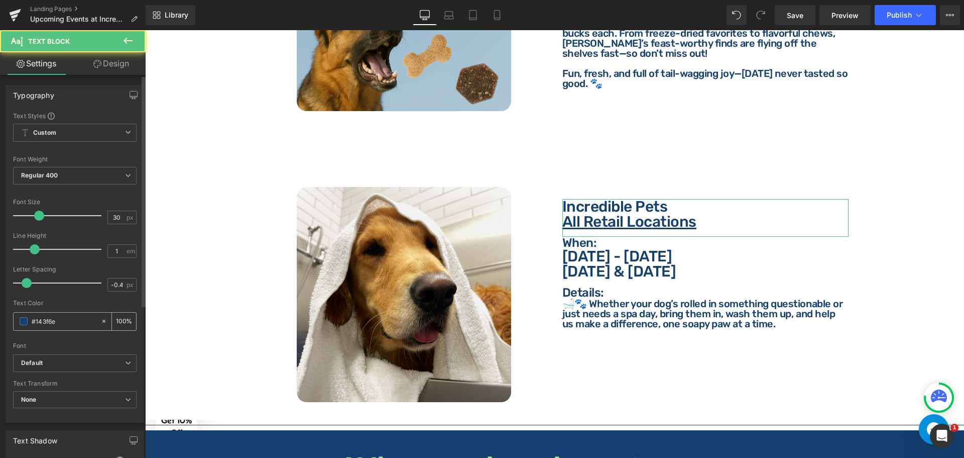
drag, startPoint x: 61, startPoint y: 319, endPoint x: 70, endPoint y: 317, distance: 9.4
click at [62, 319] on input "#143f6e" at bounding box center [64, 320] width 64 height 11
type input "#ffffff"
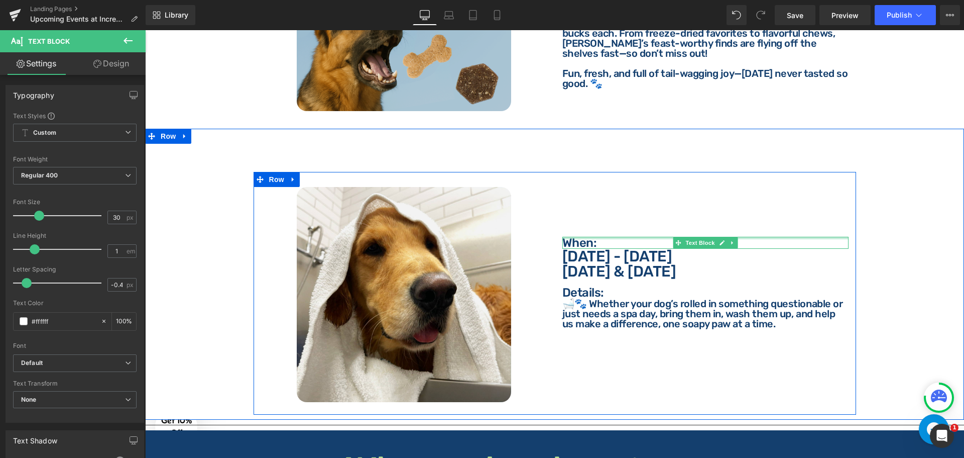
click at [585, 237] on p "When:" at bounding box center [706, 243] width 286 height 12
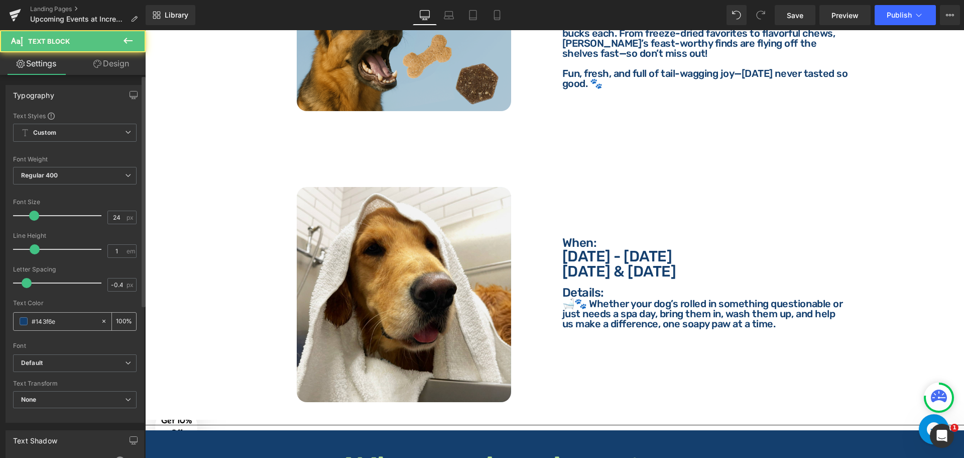
click at [66, 325] on input "#143f6e" at bounding box center [64, 320] width 64 height 11
paste input "ffffff"
type input "#ffffff"
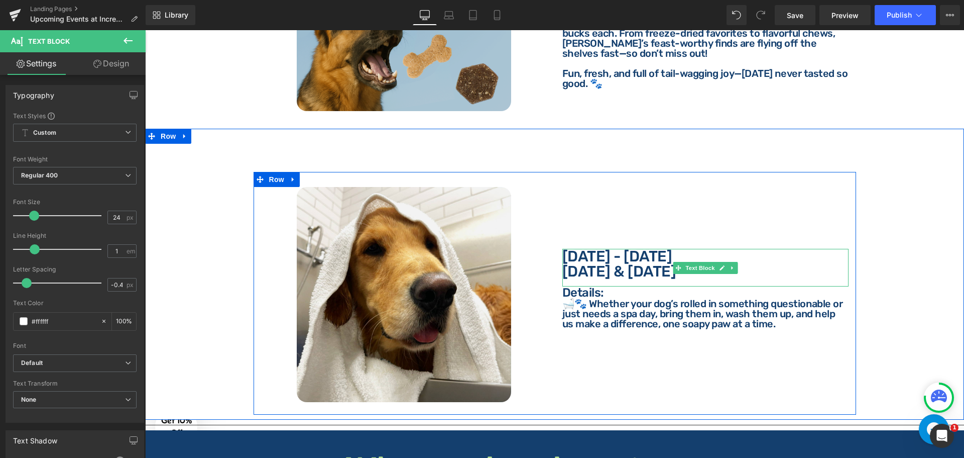
click at [585, 253] on p "[DATE] - [DATE]" at bounding box center [706, 256] width 286 height 15
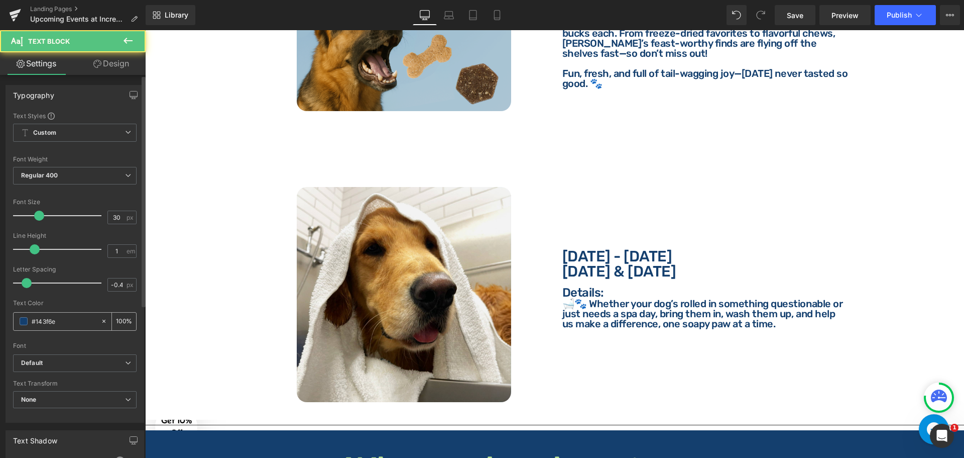
click at [60, 320] on input "#143f6e" at bounding box center [64, 320] width 64 height 11
paste input "ffffff"
type input "#ffffff"
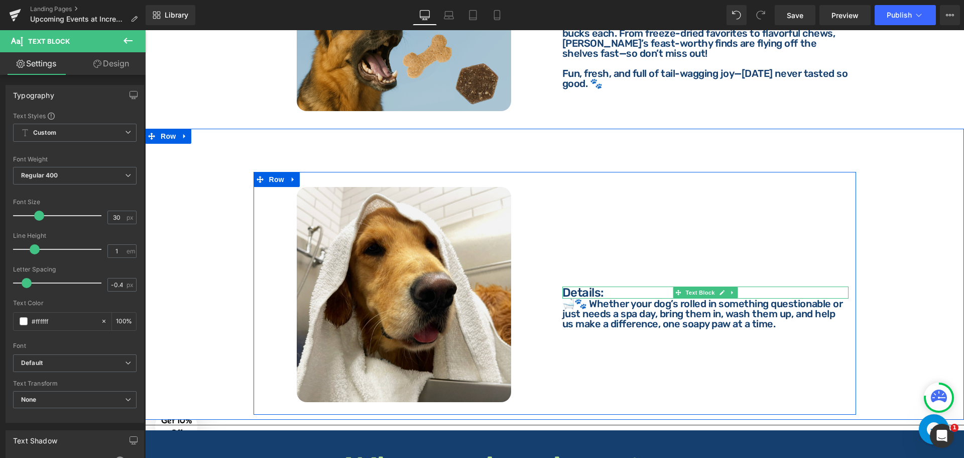
click at [582, 286] on p "Details:" at bounding box center [706, 292] width 286 height 12
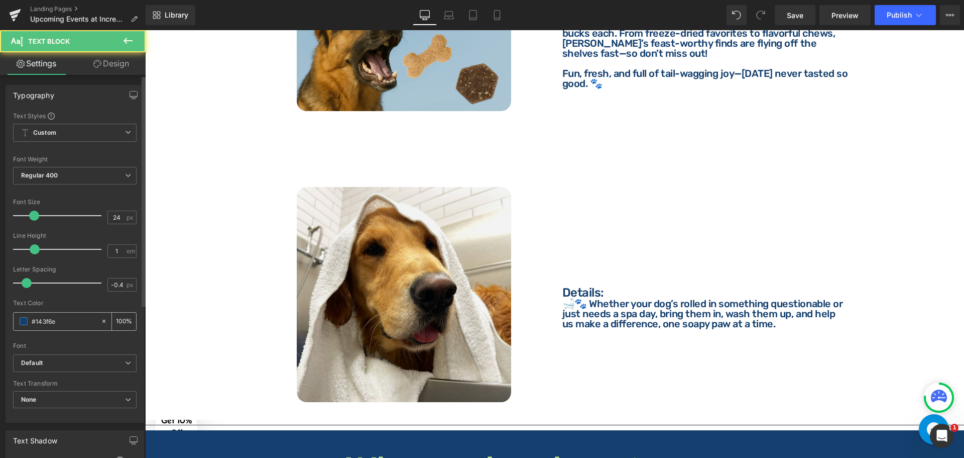
click at [73, 319] on input "#143f6e" at bounding box center [64, 320] width 64 height 11
paste input "ffffff"
type input "#ffffff"
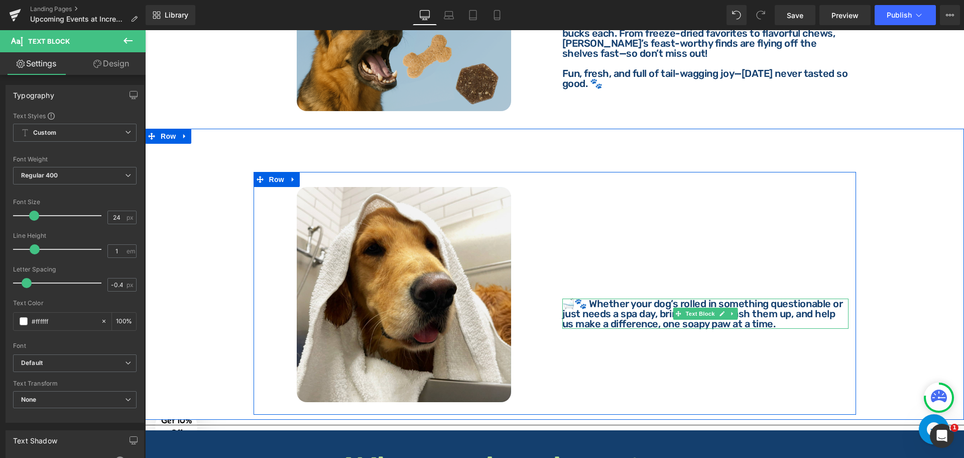
click at [589, 308] on p "🛁🐾 Whether your dog’s rolled in something questionable or just needs a spa day,…" at bounding box center [706, 313] width 286 height 30
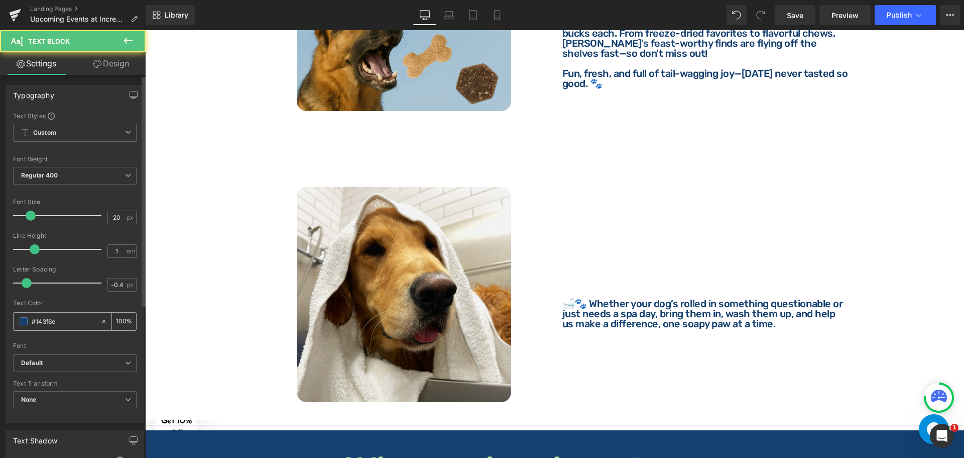
click at [75, 319] on input "#143f6e" at bounding box center [64, 320] width 64 height 11
paste input "ffffff"
type input "#ffffff"
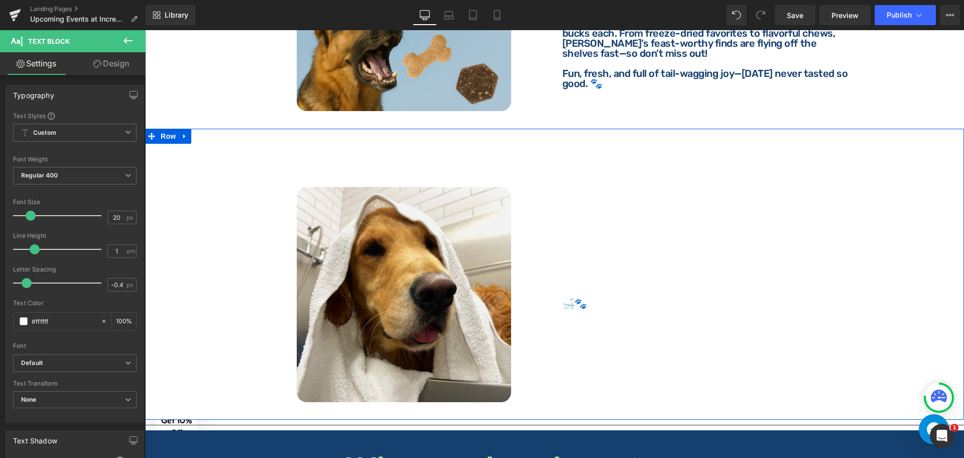
click at [196, 190] on div "Dog Wash For A Cause Heading Image Where: Text Block Where: Text Block Incredib…" at bounding box center [554, 279] width 819 height 271
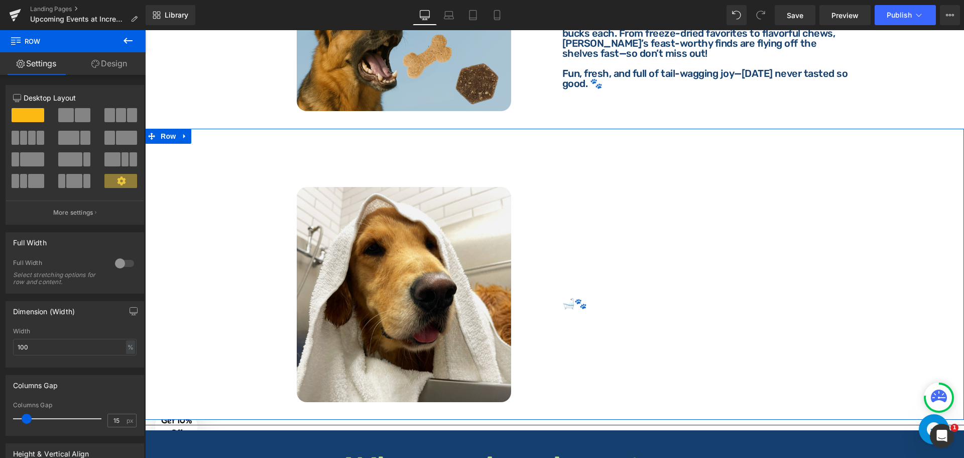
click at [114, 66] on link "Design" at bounding box center [109, 63] width 73 height 23
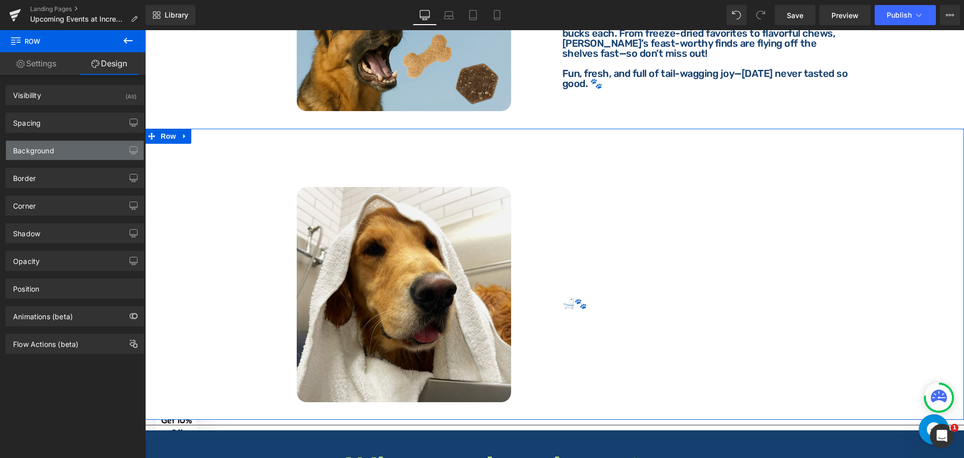
click at [41, 149] on div "Background" at bounding box center [33, 148] width 41 height 14
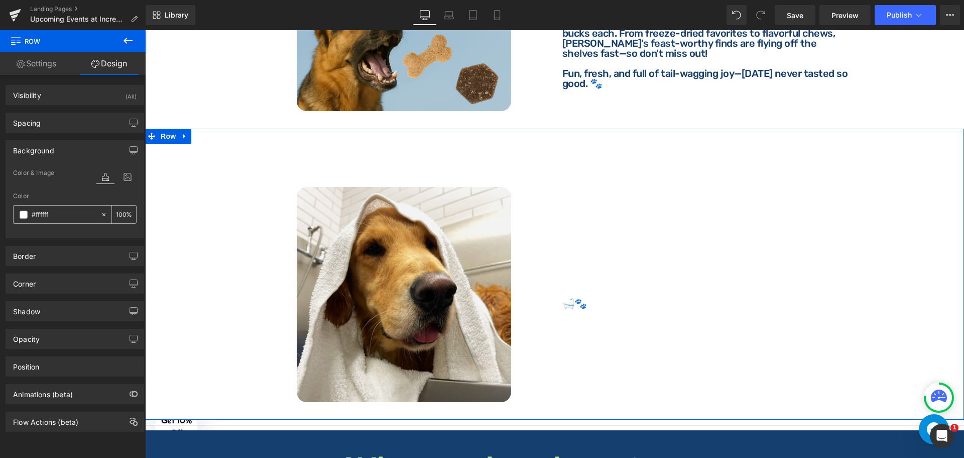
click at [54, 214] on input "#ffffff" at bounding box center [64, 214] width 64 height 11
paste input "143f6e"
type input "#143f6e"
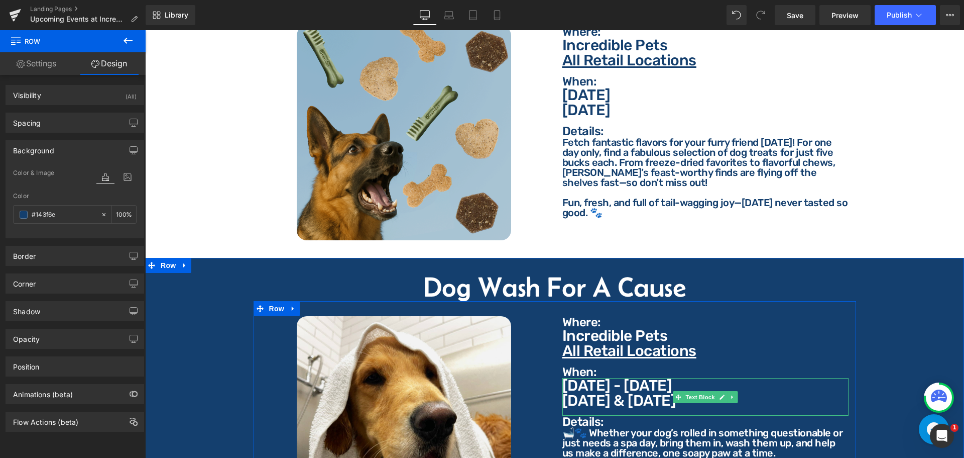
scroll to position [1927, 0]
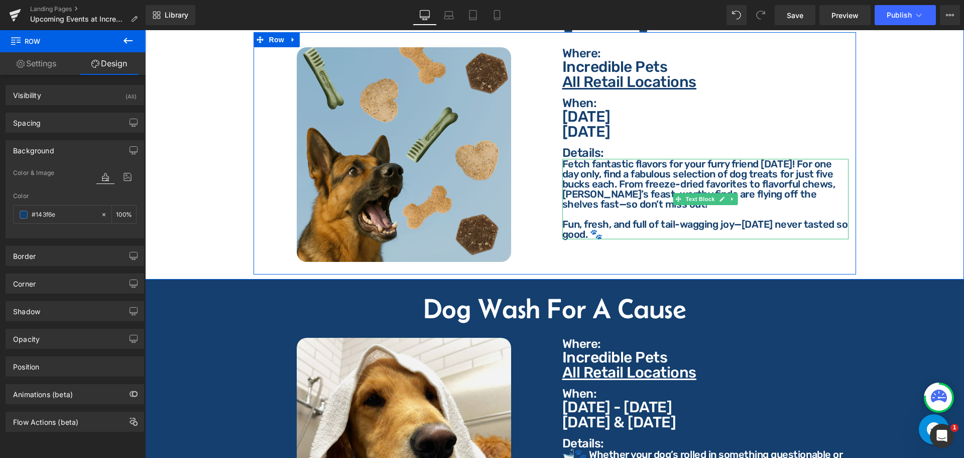
click at [615, 189] on p "Fetch fantastic flavors for your furry friend [DATE]! For one day only, find a …" at bounding box center [706, 184] width 286 height 50
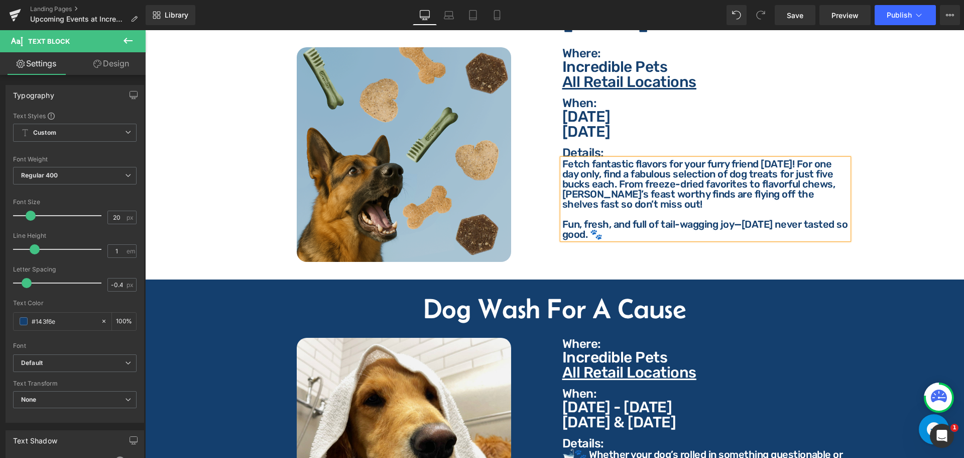
click at [733, 219] on p "Fun, fresh, and full of tail-wagging joy—[DATE] never tasted so good. 🐾" at bounding box center [706, 229] width 286 height 20
click at [806, 17] on link "Save" at bounding box center [795, 15] width 41 height 20
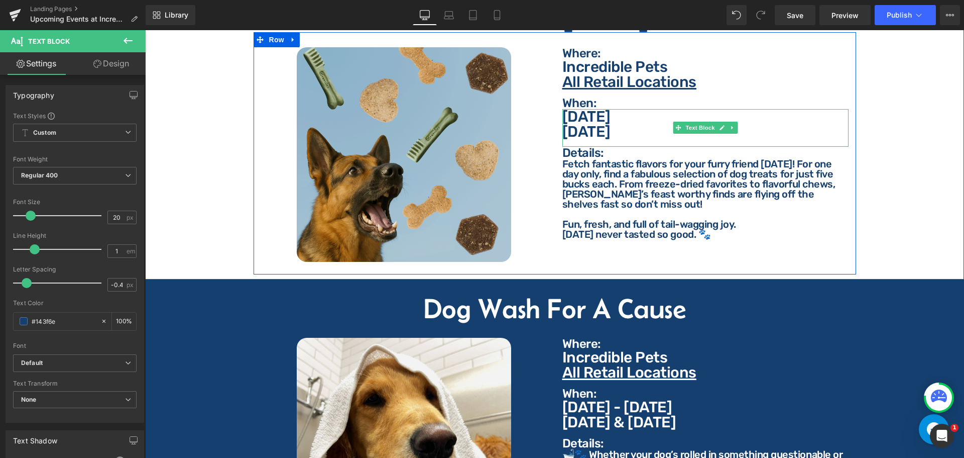
click at [628, 124] on p "[DATE]" at bounding box center [706, 131] width 286 height 15
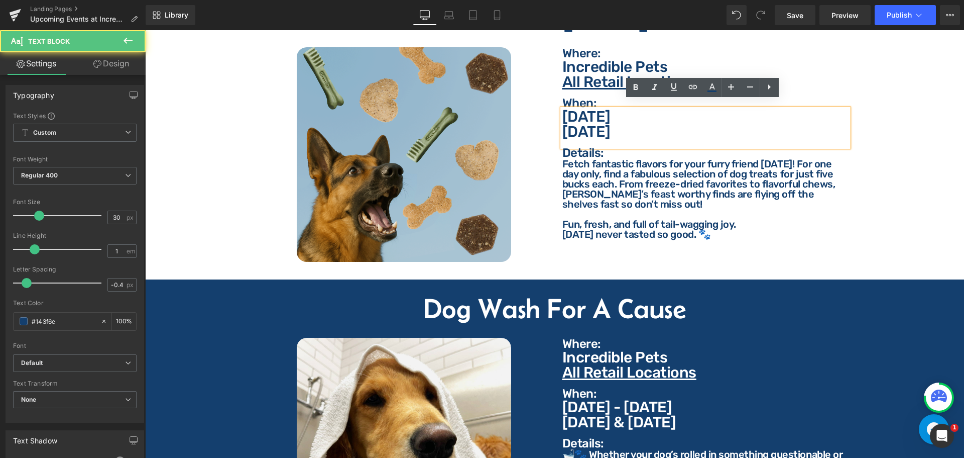
click at [635, 124] on p "[DATE]" at bounding box center [706, 131] width 286 height 15
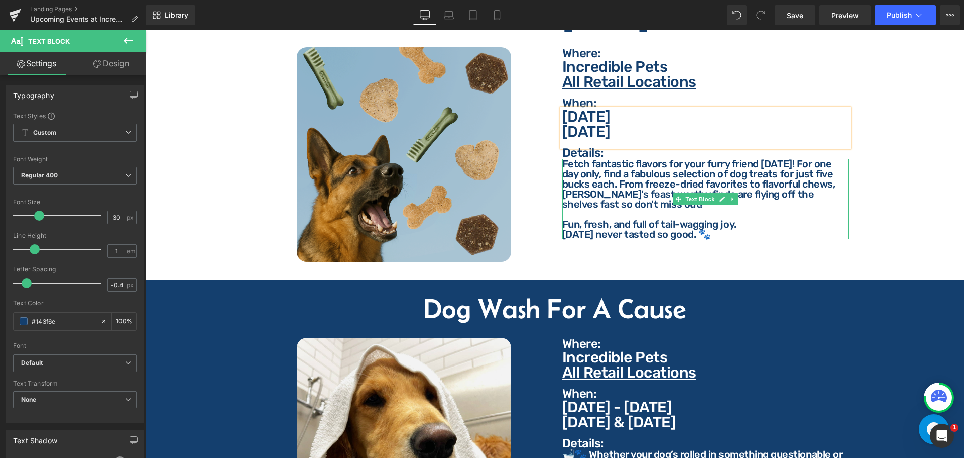
click at [633, 159] on div at bounding box center [706, 160] width 286 height 3
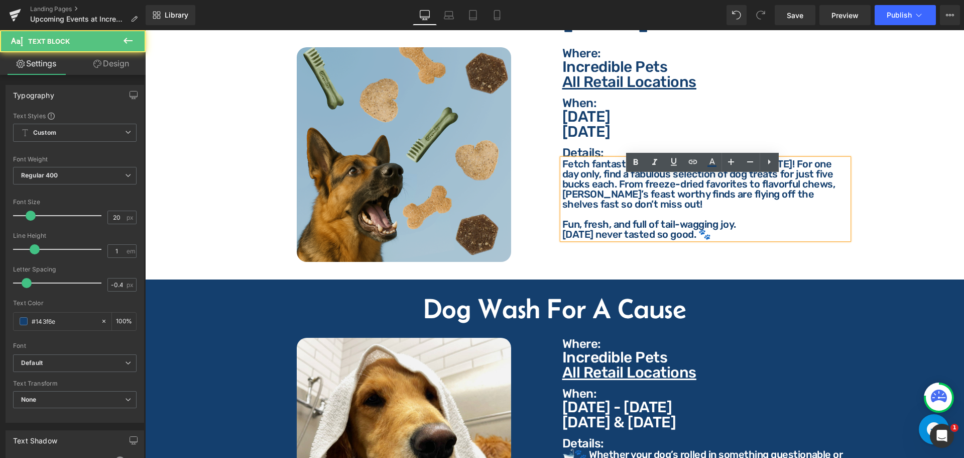
scroll to position [1877, 0]
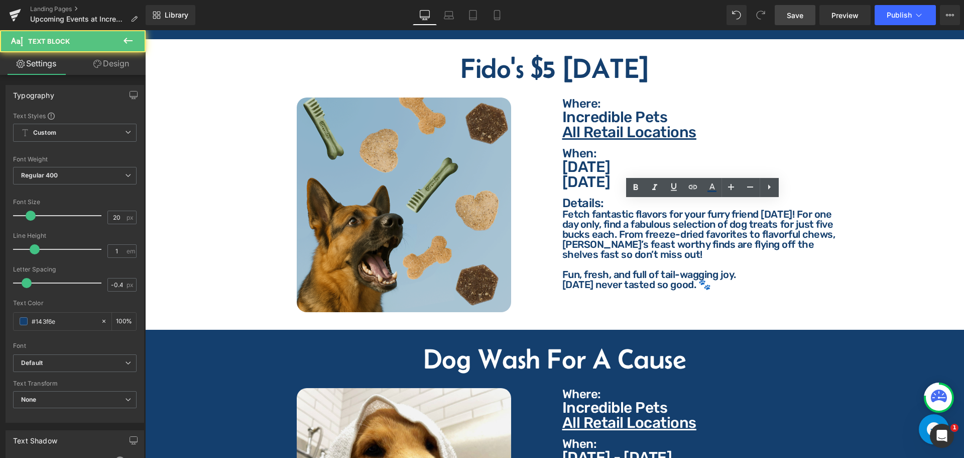
click at [804, 20] on span "Save" at bounding box center [795, 15] width 17 height 11
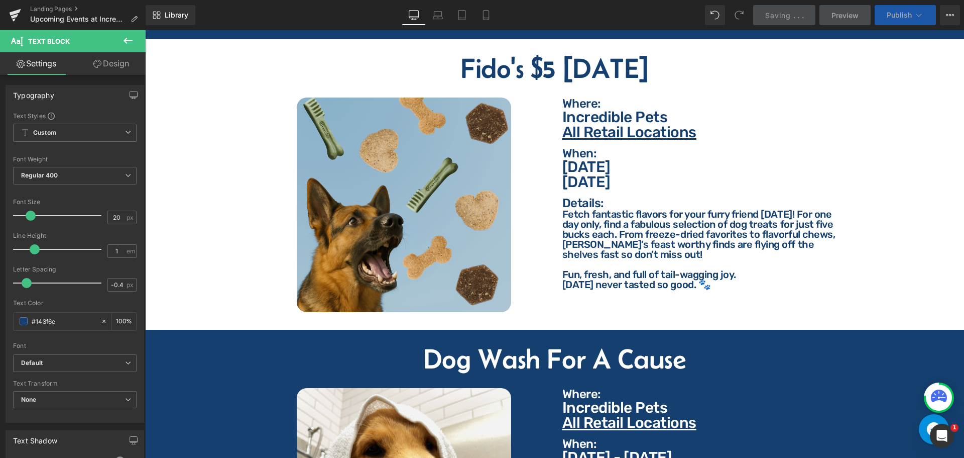
click at [914, 13] on icon at bounding box center [919, 15] width 10 height 10
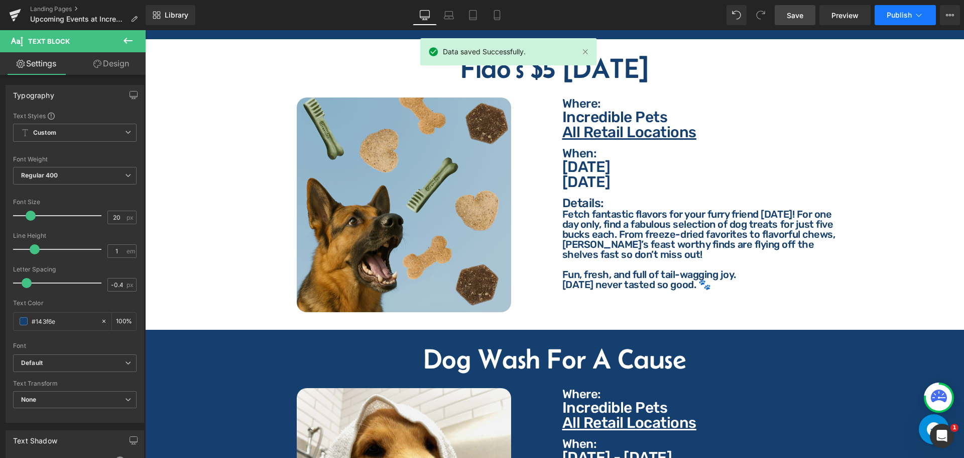
click at [919, 19] on icon at bounding box center [919, 15] width 10 height 10
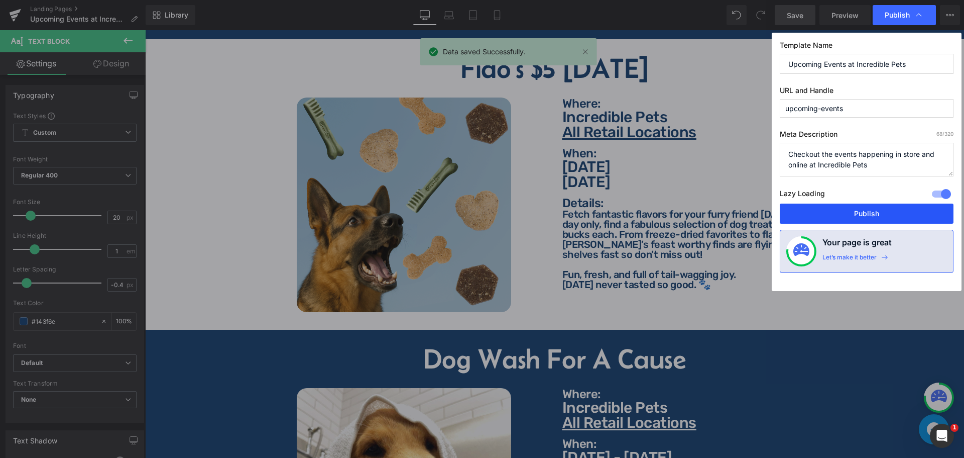
drag, startPoint x: 861, startPoint y: 212, endPoint x: 604, endPoint y: 204, distance: 256.8
click at [861, 212] on button "Publish" at bounding box center [867, 213] width 174 height 20
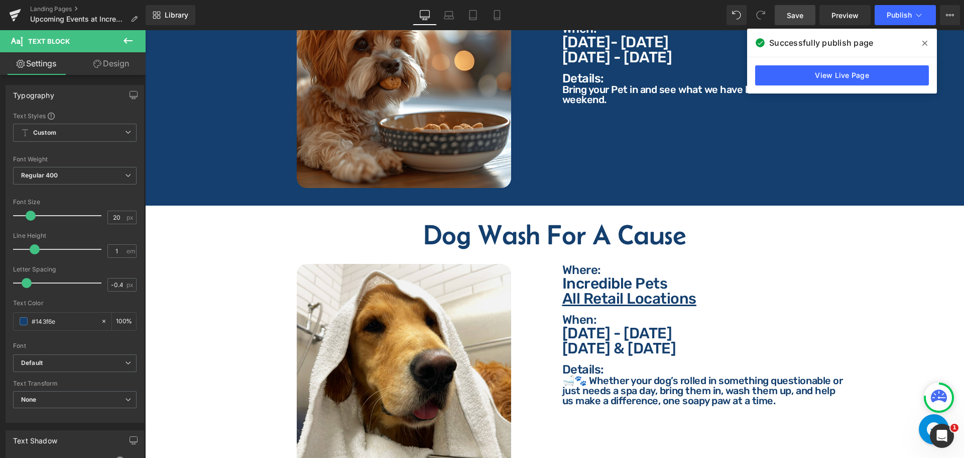
scroll to position [270, 0]
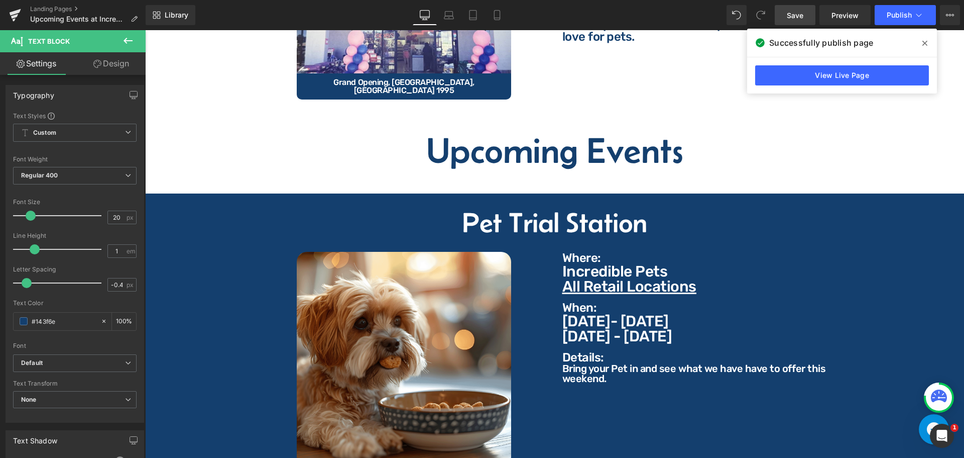
click at [920, 43] on span at bounding box center [925, 43] width 16 height 16
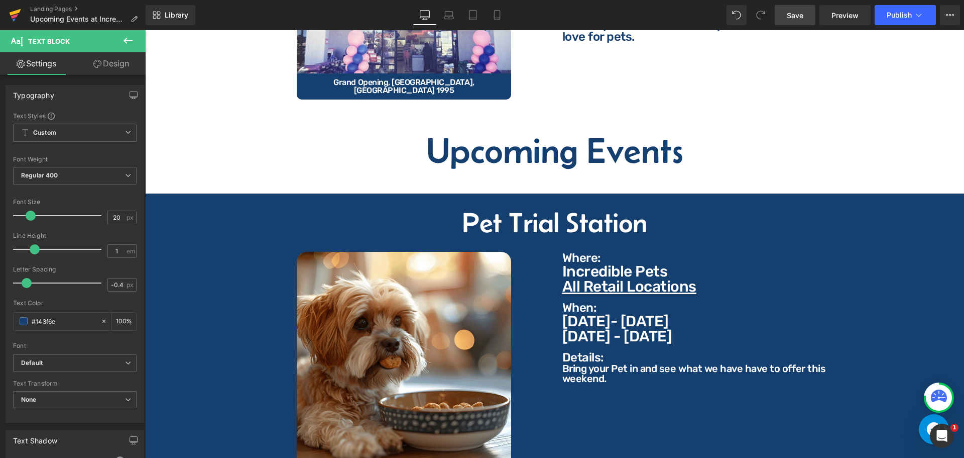
click at [11, 11] on icon at bounding box center [15, 15] width 12 height 25
